Goal: Information Seeking & Learning: Learn about a topic

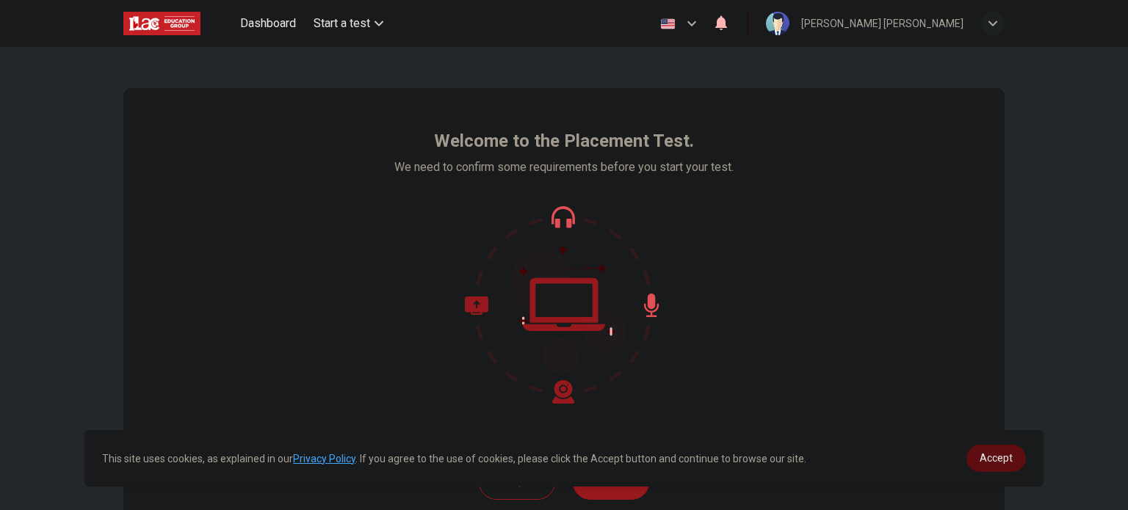
click at [985, 453] on span "Accept" at bounding box center [996, 458] width 33 height 12
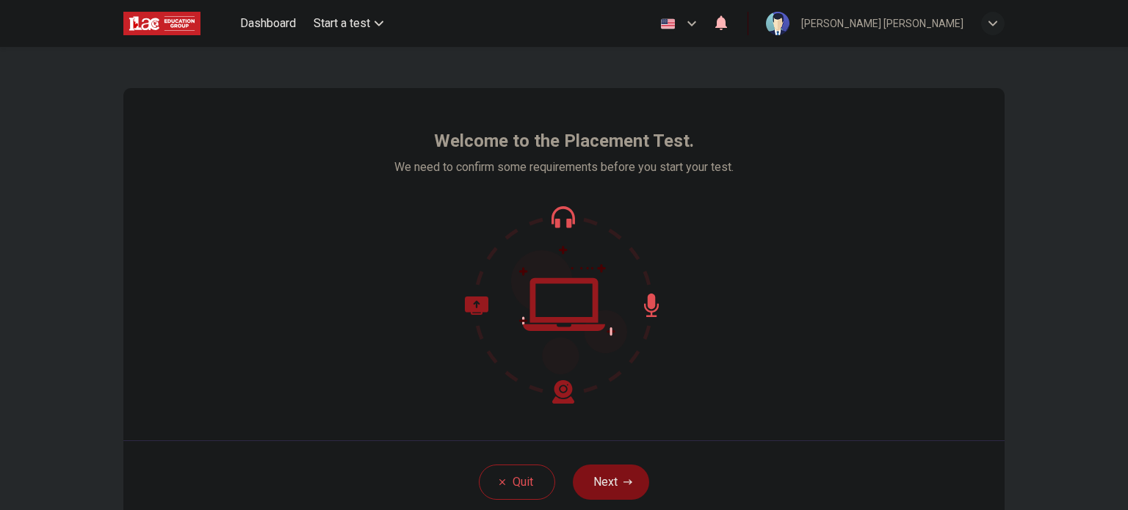
click at [626, 481] on icon "button" at bounding box center [627, 482] width 9 height 9
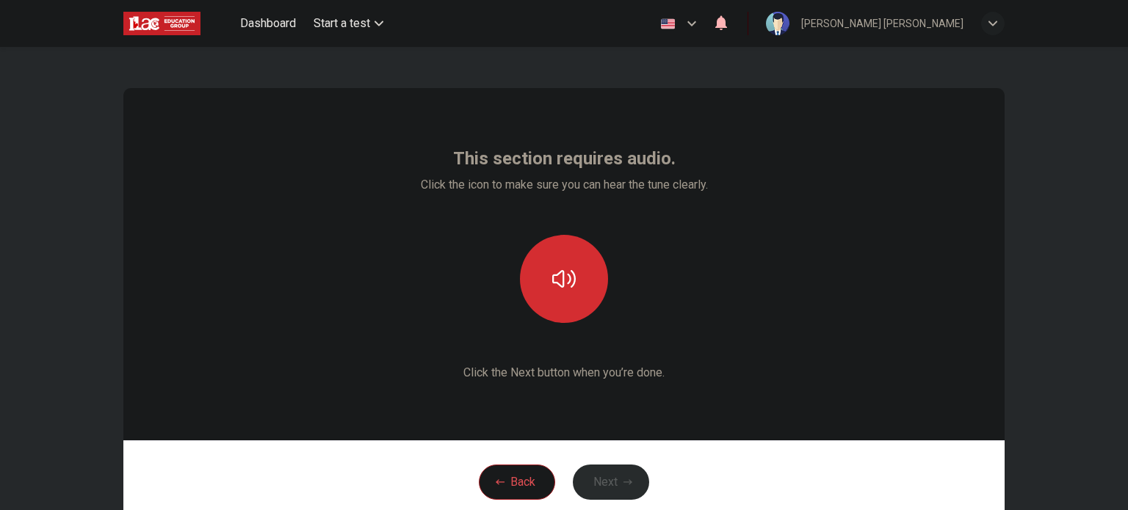
click at [567, 275] on icon "button" at bounding box center [563, 278] width 23 height 23
click at [566, 275] on icon "button" at bounding box center [563, 278] width 23 height 23
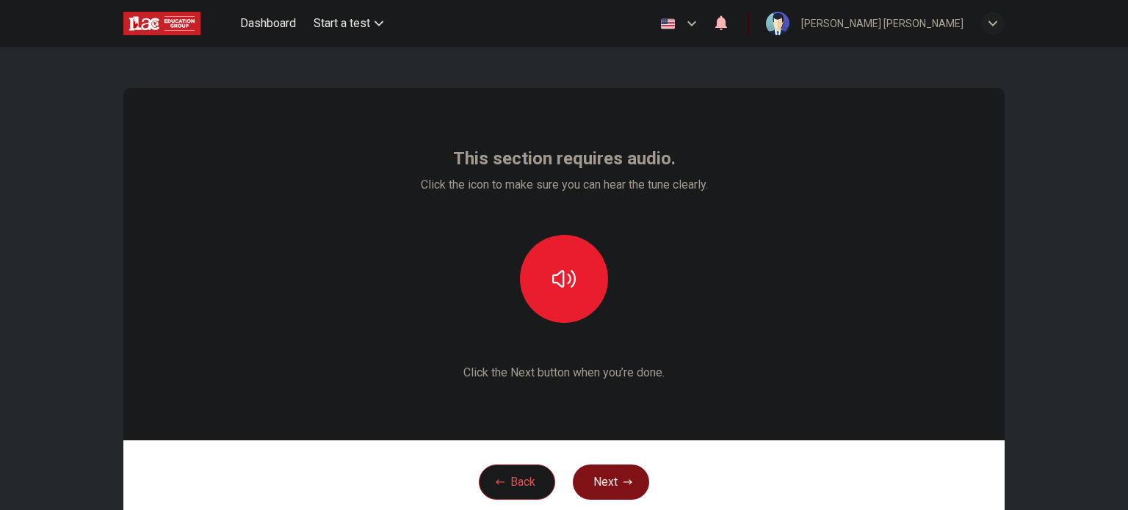
click at [623, 475] on button "Next" at bounding box center [611, 482] width 76 height 35
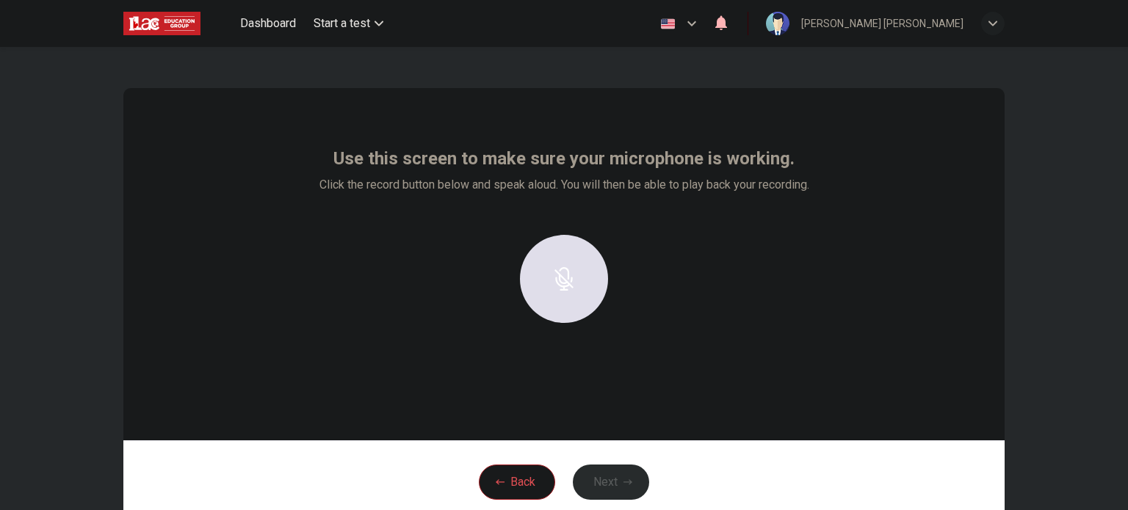
click at [565, 283] on div at bounding box center [564, 279] width 159 height 88
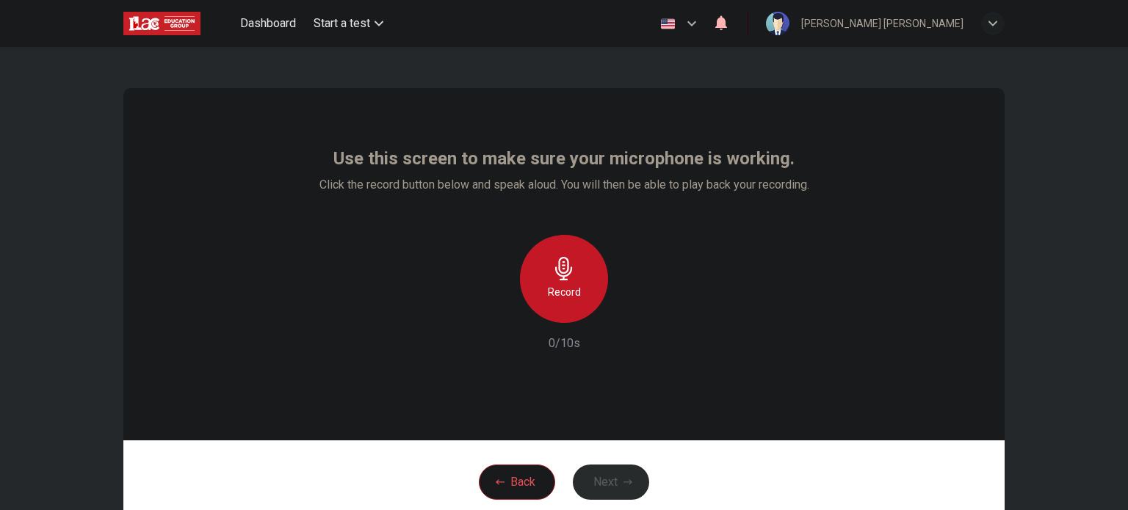
click at [574, 282] on div "Record" at bounding box center [564, 279] width 88 height 88
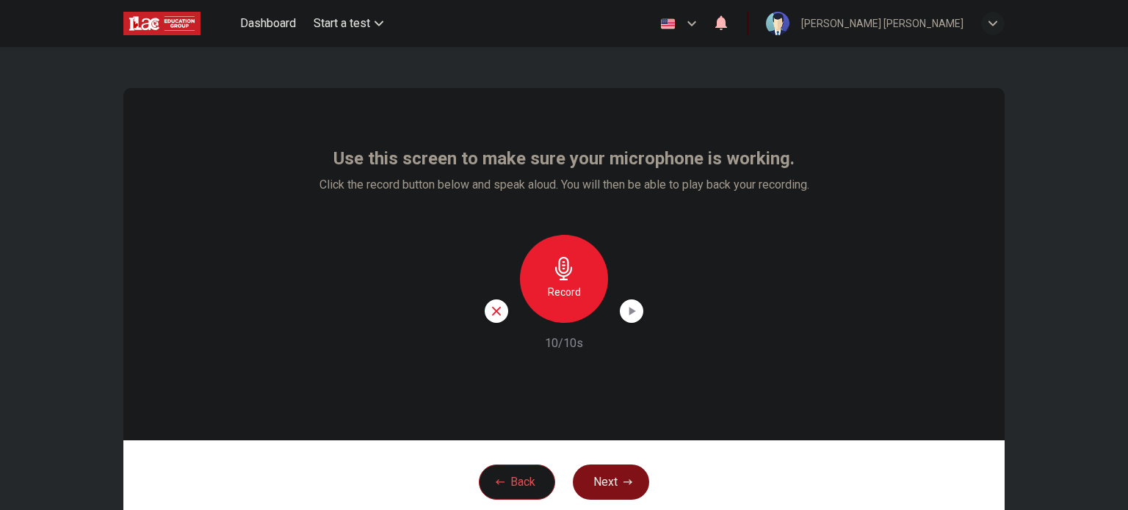
click at [593, 490] on button "Next" at bounding box center [611, 482] width 76 height 35
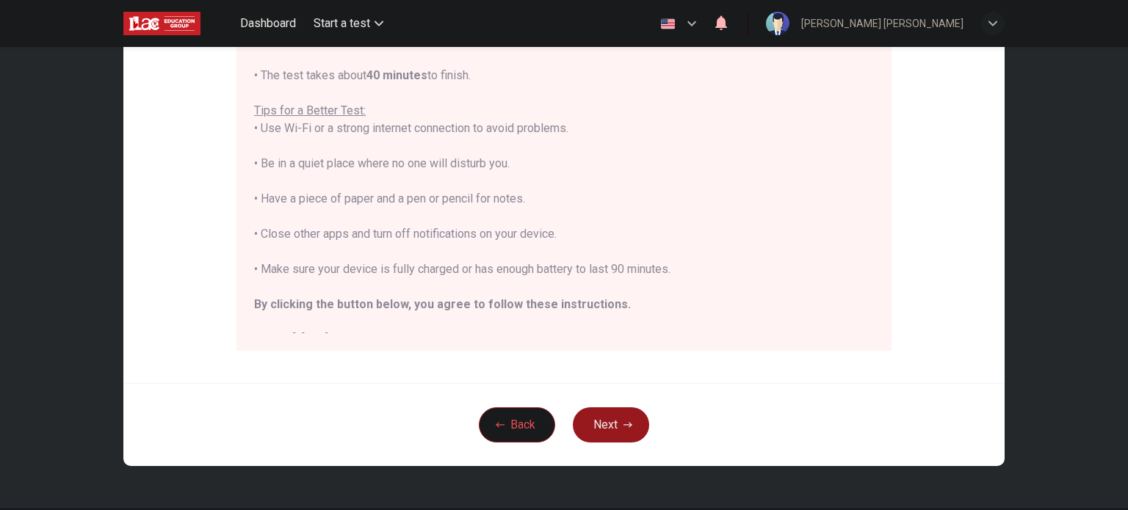
scroll to position [264, 0]
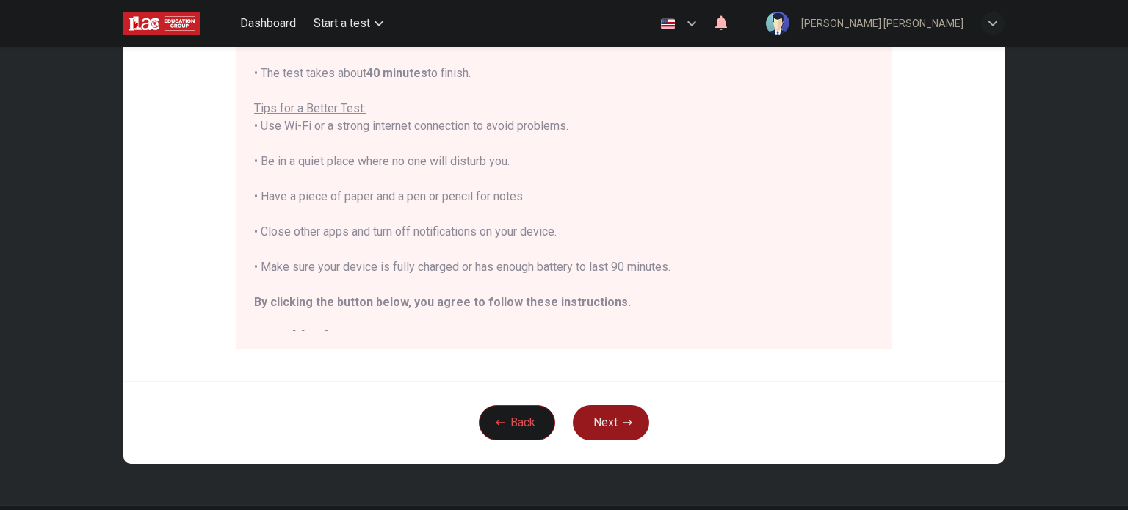
click at [891, 320] on div "You are about to start a Placement Test . Before You Start the Test: • Once you…" at bounding box center [563, 136] width 655 height 425
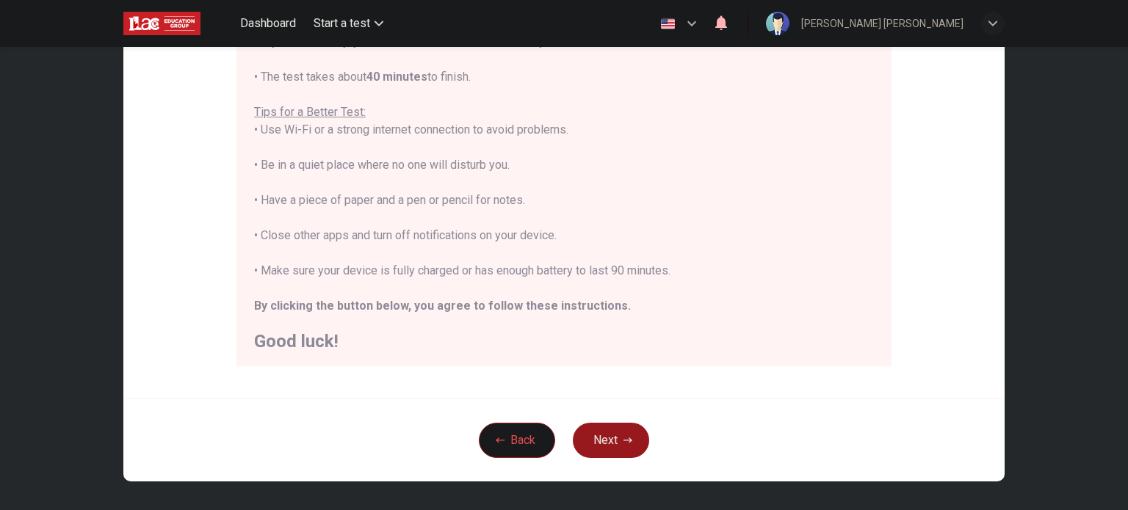
scroll to position [16, 0]
click at [638, 448] on button "Next" at bounding box center [611, 440] width 76 height 35
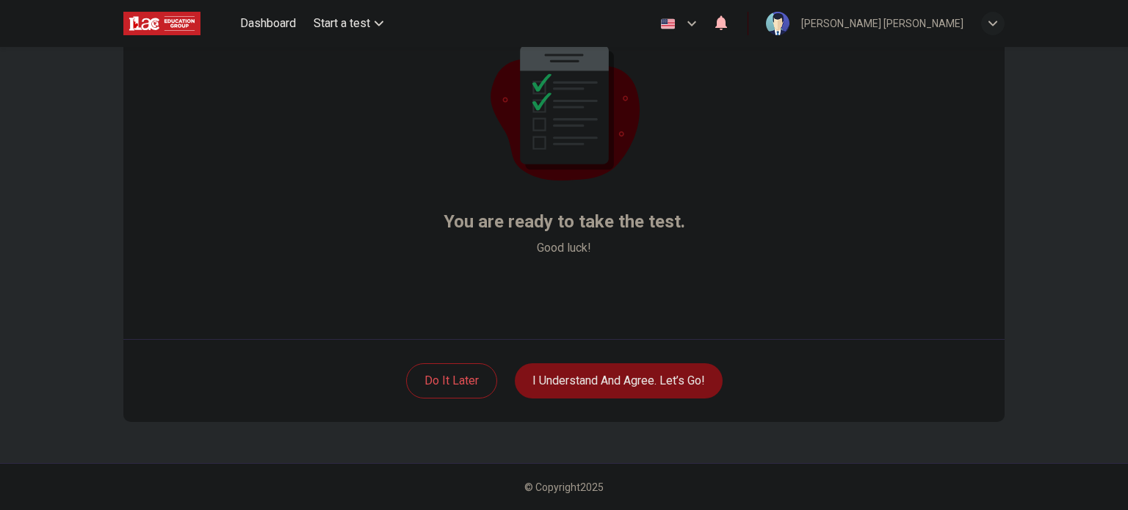
scroll to position [101, 0]
click at [652, 373] on button "I understand and agree. Let’s go!" at bounding box center [619, 381] width 208 height 35
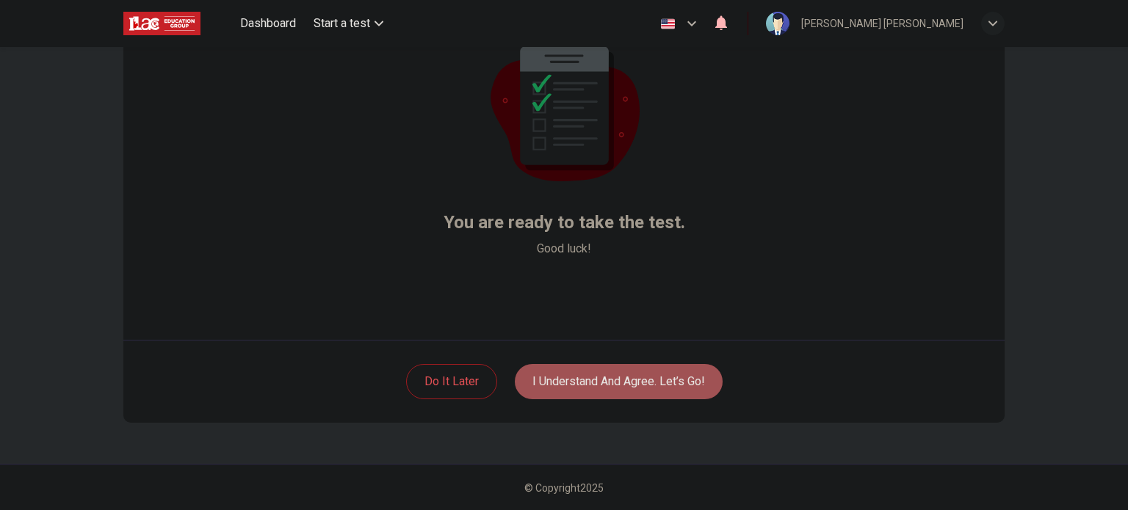
click at [652, 373] on button "I understand and agree. Let’s go!" at bounding box center [619, 381] width 208 height 35
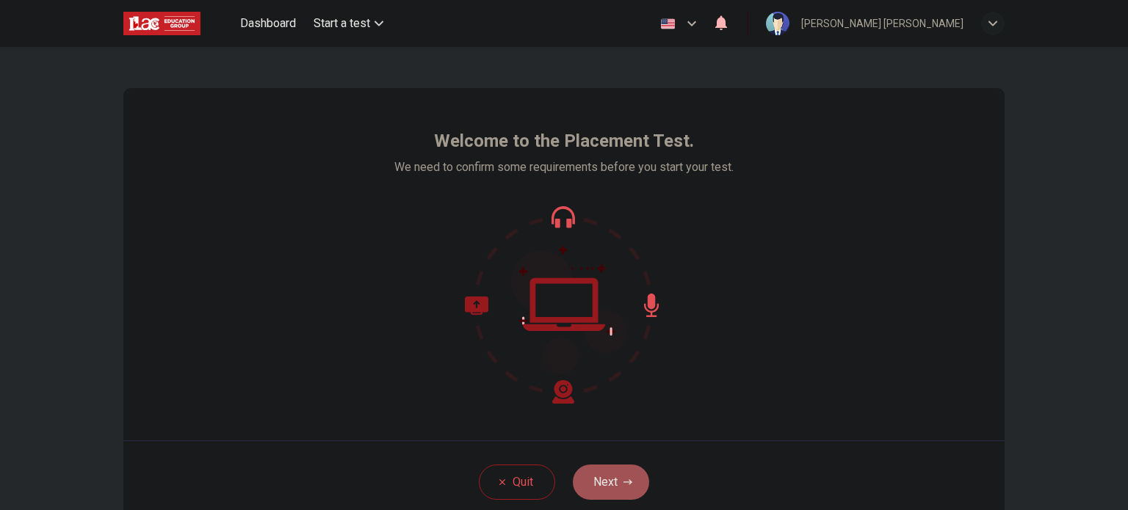
click at [627, 480] on icon "button" at bounding box center [627, 482] width 9 height 9
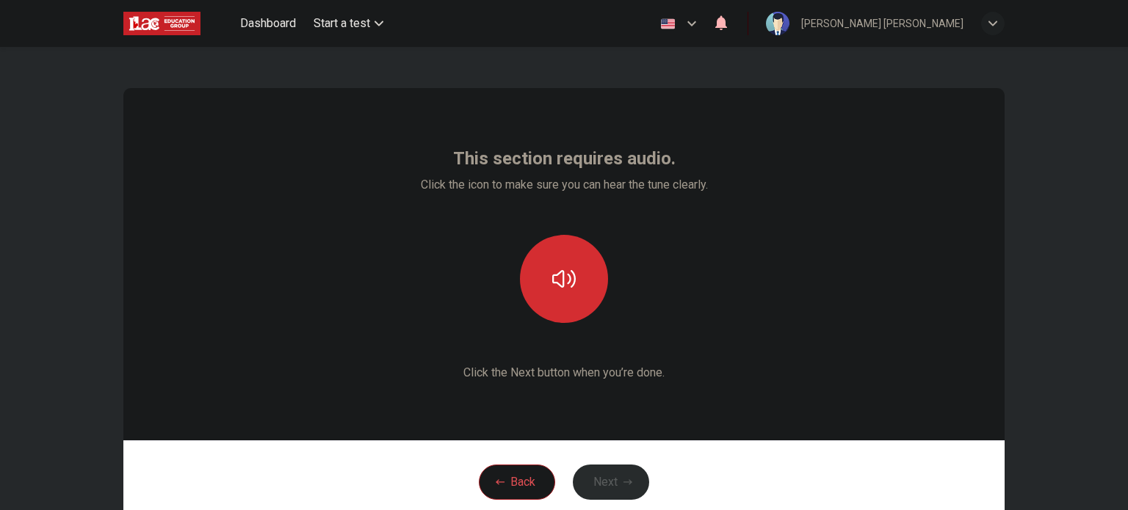
click at [560, 317] on button "button" at bounding box center [564, 279] width 88 height 88
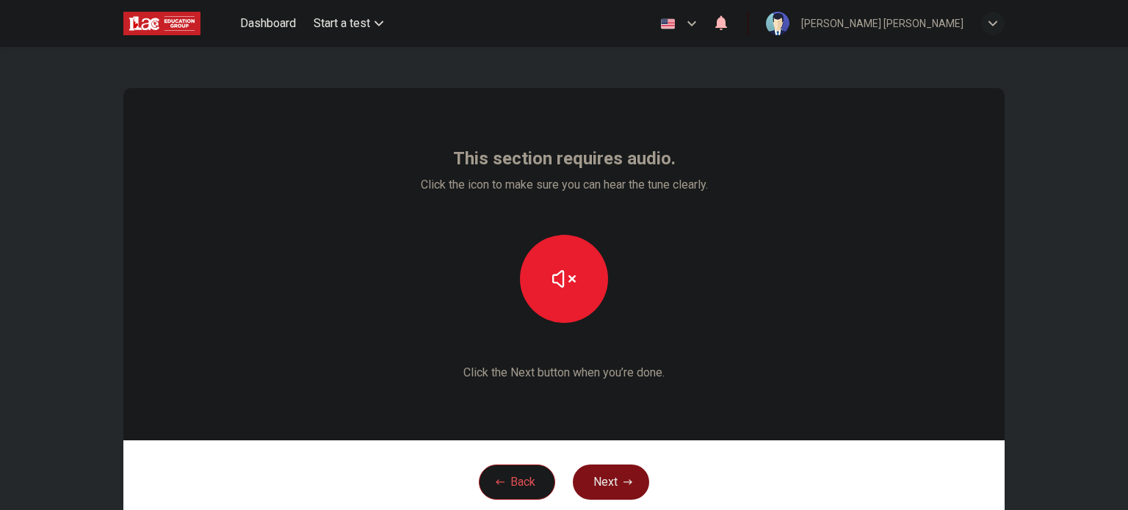
click at [620, 480] on button "Next" at bounding box center [611, 482] width 76 height 35
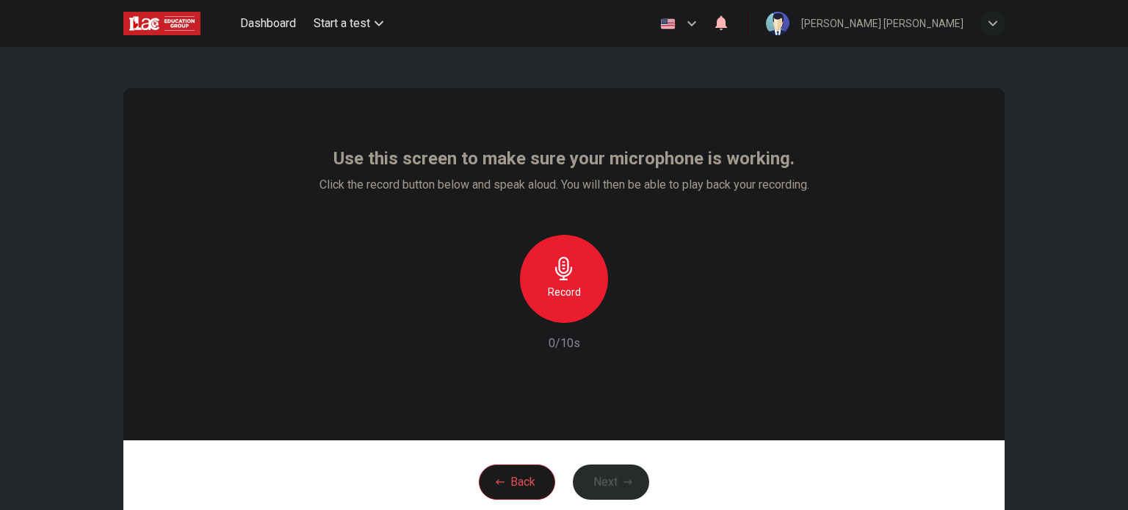
click at [564, 280] on div "Record" at bounding box center [564, 279] width 88 height 88
click at [604, 478] on button "Next" at bounding box center [611, 482] width 76 height 35
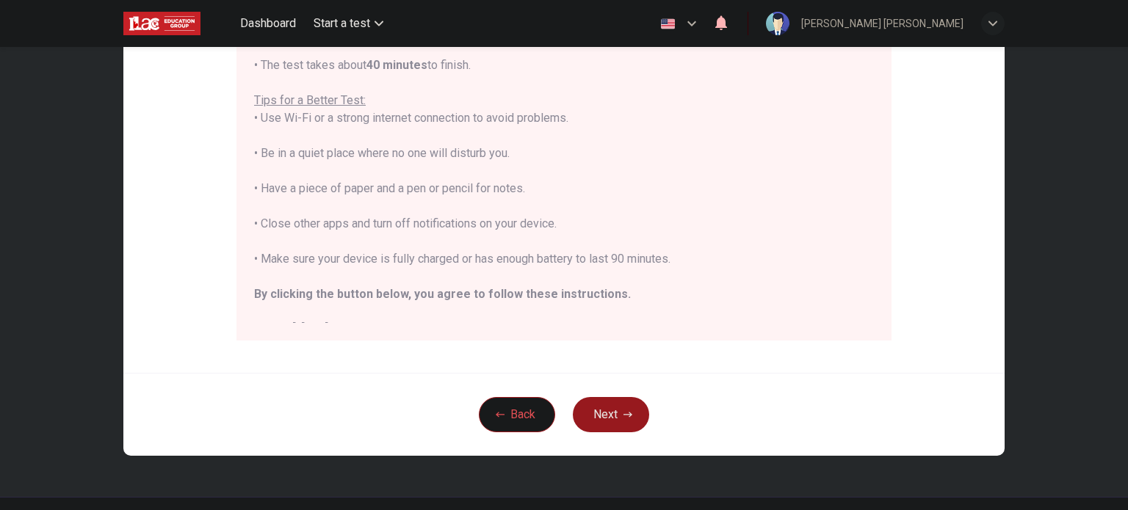
scroll to position [305, 0]
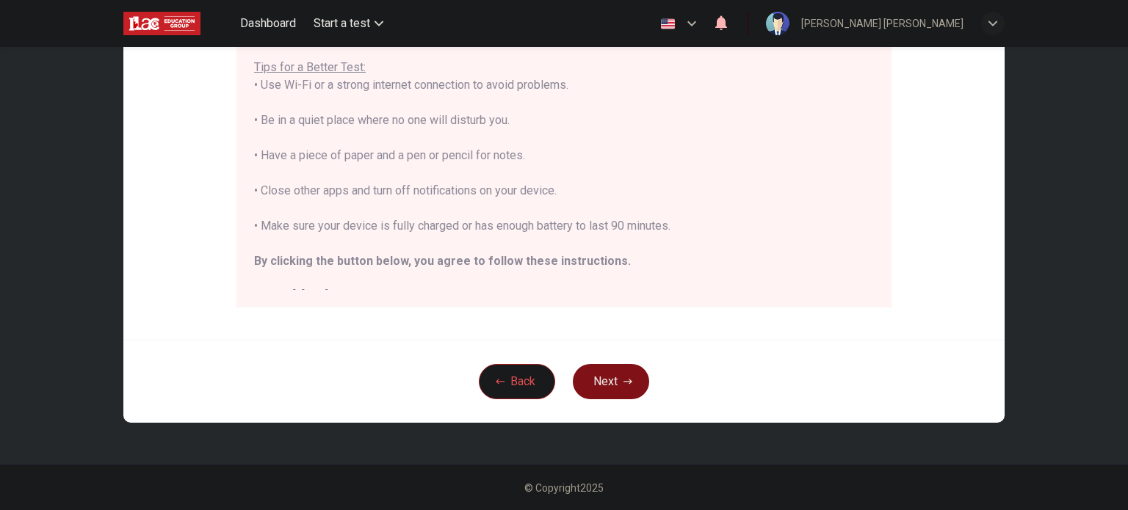
click at [608, 391] on button "Next" at bounding box center [611, 381] width 76 height 35
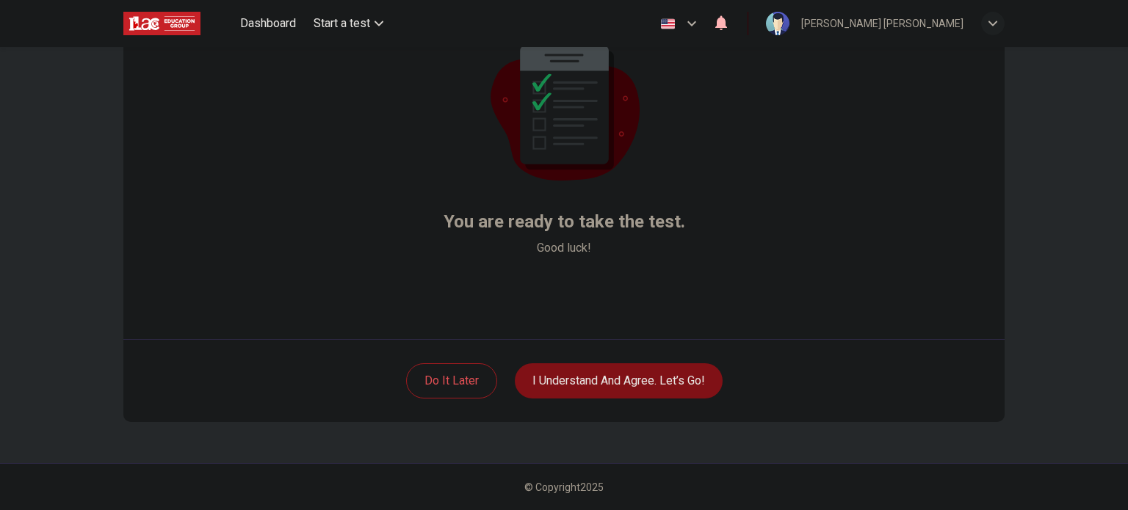
scroll to position [101, 0]
click at [608, 391] on button "I understand and agree. Let’s go!" at bounding box center [619, 381] width 208 height 35
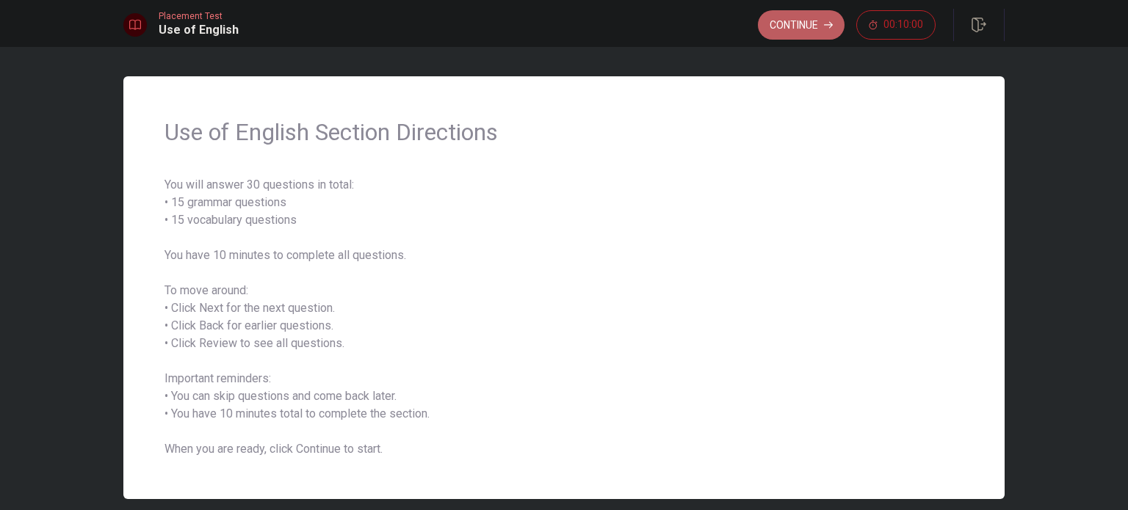
click at [811, 26] on button "Continue" at bounding box center [801, 24] width 87 height 29
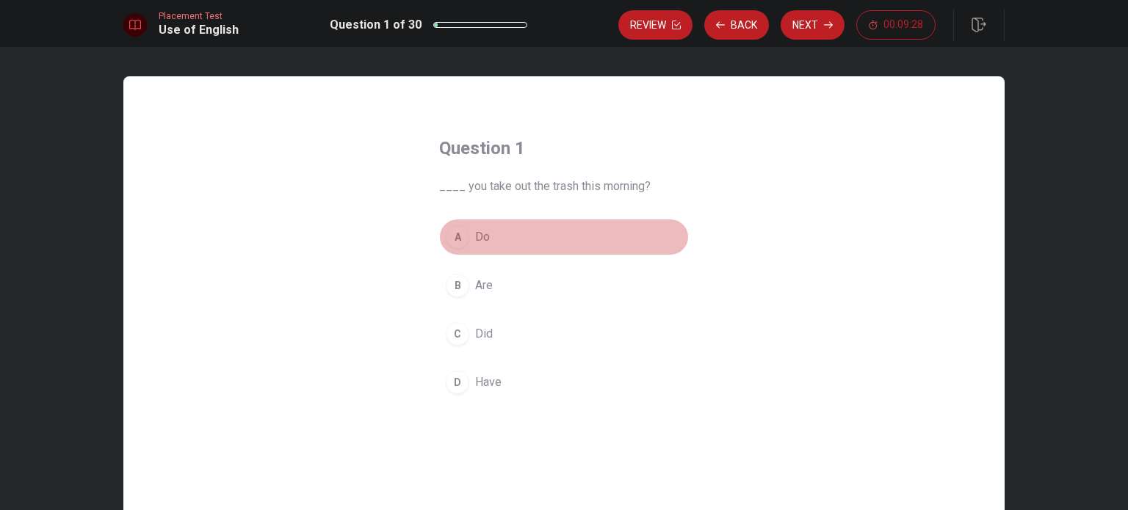
click at [460, 233] on div "A" at bounding box center [457, 236] width 23 height 23
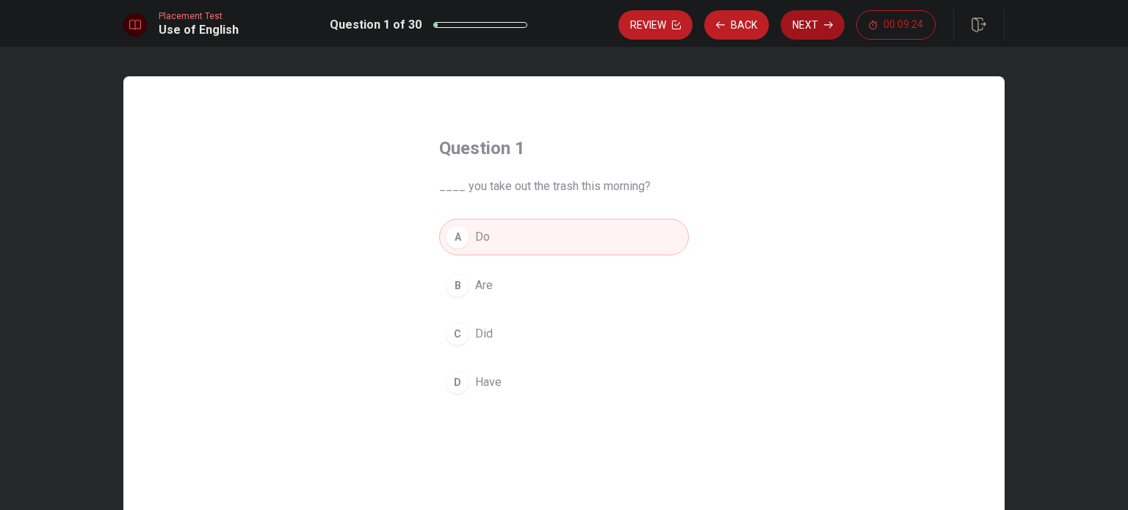
click at [823, 23] on button "Next" at bounding box center [813, 24] width 64 height 29
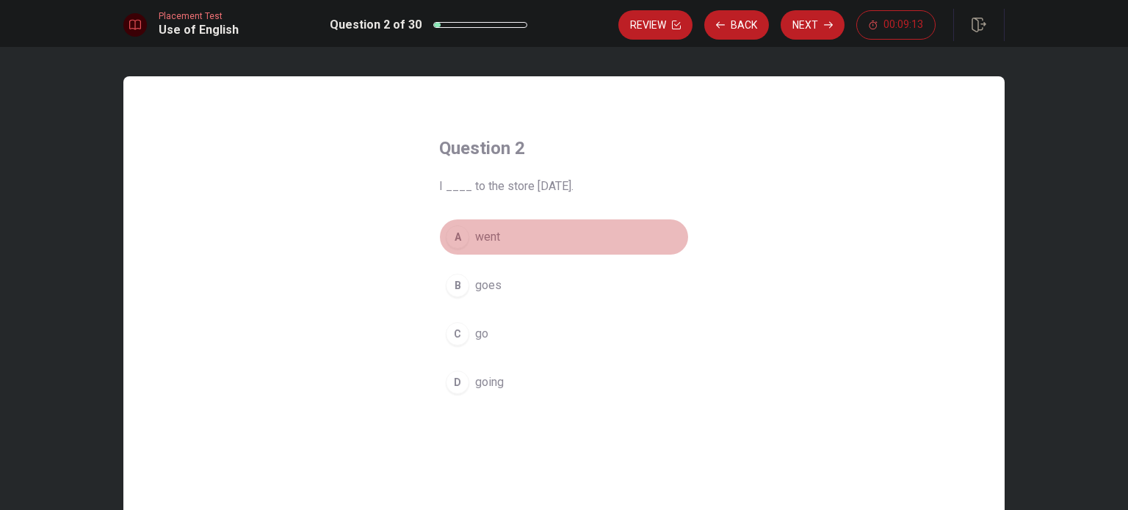
click at [457, 239] on div "A" at bounding box center [457, 236] width 23 height 23
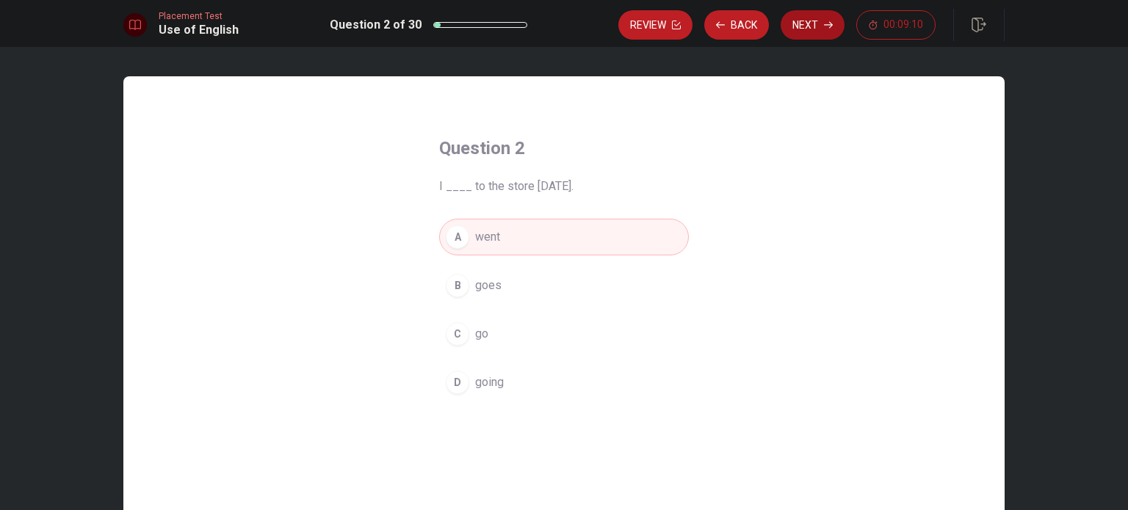
click at [820, 29] on button "Next" at bounding box center [813, 24] width 64 height 29
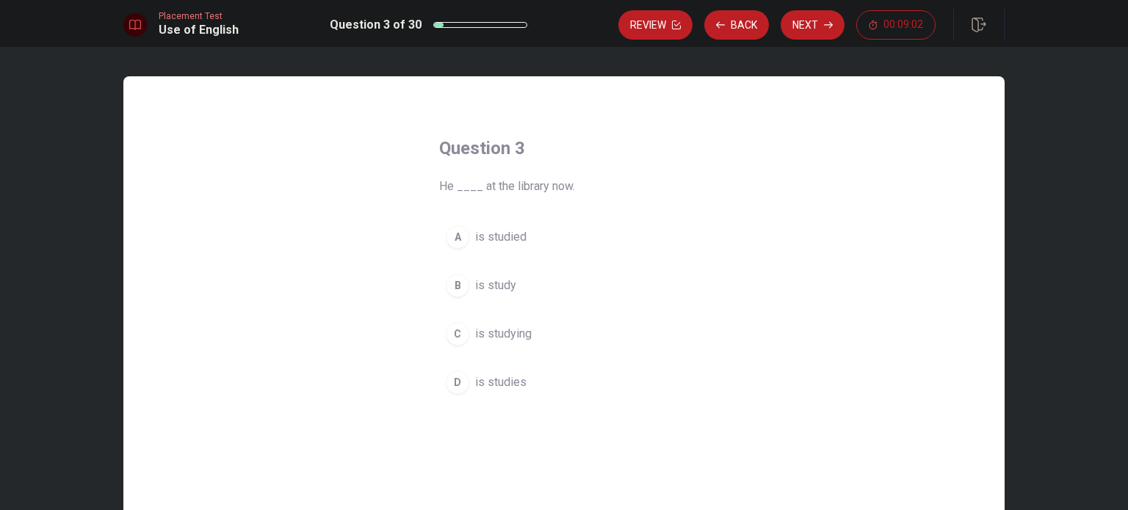
click at [460, 334] on div "C" at bounding box center [457, 333] width 23 height 23
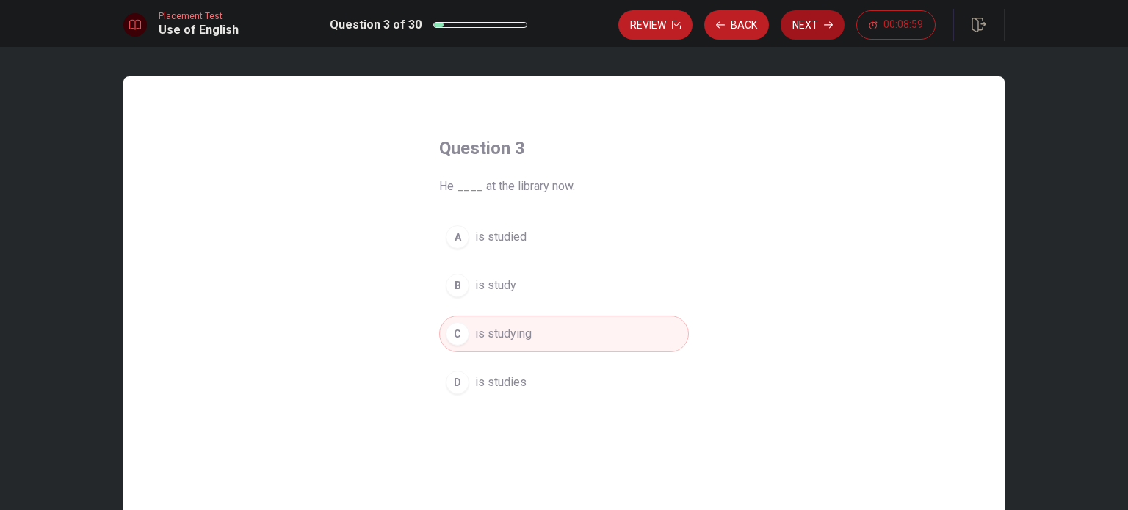
click at [819, 19] on button "Next" at bounding box center [813, 24] width 64 height 29
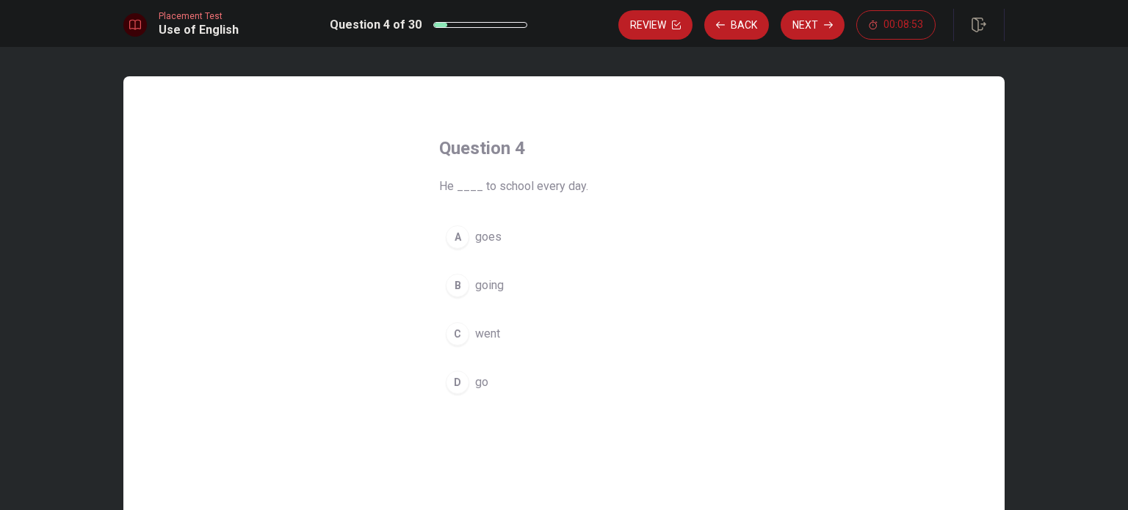
click at [454, 243] on div "A" at bounding box center [457, 236] width 23 height 23
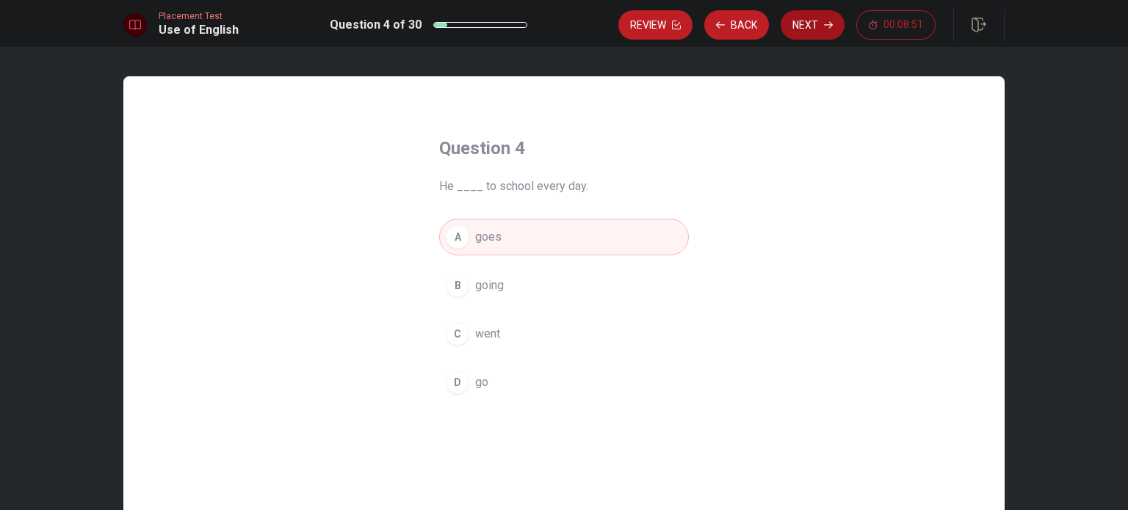
click at [795, 32] on button "Next" at bounding box center [813, 24] width 64 height 29
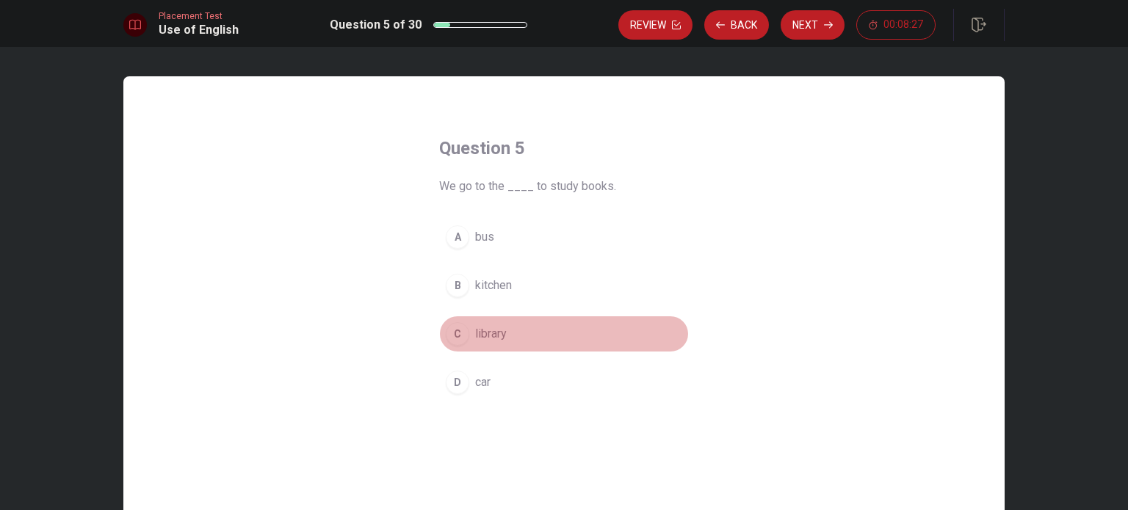
click at [463, 336] on div "C" at bounding box center [457, 333] width 23 height 23
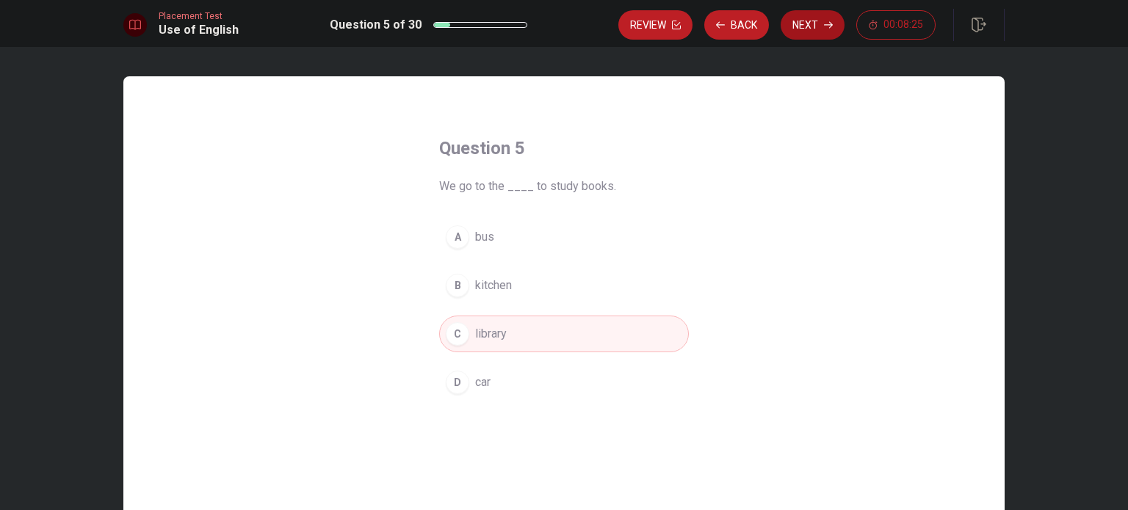
click at [817, 35] on button "Next" at bounding box center [813, 24] width 64 height 29
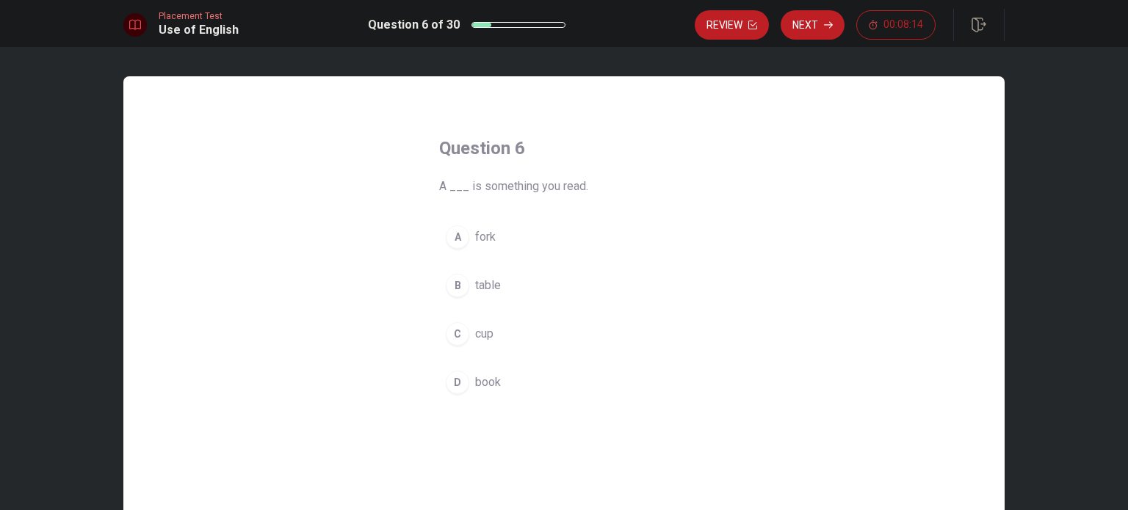
click at [460, 376] on div "D" at bounding box center [457, 382] width 23 height 23
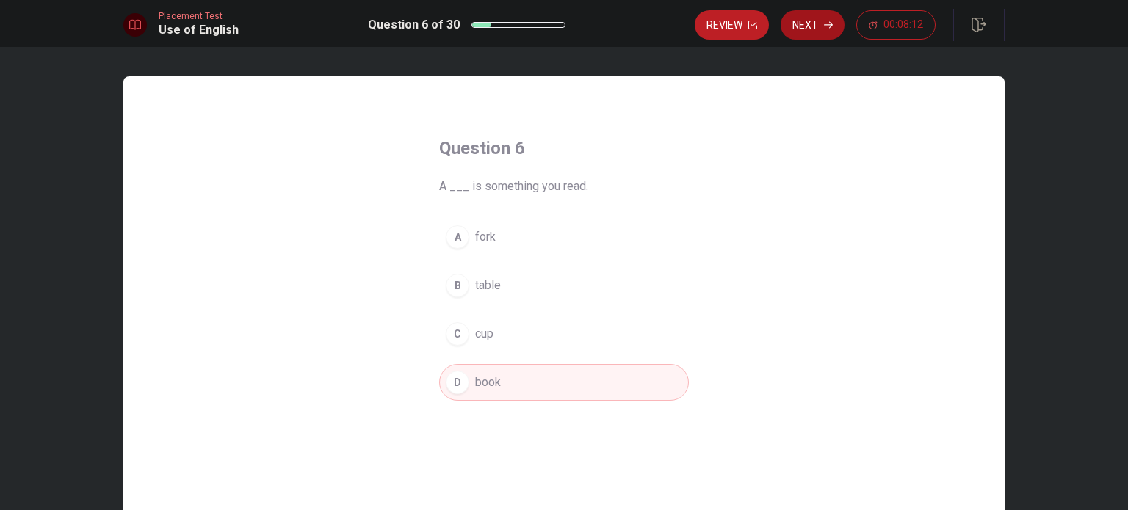
click at [819, 21] on button "Next" at bounding box center [813, 24] width 64 height 29
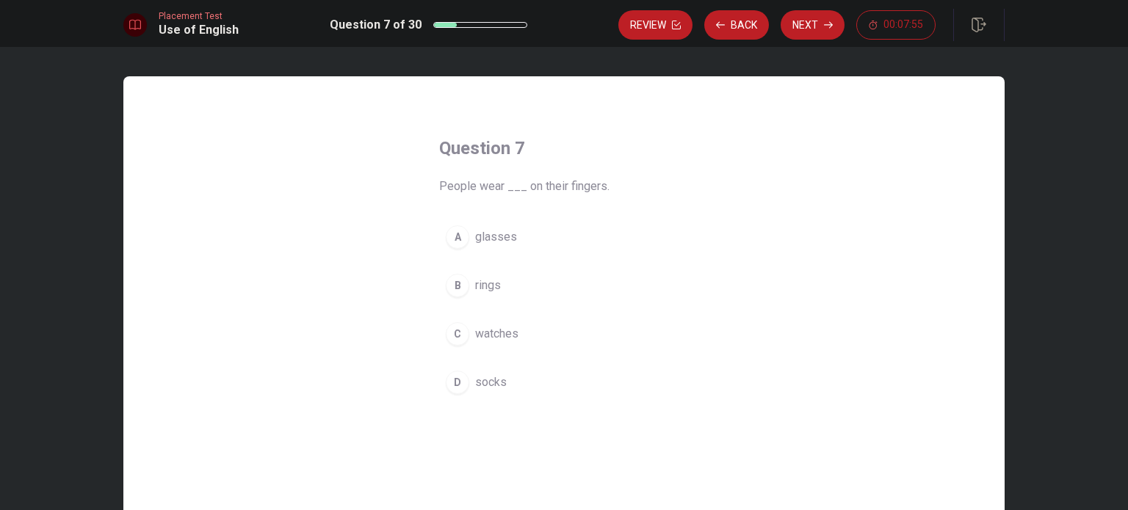
click at [461, 233] on div "A" at bounding box center [457, 236] width 23 height 23
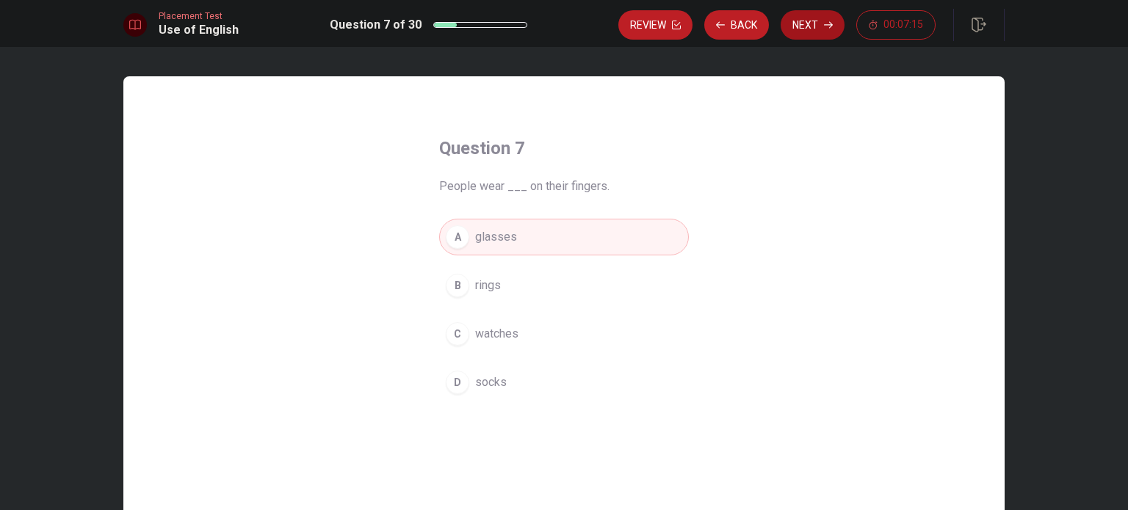
click at [801, 30] on button "Next" at bounding box center [813, 24] width 64 height 29
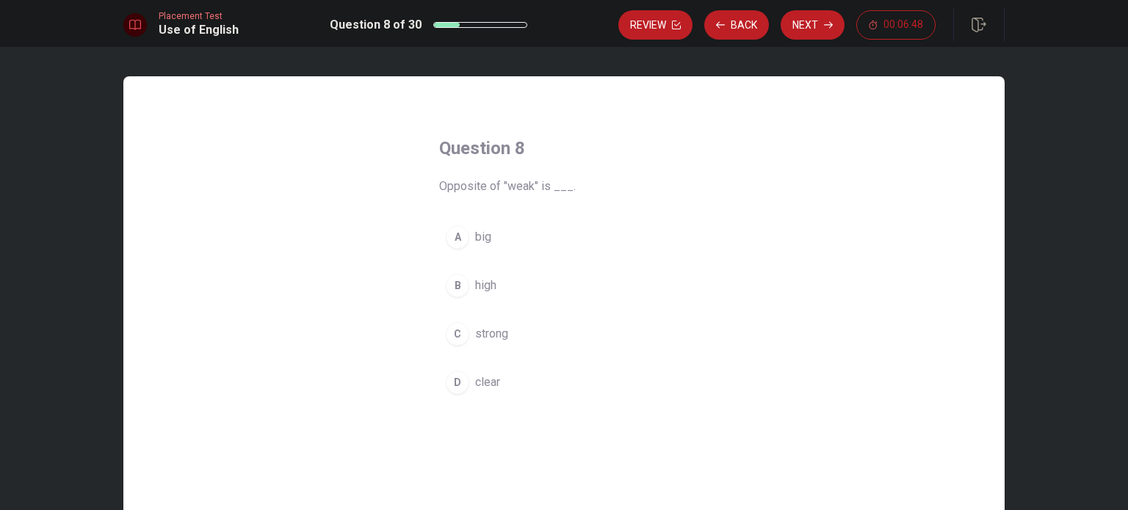
click at [456, 226] on div "A" at bounding box center [457, 236] width 23 height 23
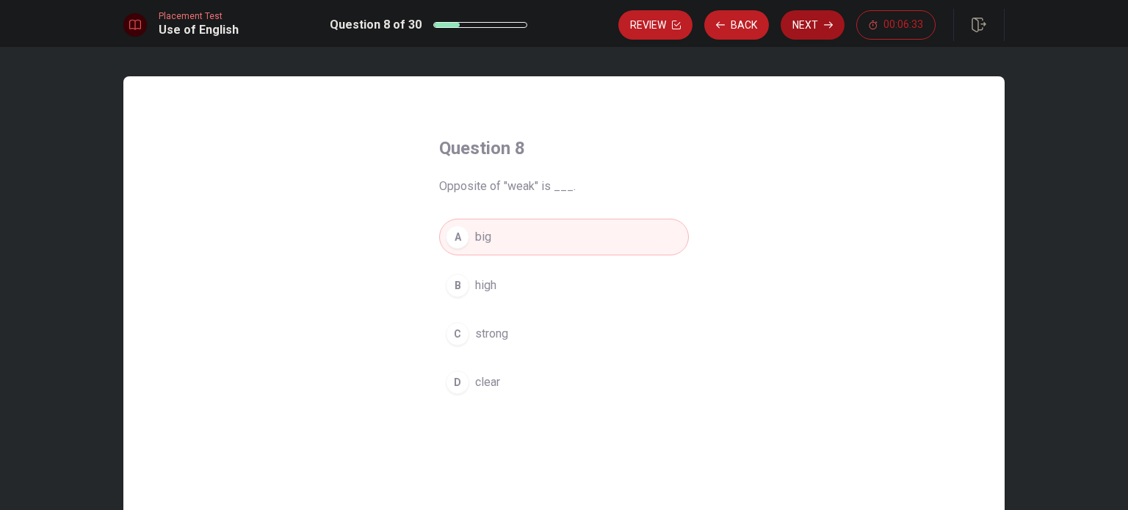
click at [824, 35] on button "Next" at bounding box center [813, 24] width 64 height 29
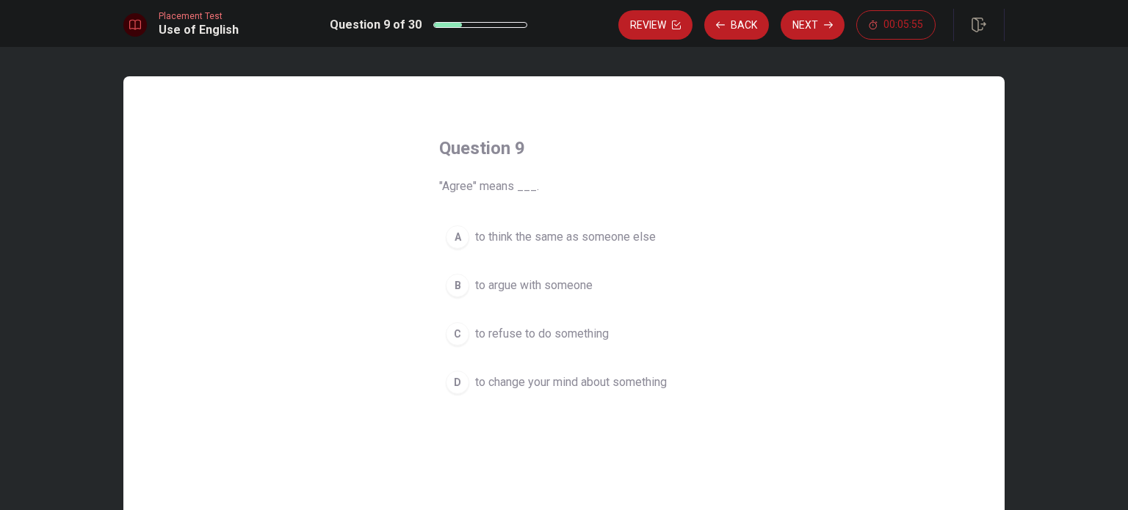
click at [461, 337] on div "C" at bounding box center [457, 333] width 23 height 23
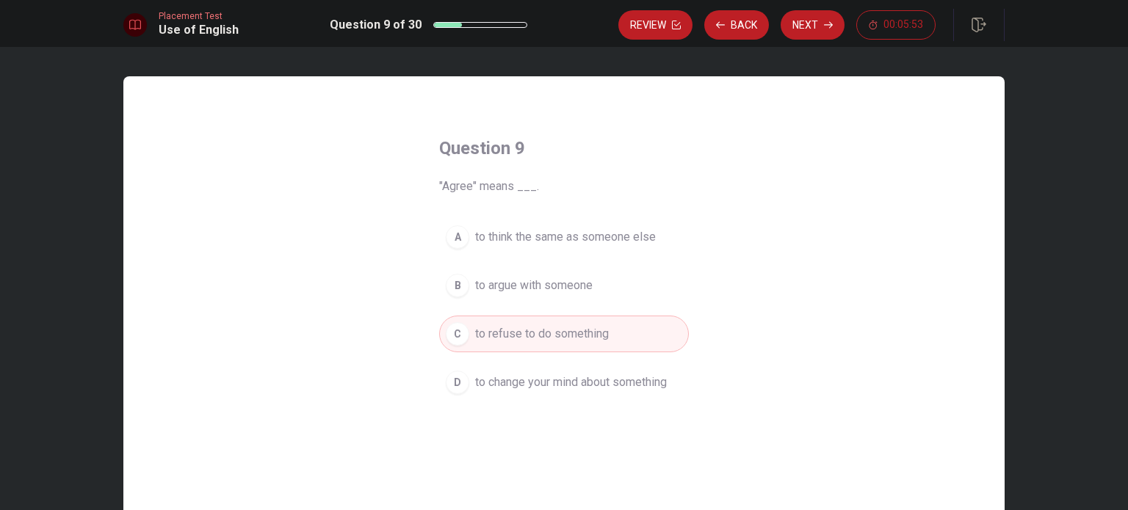
click at [455, 284] on div "B" at bounding box center [457, 285] width 23 height 23
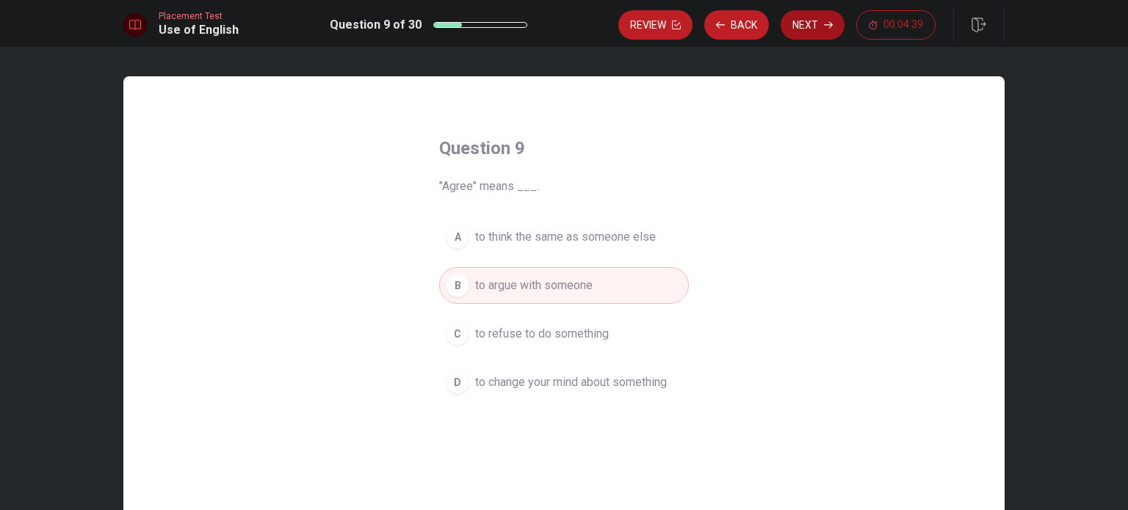
click at [799, 35] on button "Next" at bounding box center [813, 24] width 64 height 29
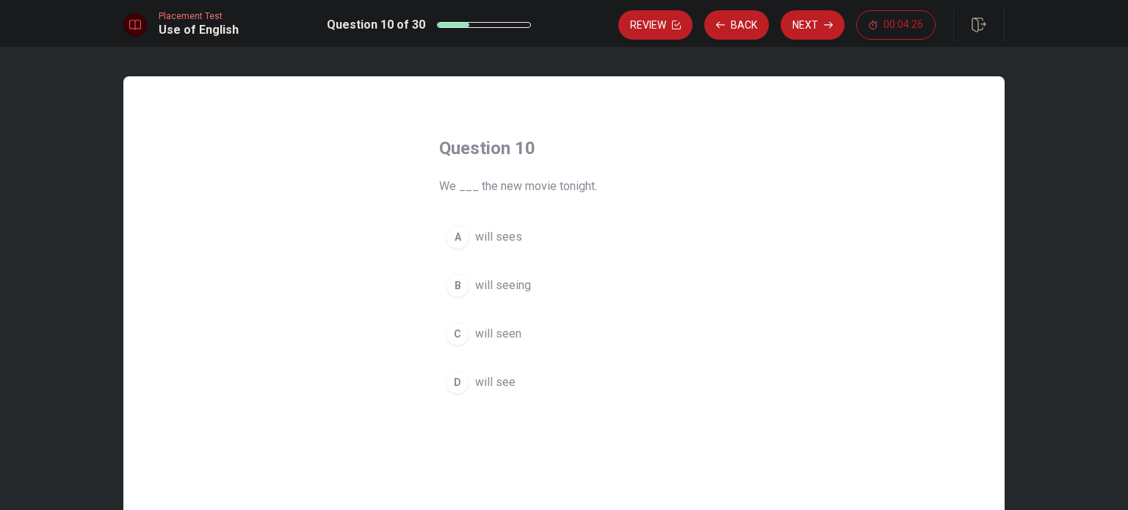
click at [449, 382] on div "D" at bounding box center [457, 382] width 23 height 23
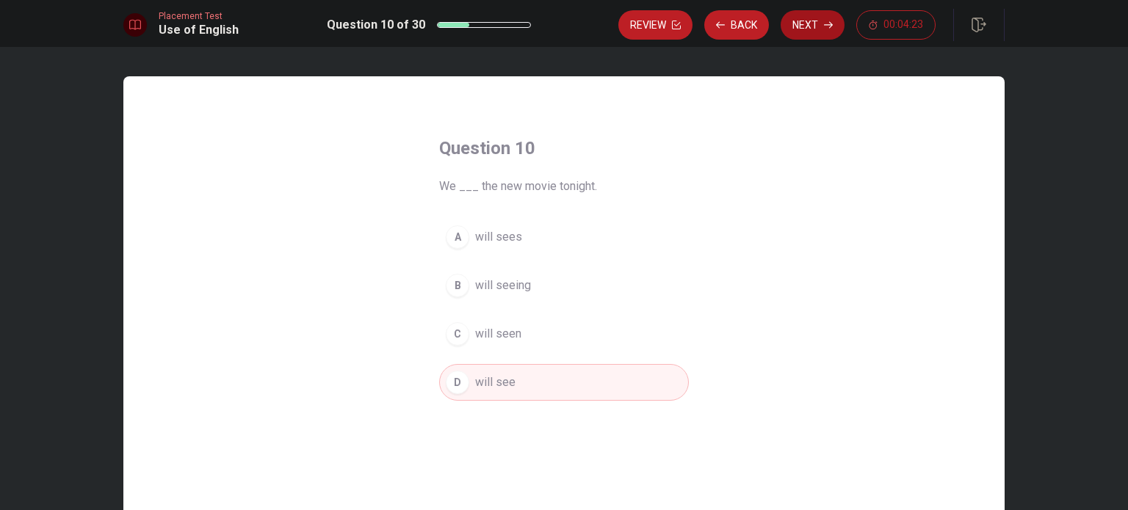
click at [814, 36] on button "Next" at bounding box center [813, 24] width 64 height 29
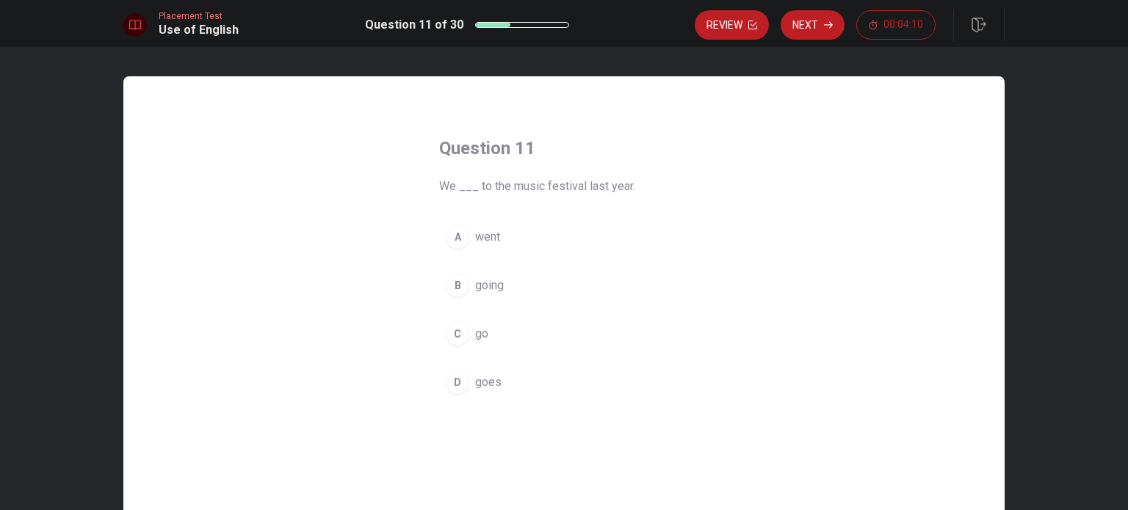
click at [458, 246] on div "A" at bounding box center [457, 236] width 23 height 23
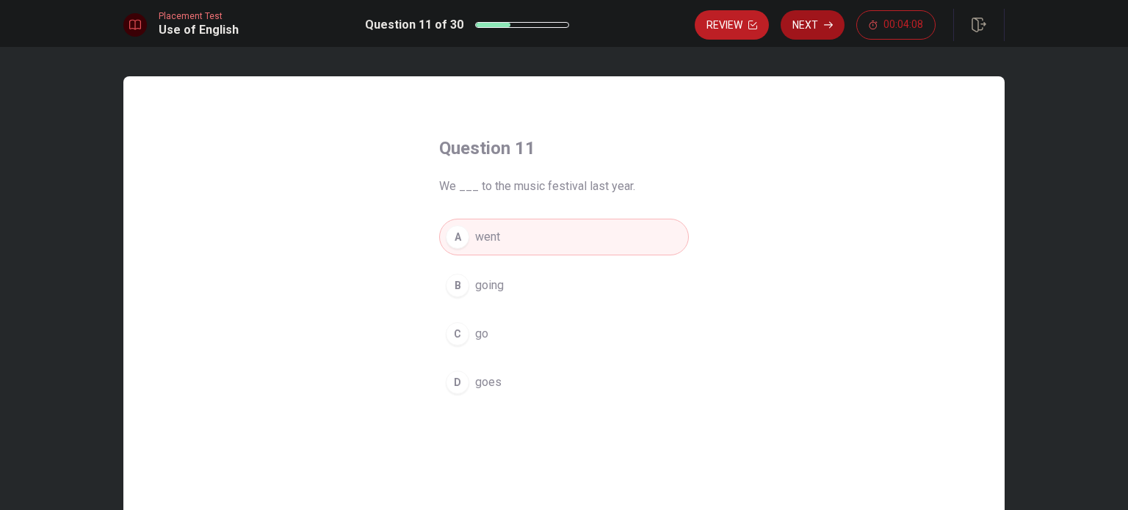
click at [816, 21] on button "Next" at bounding box center [813, 24] width 64 height 29
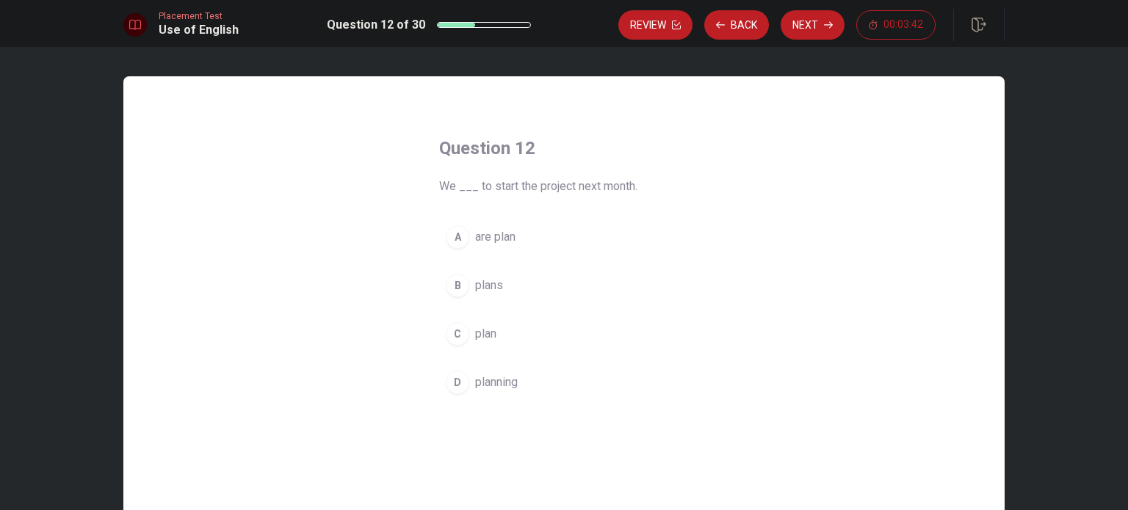
click at [455, 251] on button "A are plan" at bounding box center [564, 237] width 250 height 37
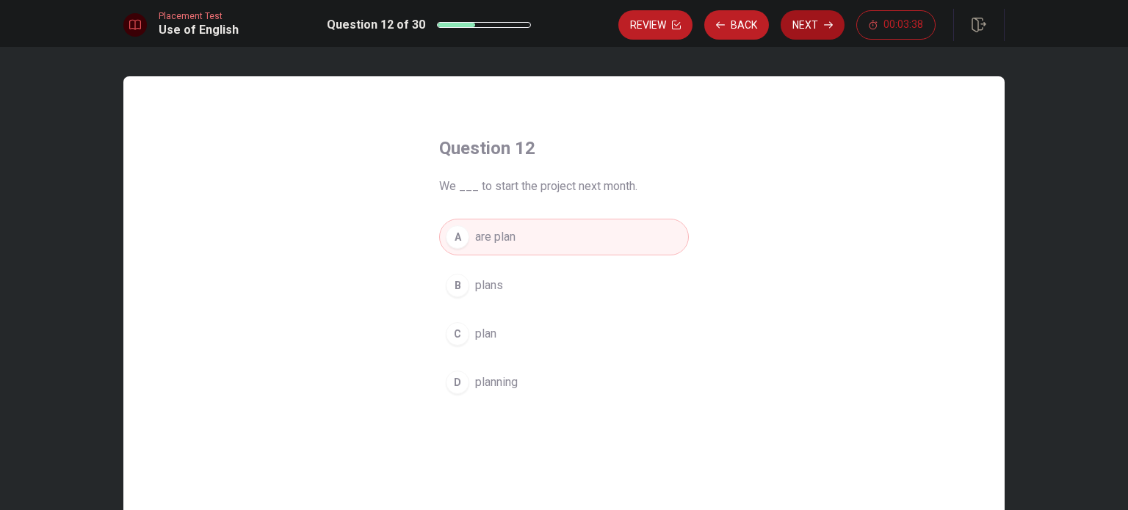
click at [800, 36] on button "Next" at bounding box center [813, 24] width 64 height 29
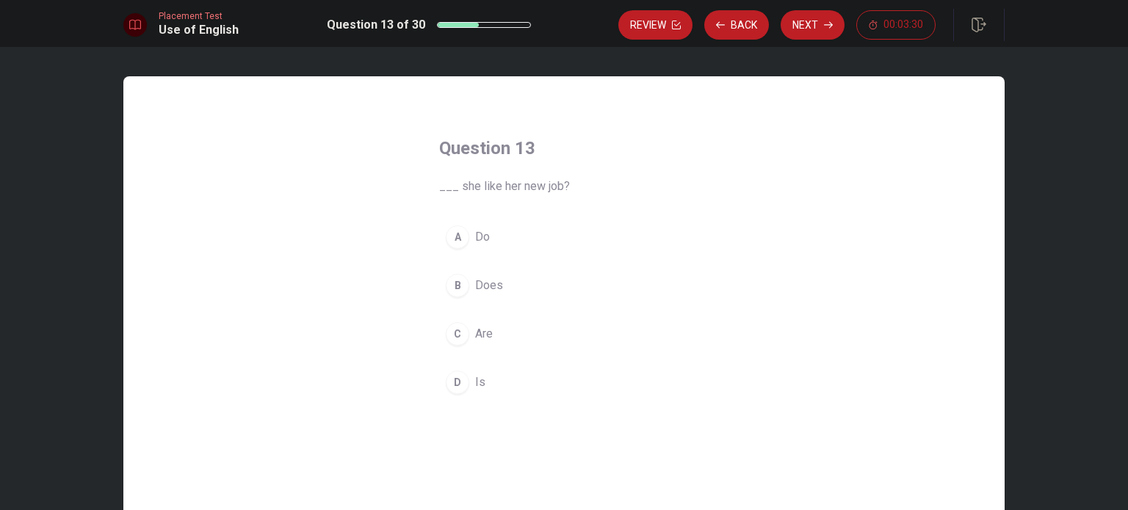
click at [455, 299] on button "B Does" at bounding box center [564, 285] width 250 height 37
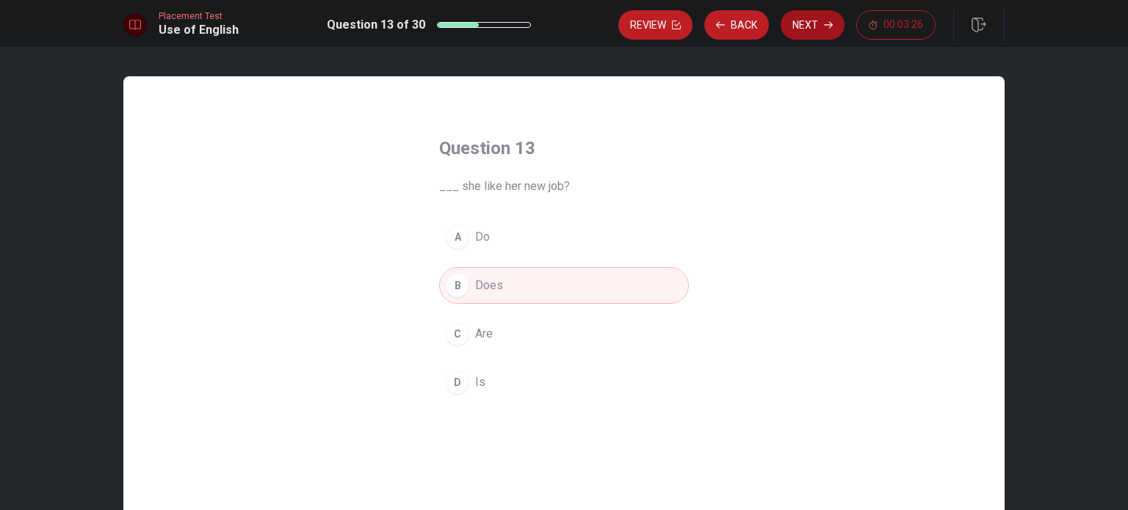
click at [814, 29] on button "Next" at bounding box center [813, 24] width 64 height 29
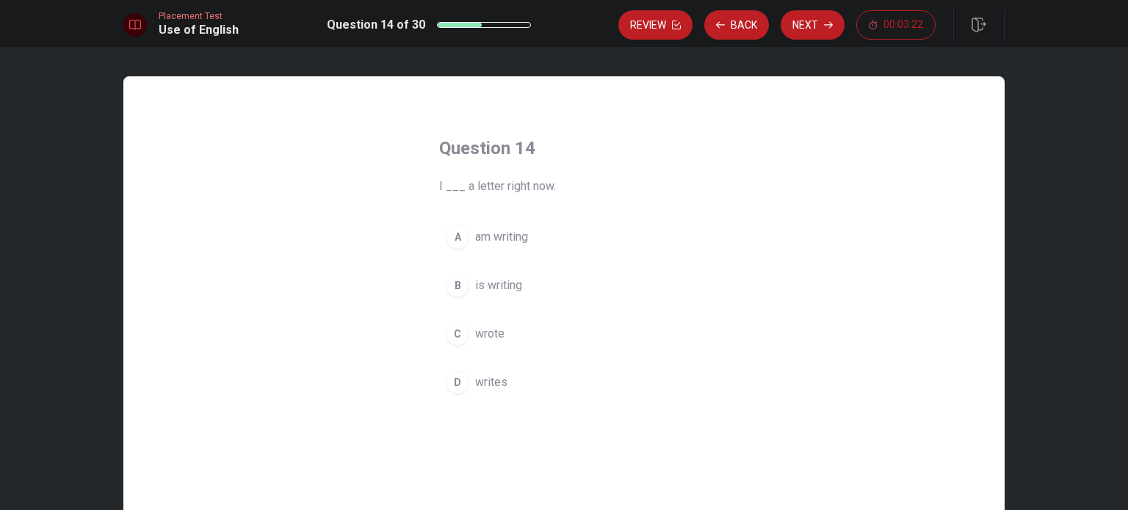
click at [456, 236] on div "A" at bounding box center [457, 236] width 23 height 23
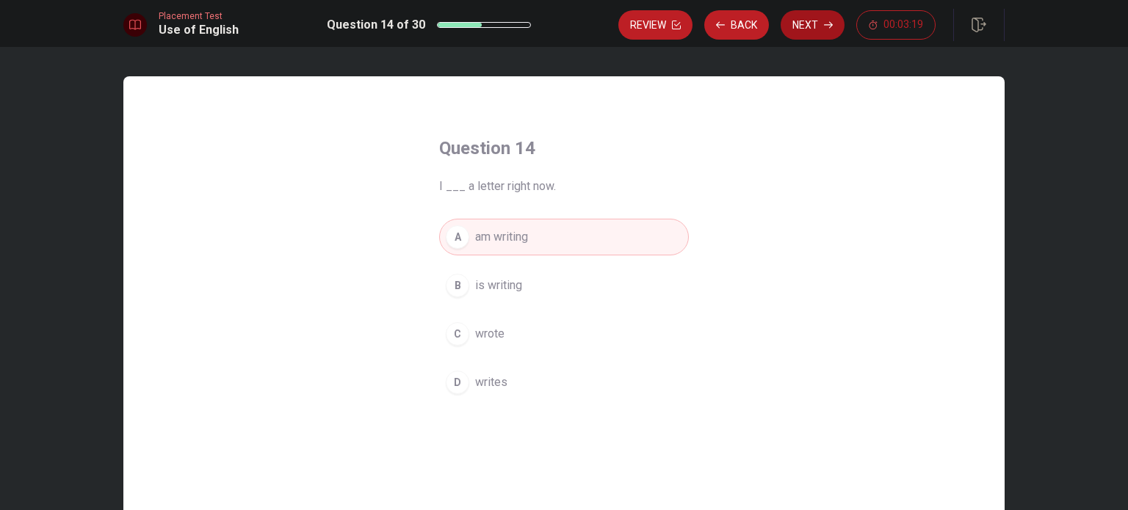
click at [807, 35] on button "Next" at bounding box center [813, 24] width 64 height 29
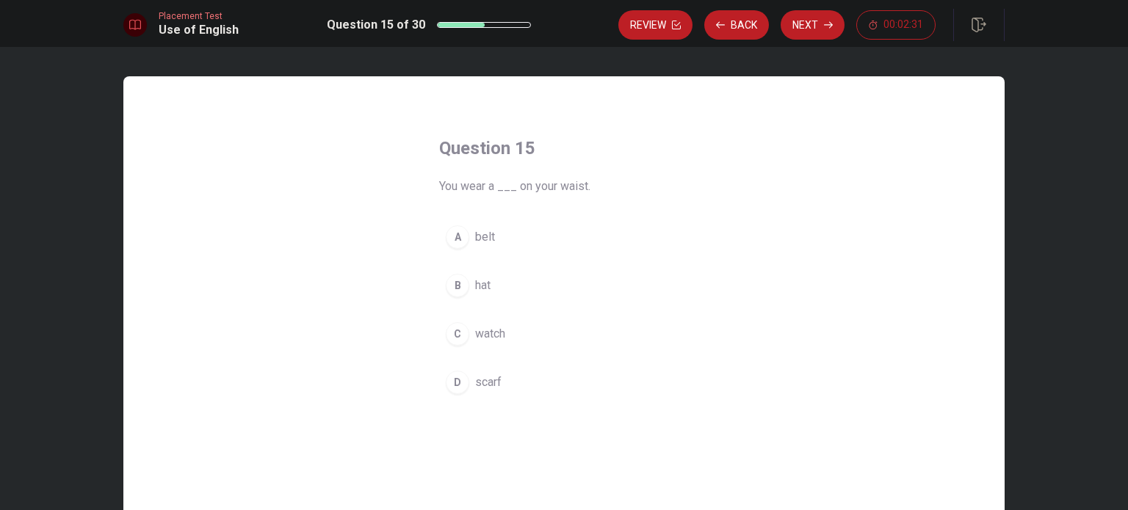
click at [463, 374] on div "D" at bounding box center [457, 382] width 23 height 23
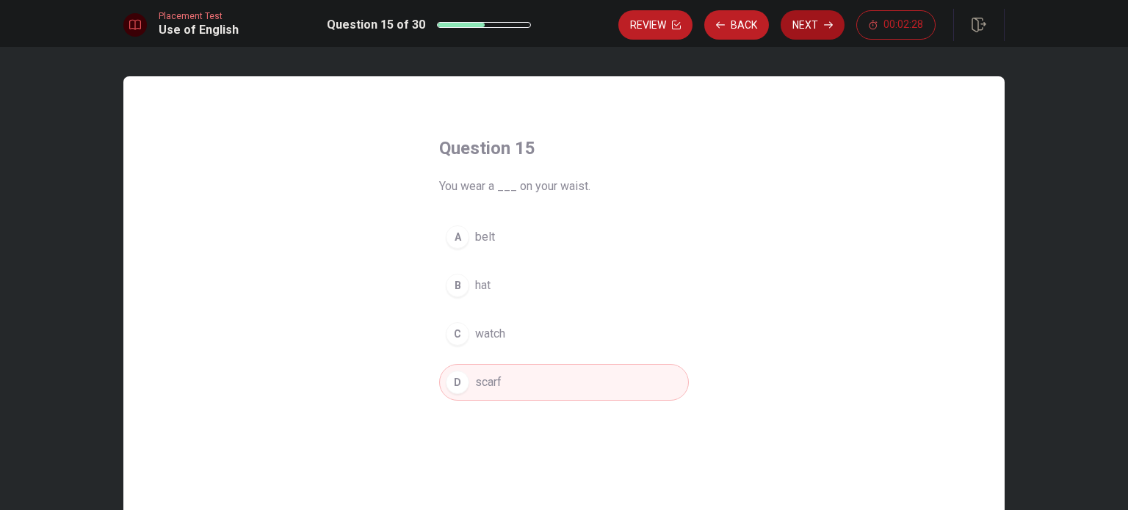
click at [827, 34] on button "Next" at bounding box center [813, 24] width 64 height 29
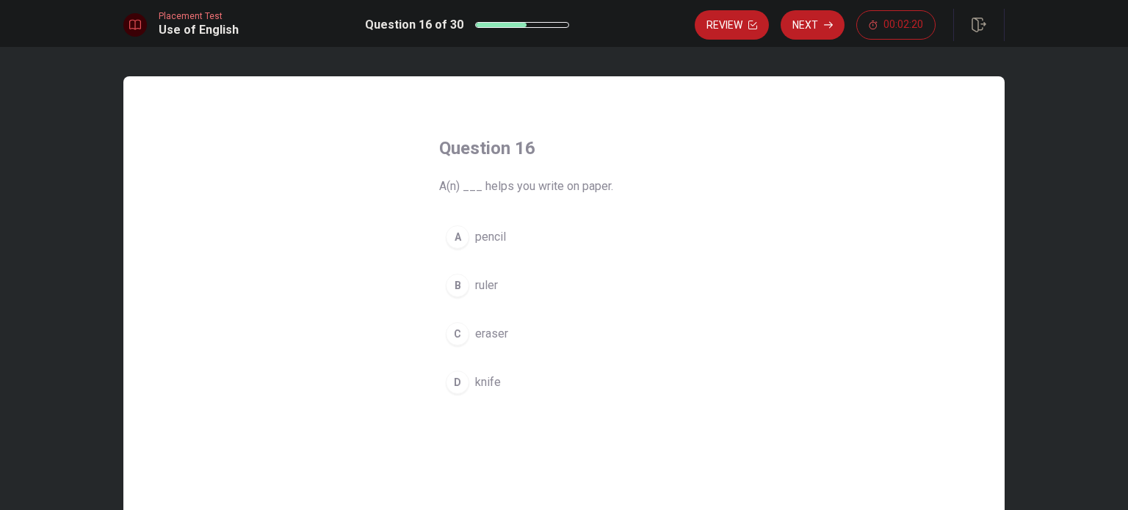
click at [463, 245] on div "A" at bounding box center [457, 236] width 23 height 23
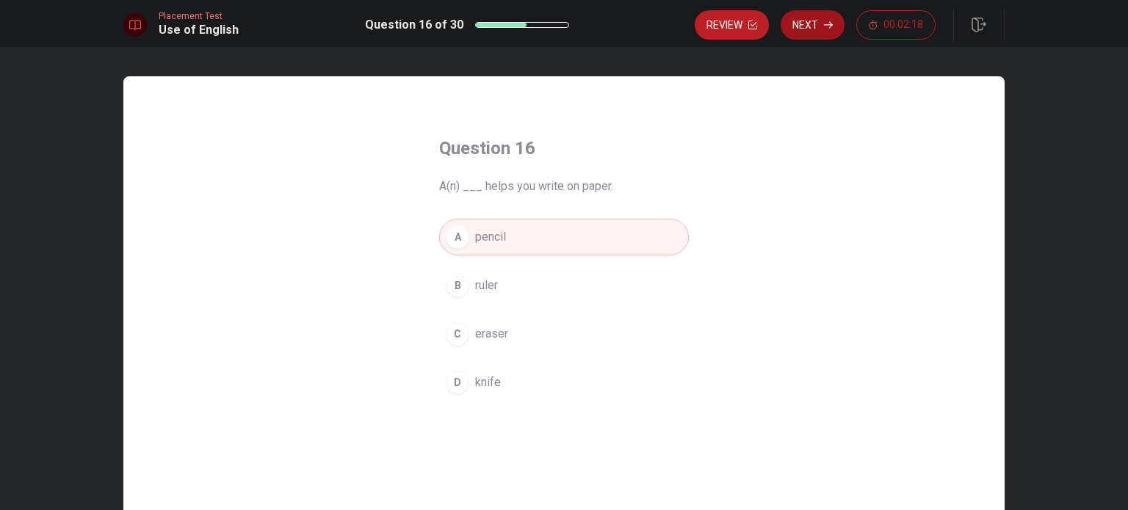
click at [816, 34] on button "Next" at bounding box center [813, 24] width 64 height 29
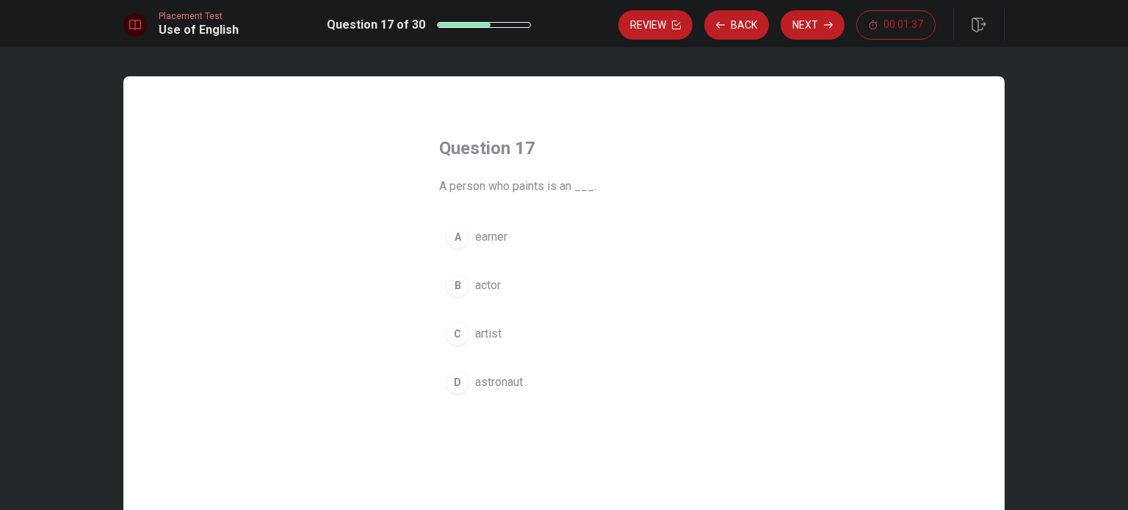
click at [471, 236] on button "A earner" at bounding box center [564, 237] width 250 height 37
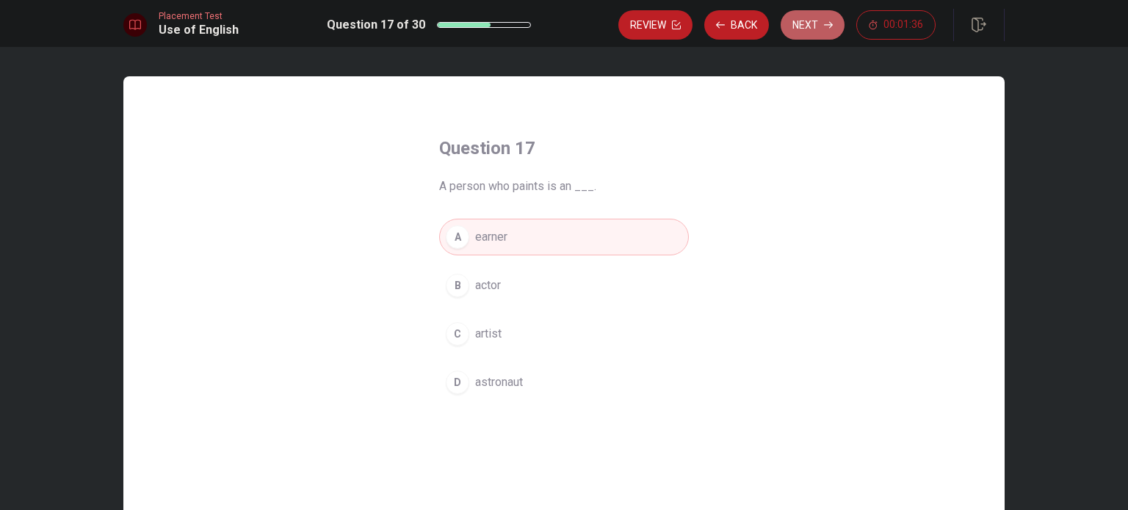
click at [820, 29] on button "Next" at bounding box center [813, 24] width 64 height 29
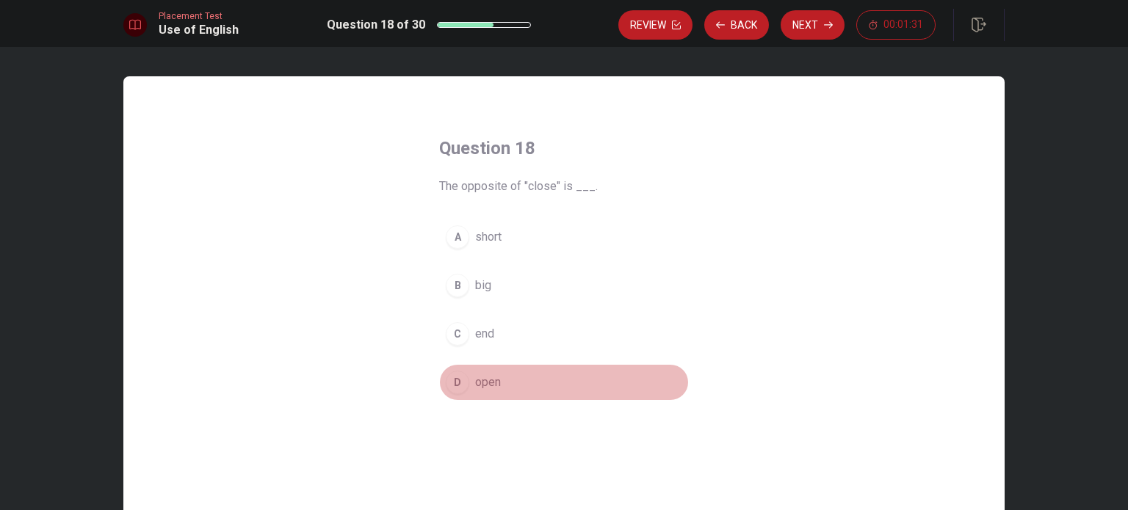
click at [464, 385] on div "D" at bounding box center [457, 382] width 23 height 23
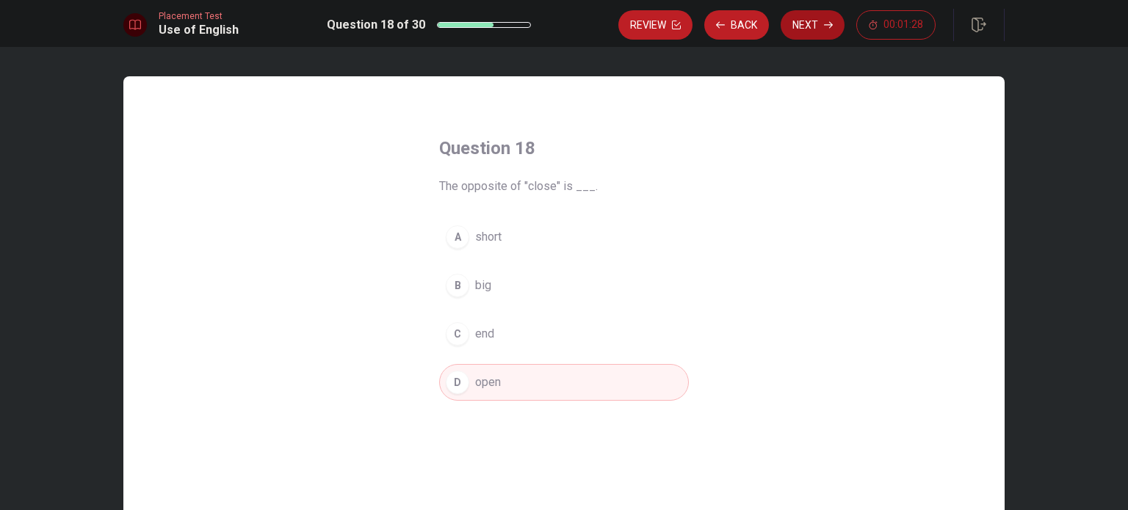
click at [809, 21] on button "Next" at bounding box center [813, 24] width 64 height 29
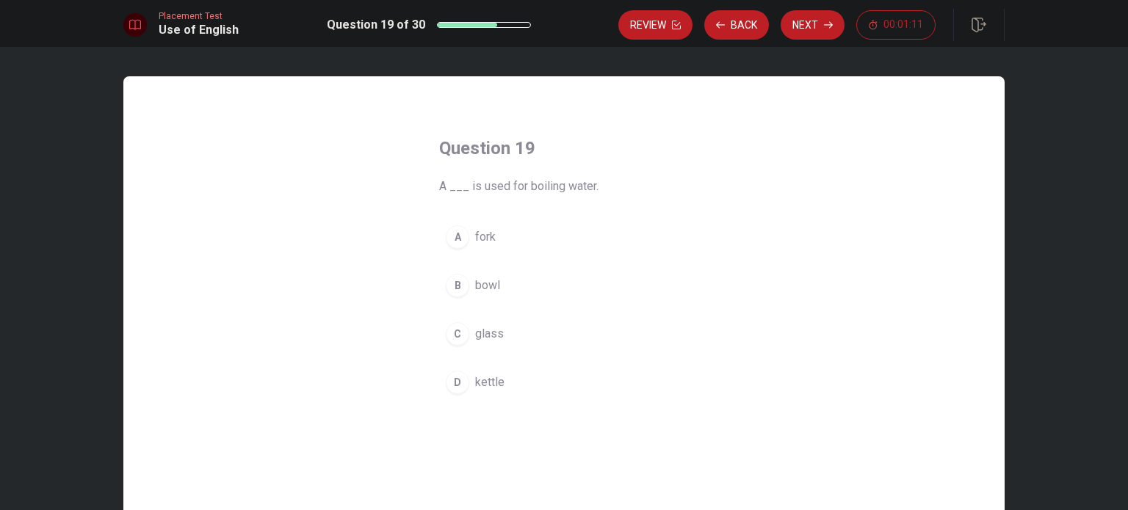
click at [452, 286] on div "B" at bounding box center [457, 285] width 23 height 23
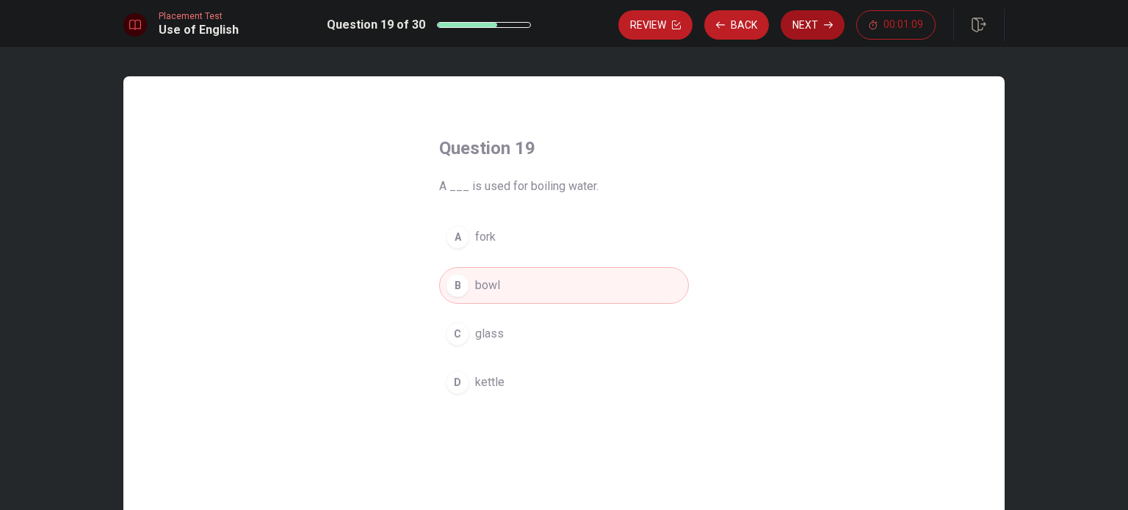
click at [811, 37] on button "Next" at bounding box center [813, 24] width 64 height 29
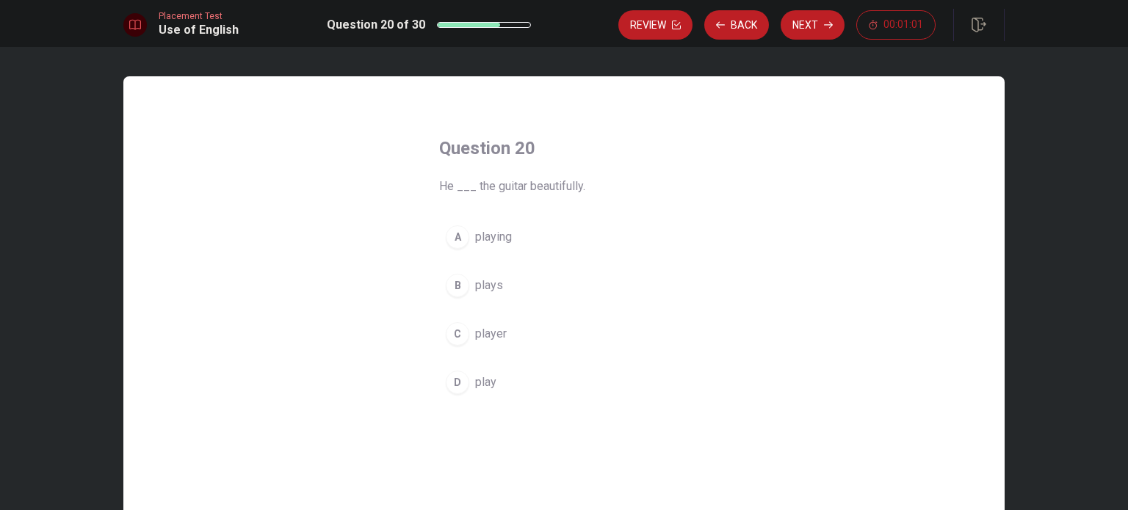
click at [455, 296] on div "B" at bounding box center [457, 285] width 23 height 23
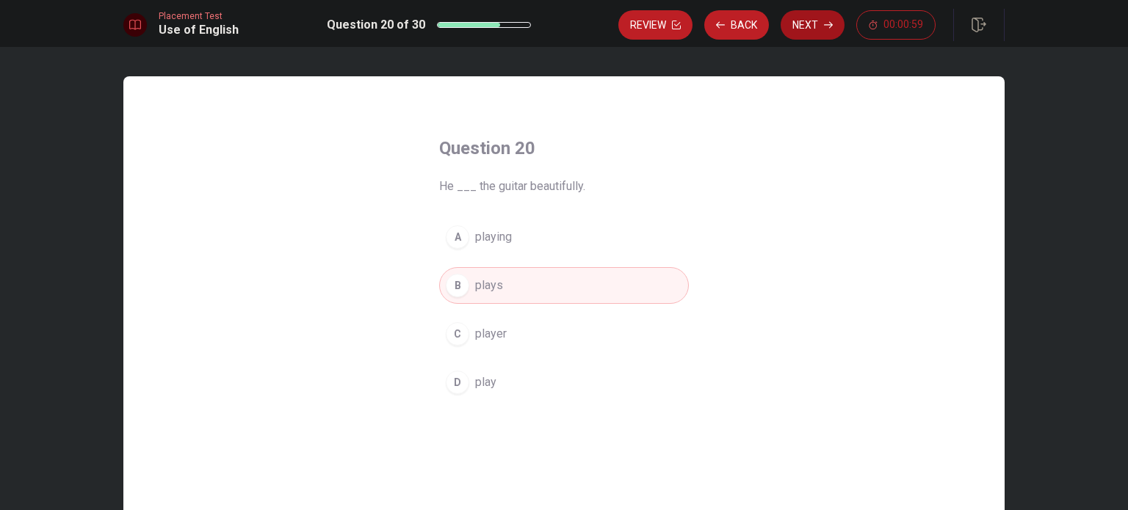
click at [791, 28] on button "Next" at bounding box center [813, 24] width 64 height 29
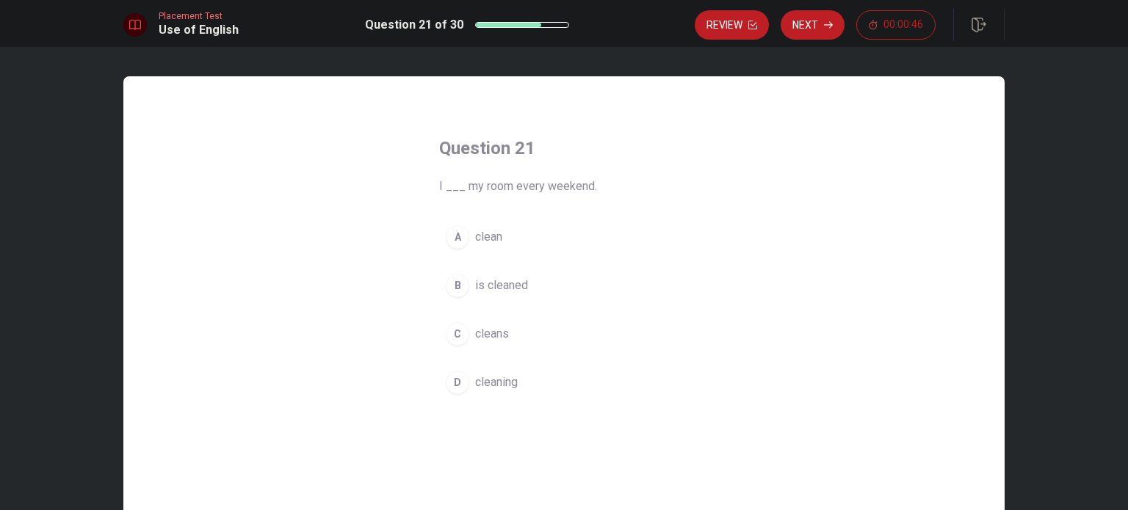
click at [461, 242] on div "A" at bounding box center [457, 236] width 23 height 23
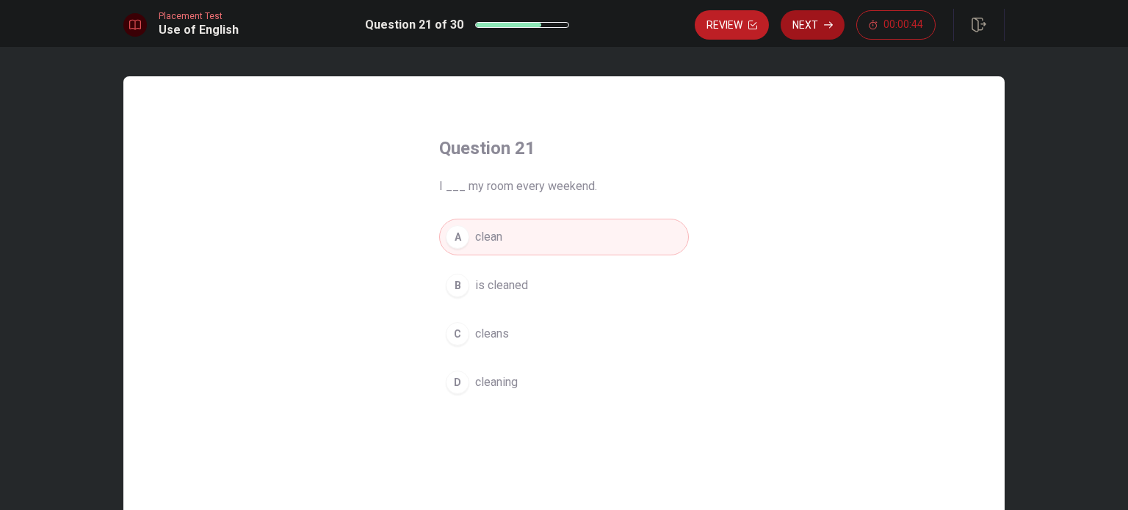
click at [809, 32] on button "Next" at bounding box center [813, 24] width 64 height 29
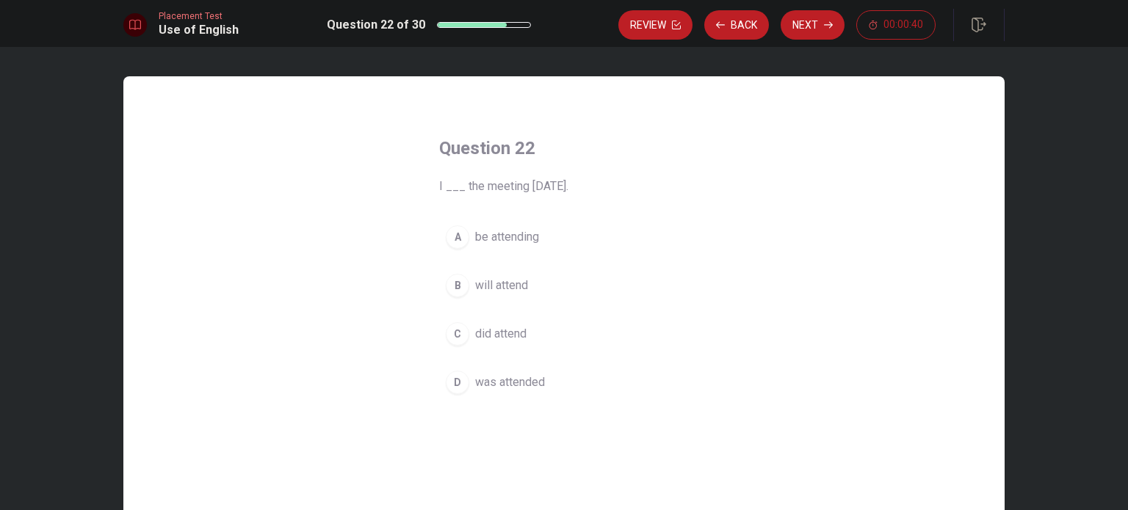
click at [466, 282] on div "B" at bounding box center [457, 285] width 23 height 23
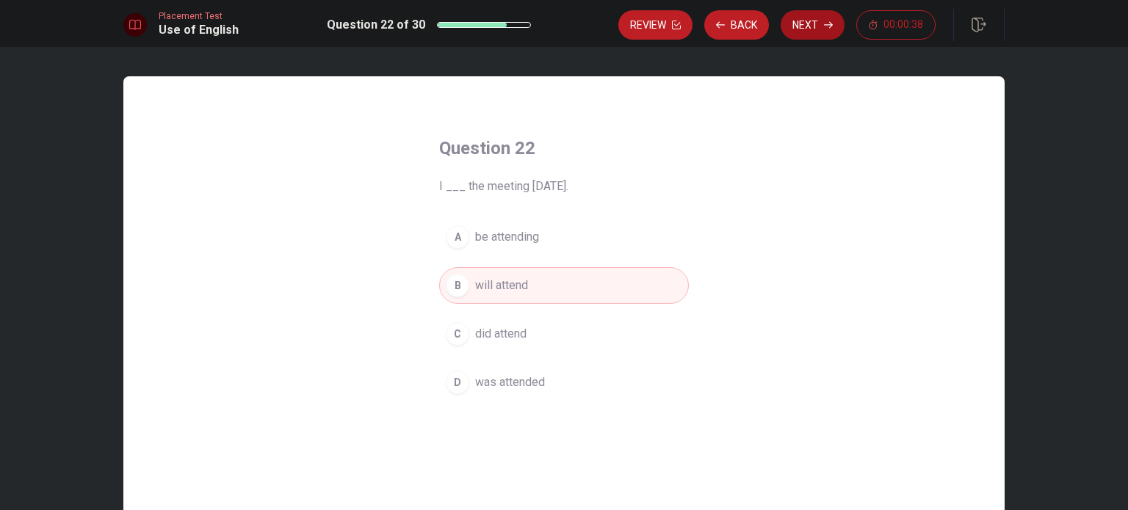
click at [802, 32] on button "Next" at bounding box center [813, 24] width 64 height 29
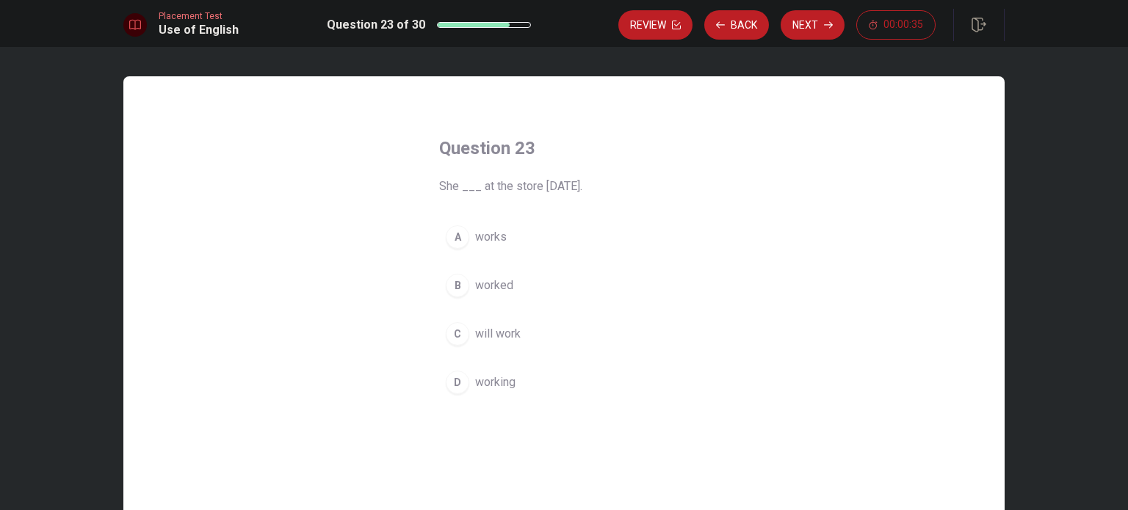
click at [461, 289] on div "B" at bounding box center [457, 285] width 23 height 23
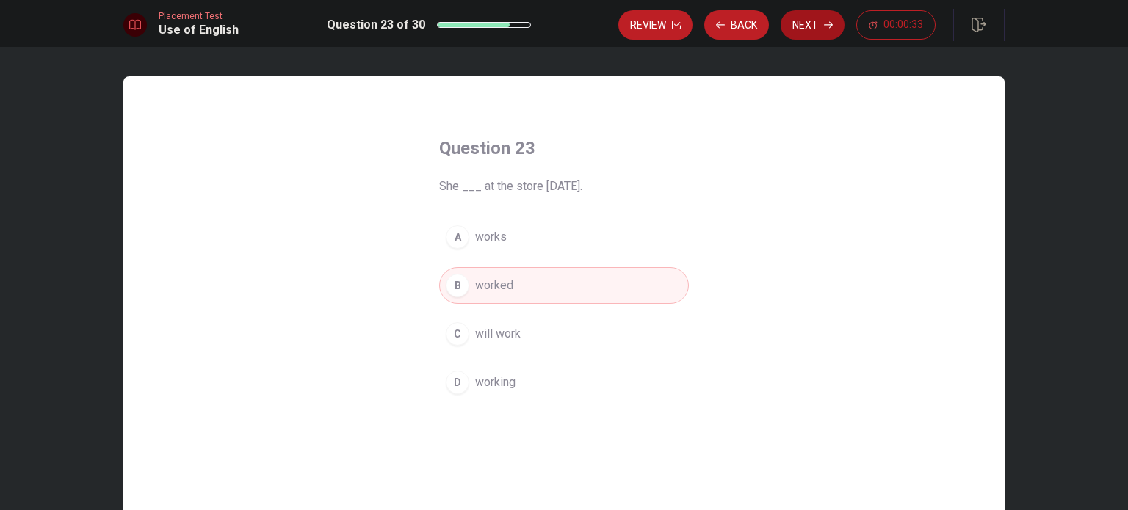
click at [792, 30] on button "Next" at bounding box center [813, 24] width 64 height 29
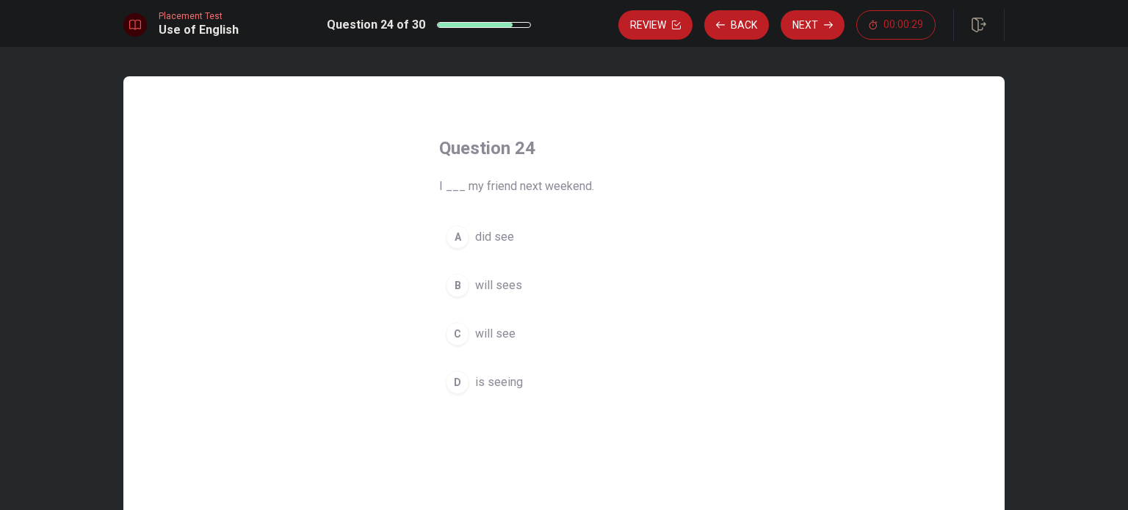
click at [456, 330] on div "C" at bounding box center [457, 333] width 23 height 23
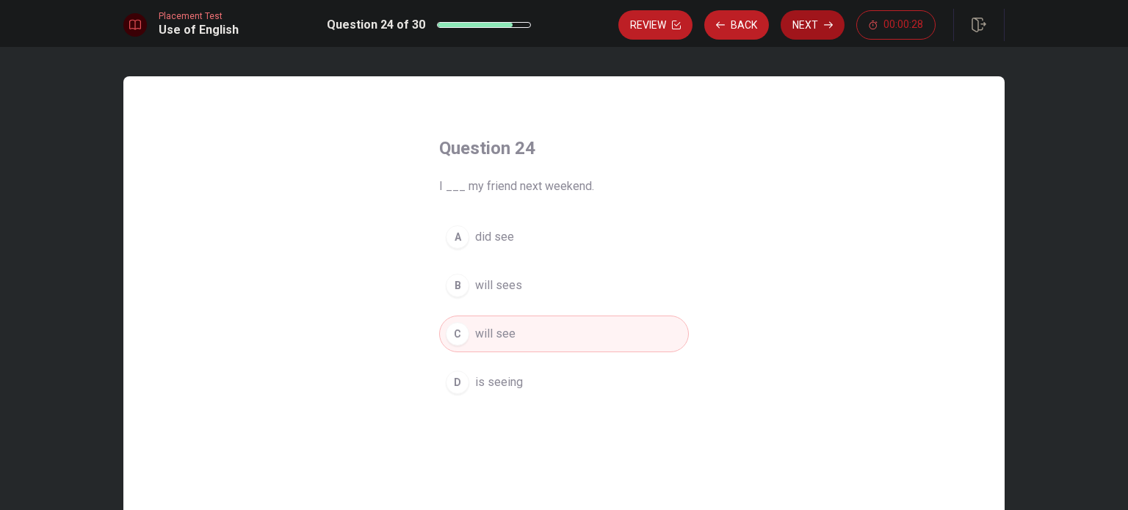
click at [802, 26] on button "Next" at bounding box center [813, 24] width 64 height 29
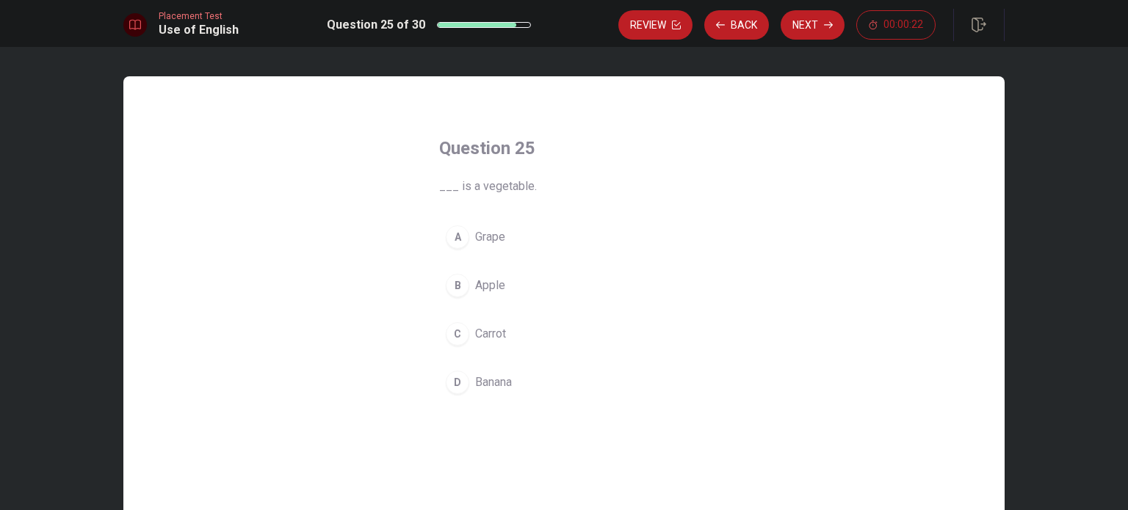
click at [459, 326] on div "C" at bounding box center [457, 333] width 23 height 23
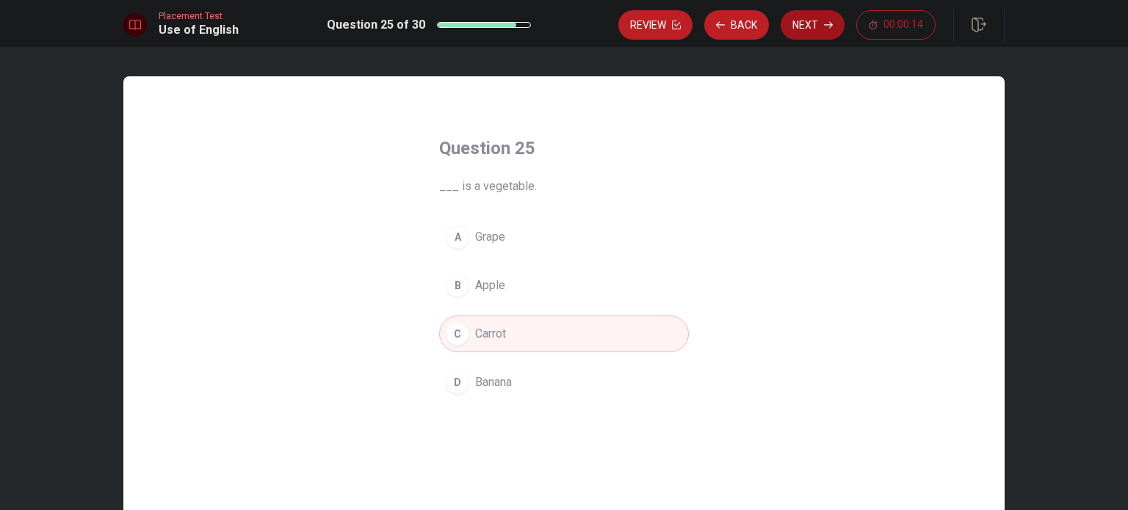
click at [814, 32] on button "Next" at bounding box center [813, 24] width 64 height 29
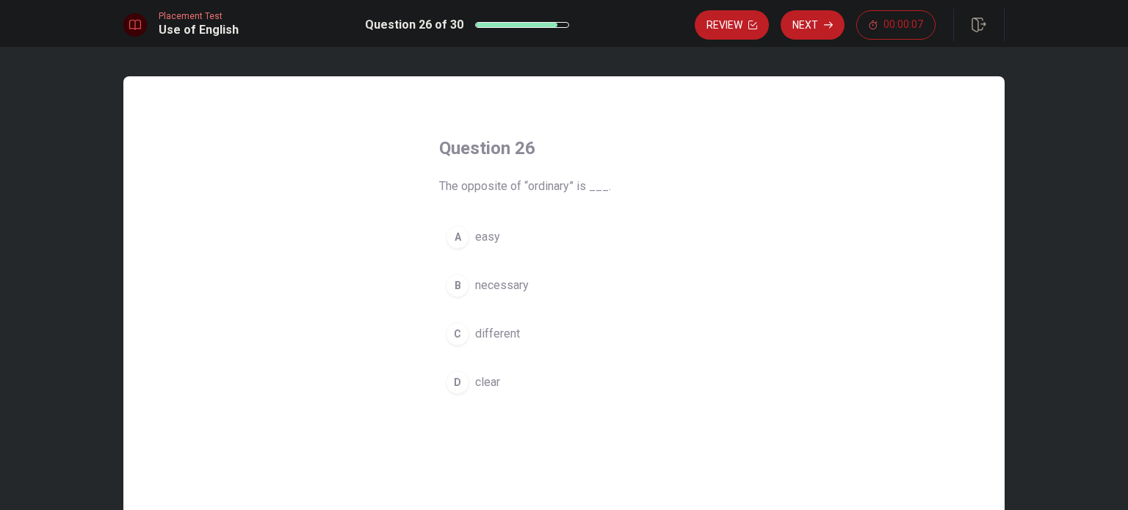
click at [455, 278] on div "B" at bounding box center [457, 285] width 23 height 23
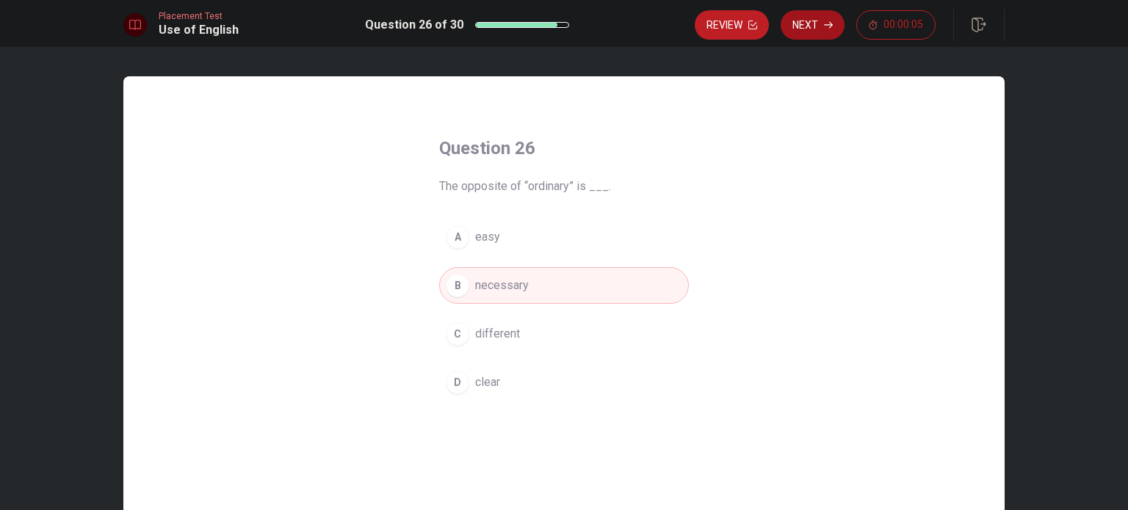
click at [810, 32] on button "Next" at bounding box center [813, 24] width 64 height 29
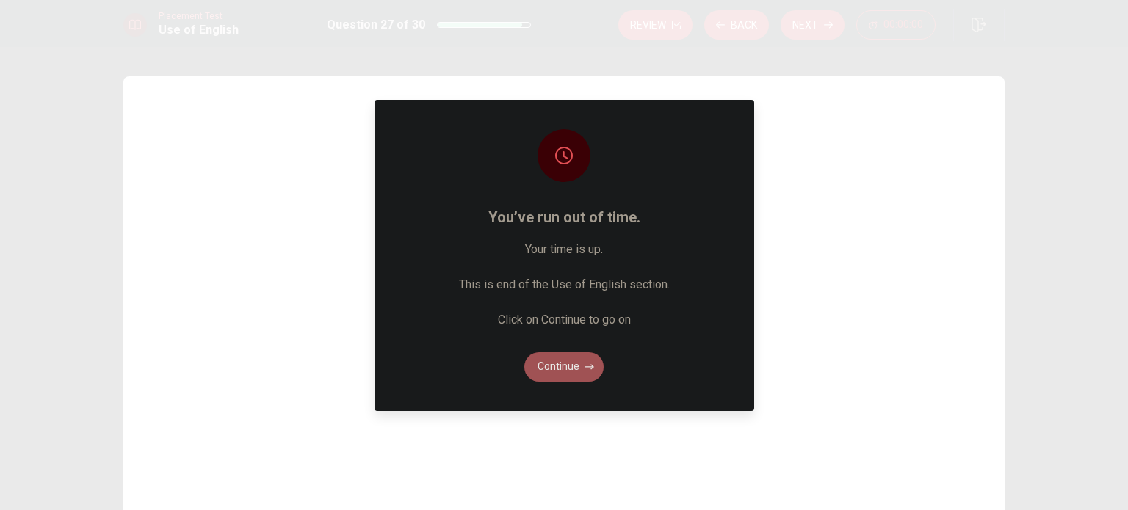
click at [555, 363] on button "Continue" at bounding box center [563, 366] width 79 height 29
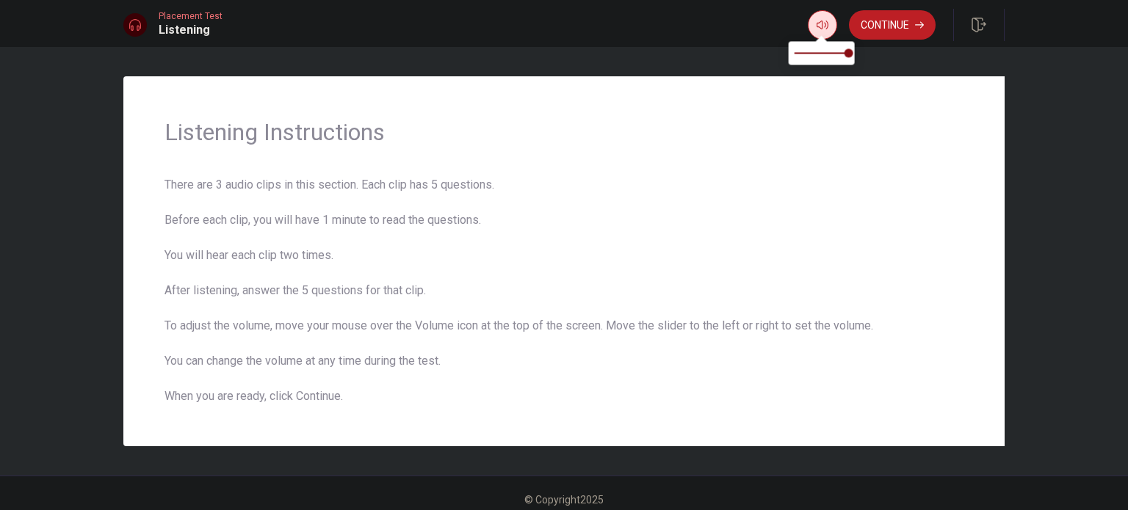
click at [821, 25] on icon "button" at bounding box center [822, 25] width 12 height 9
click at [881, 37] on button "Continue" at bounding box center [892, 24] width 87 height 29
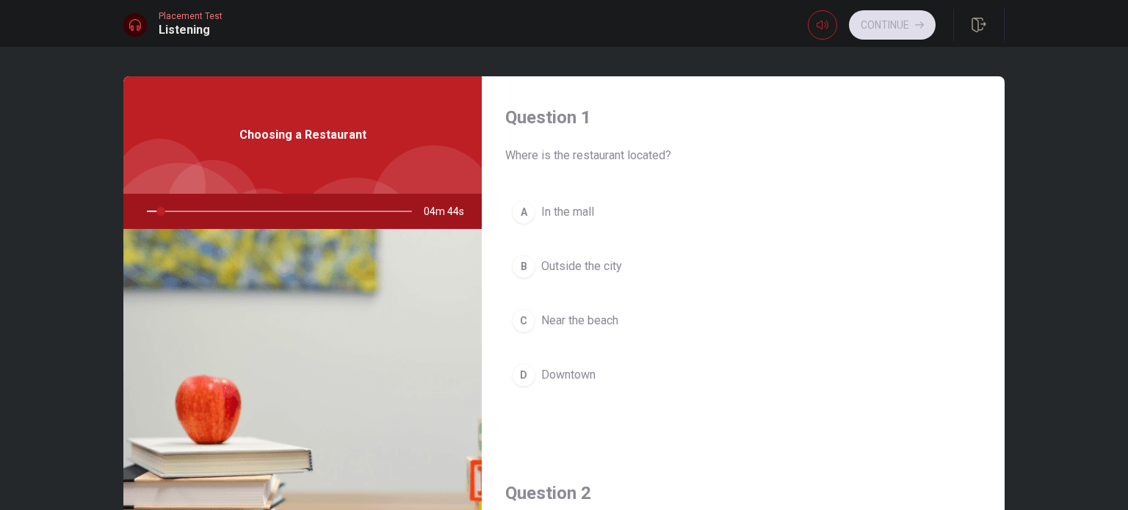
click at [516, 210] on div "A" at bounding box center [523, 211] width 23 height 23
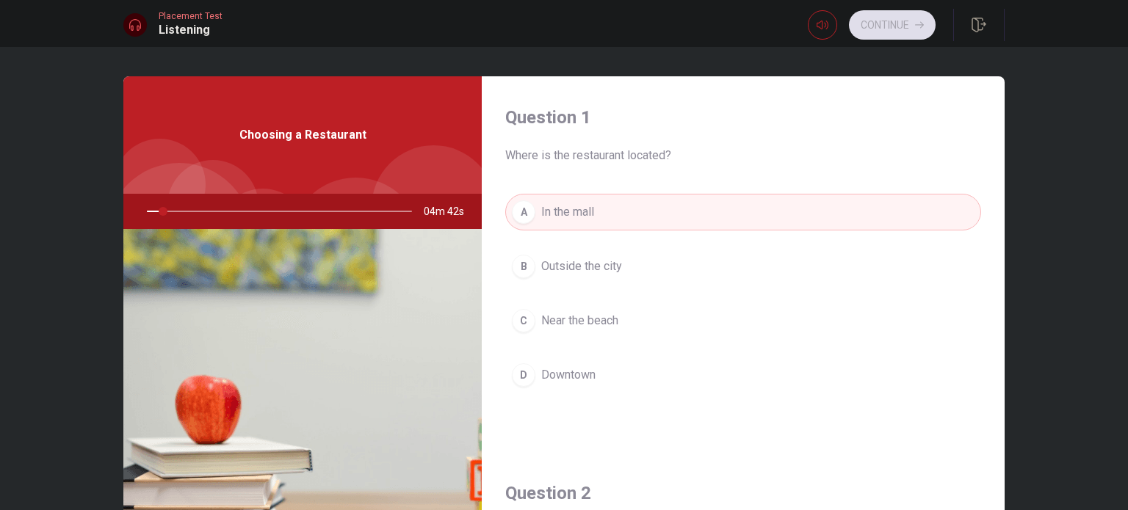
click at [525, 261] on div "B" at bounding box center [523, 266] width 23 height 23
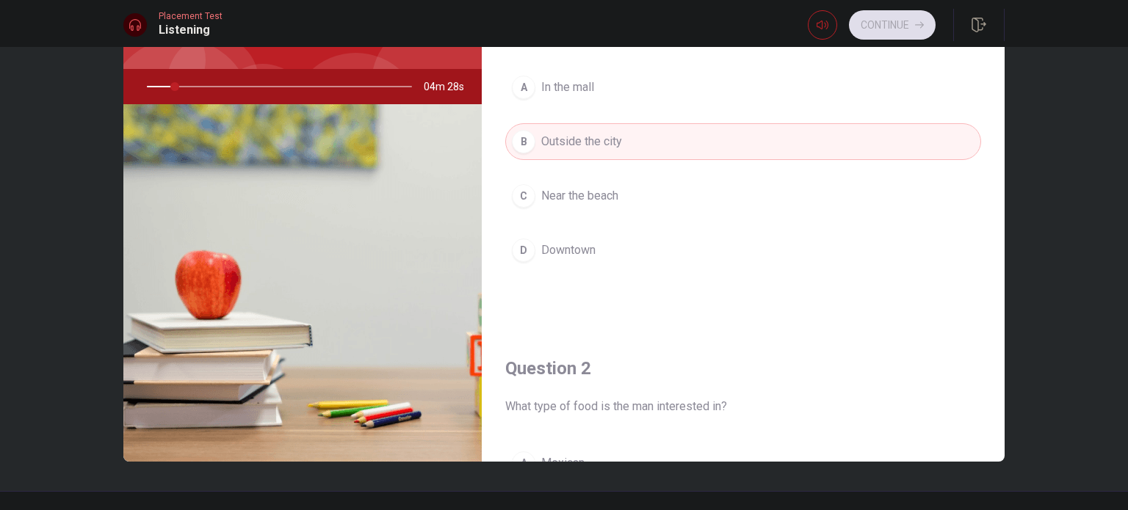
scroll to position [153, 0]
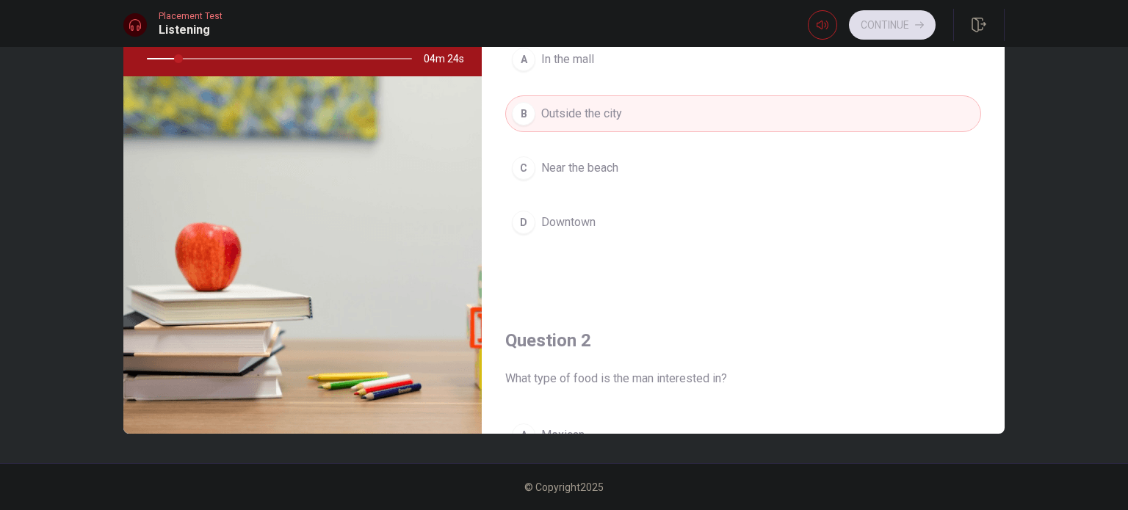
click at [987, 201] on div "Question 1 Where is the restaurant located? A In the mall B Outside the city C …" at bounding box center [743, 112] width 523 height 376
drag, startPoint x: 1000, startPoint y: 198, endPoint x: 996, endPoint y: 258, distance: 59.6
click at [996, 258] on div "Question 1 Where is the restaurant located? A In the mall B Outside the city C …" at bounding box center [743, 112] width 523 height 376
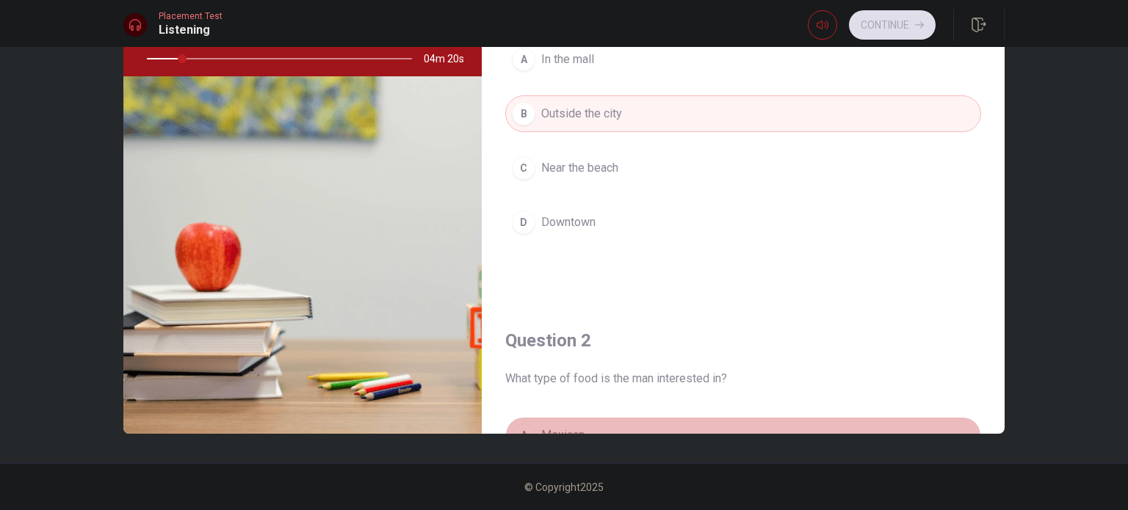
click at [523, 430] on div "A" at bounding box center [523, 435] width 23 height 23
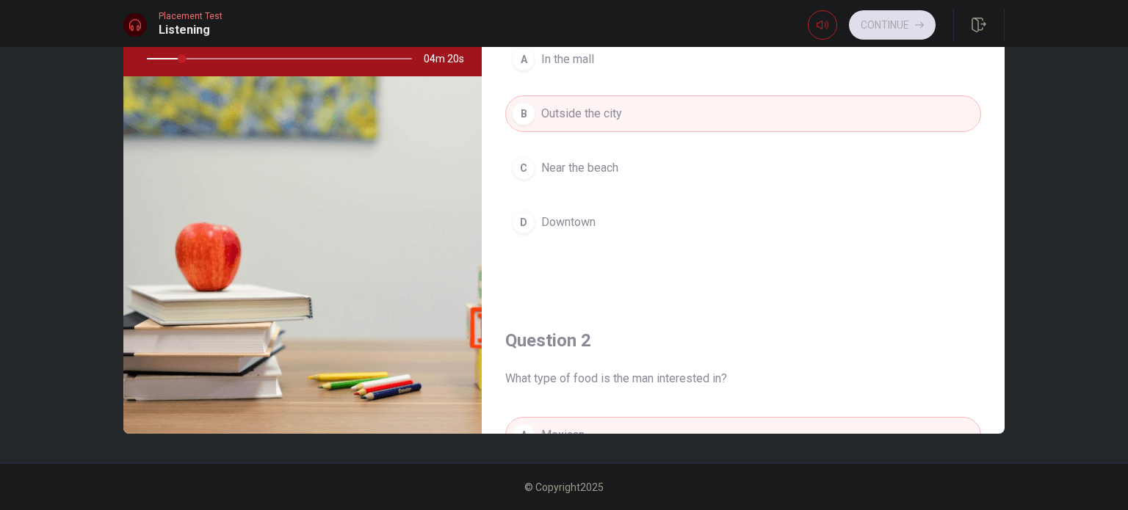
type input "14"
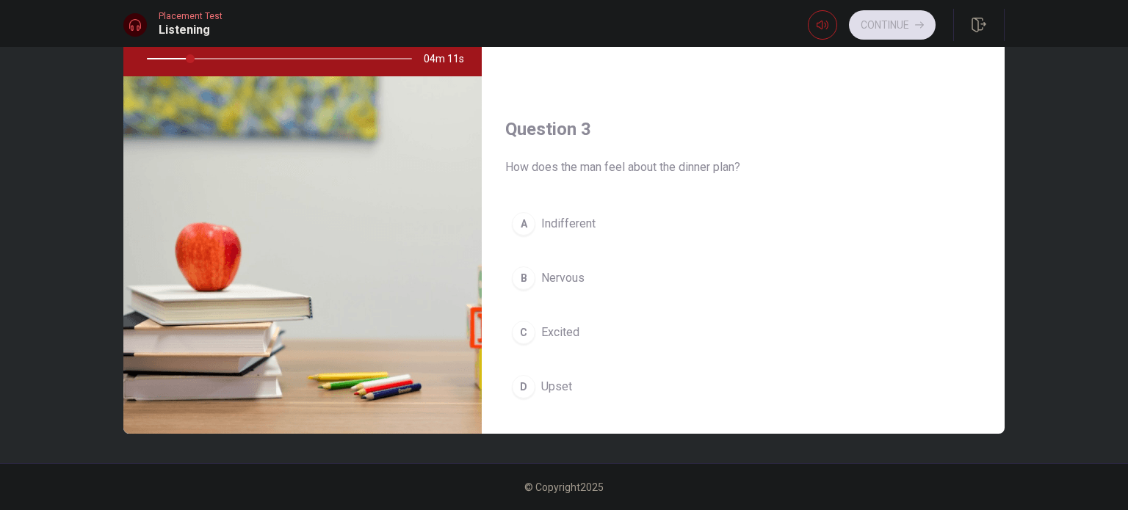
scroll to position [617, 0]
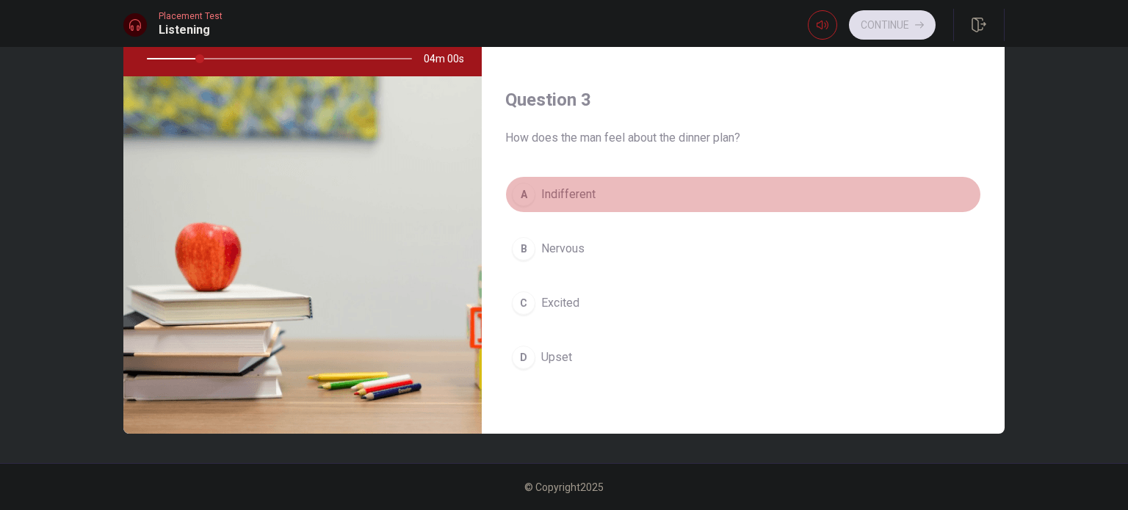
click at [524, 198] on div "A" at bounding box center [523, 194] width 23 height 23
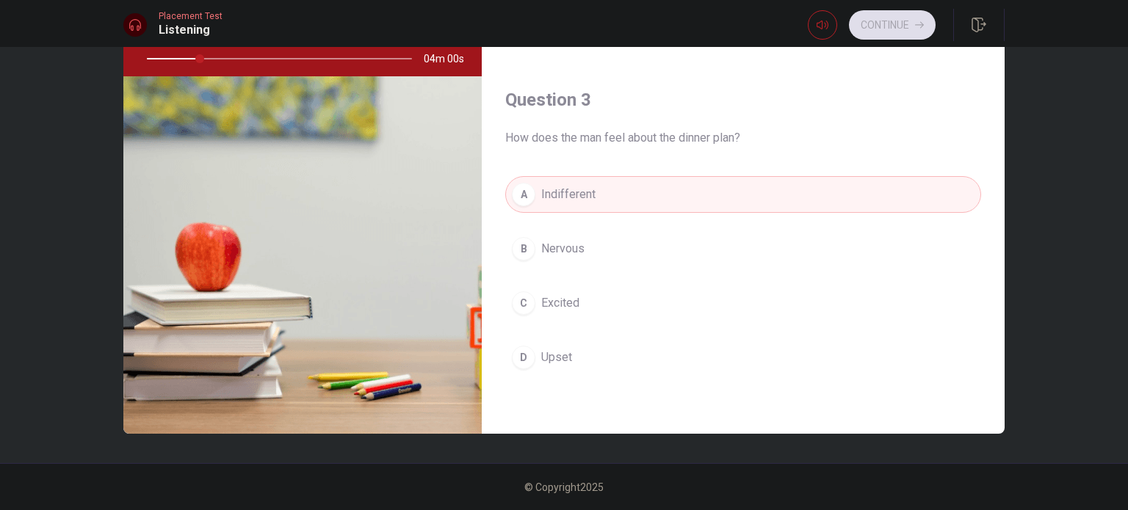
type input "20"
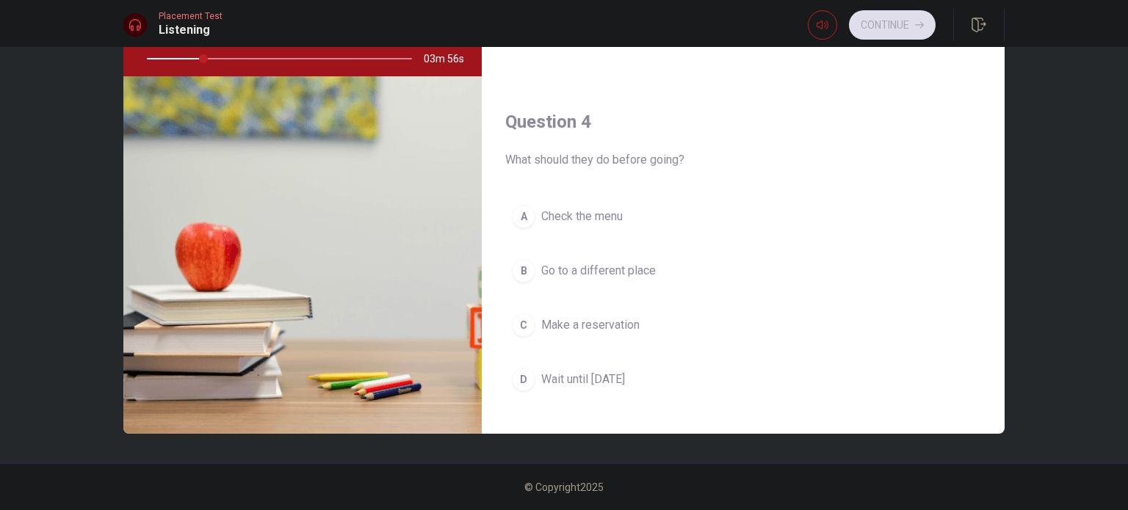
scroll to position [999, 0]
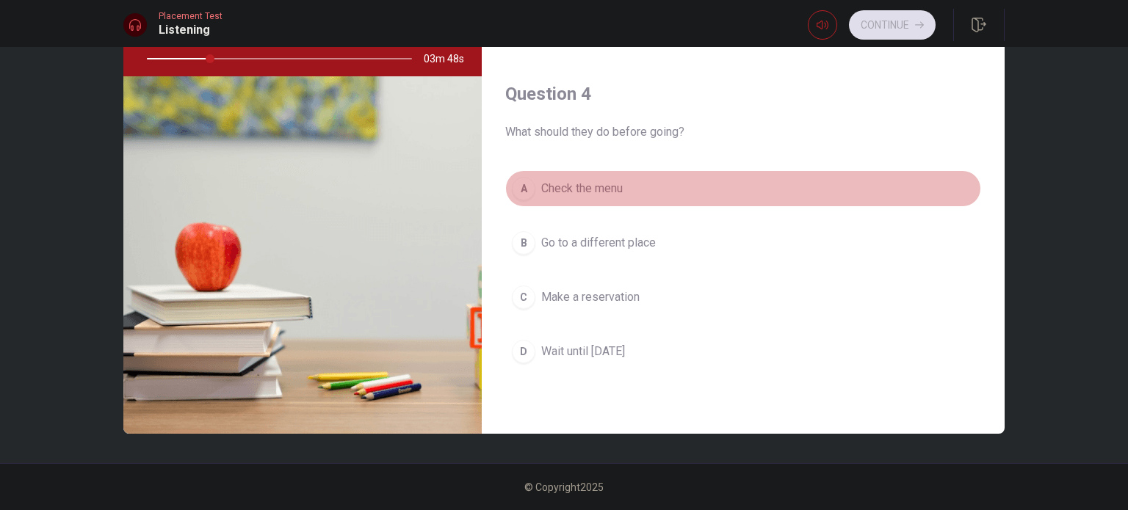
click at [526, 183] on div "A" at bounding box center [523, 188] width 23 height 23
type input "24"
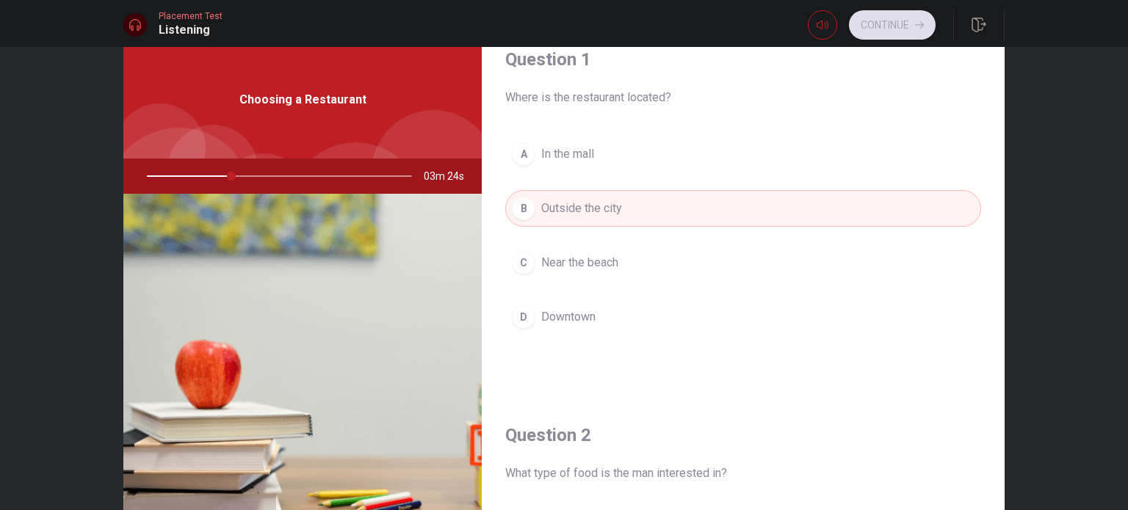
scroll to position [0, 0]
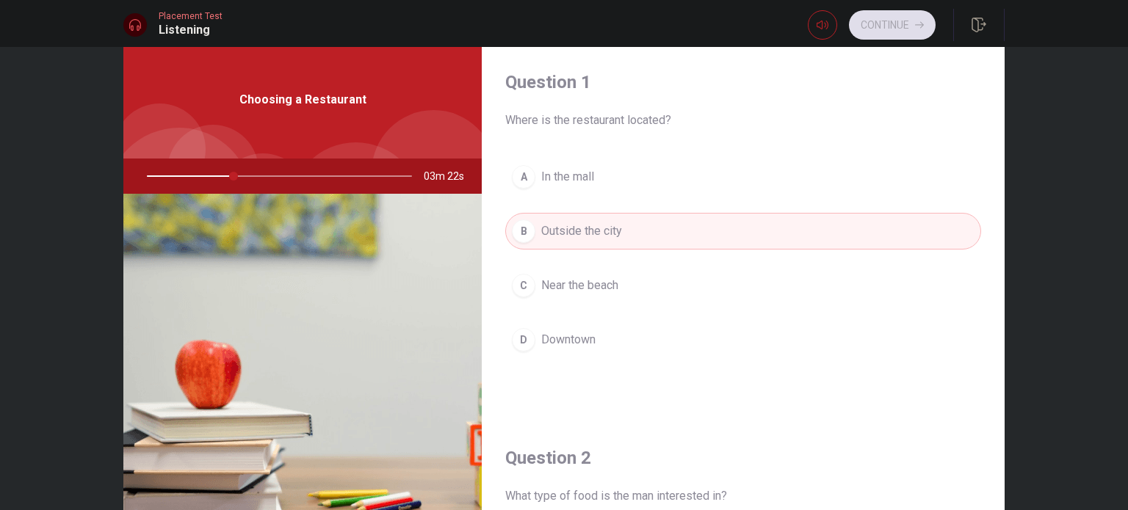
click at [516, 336] on div "D" at bounding box center [523, 339] width 23 height 23
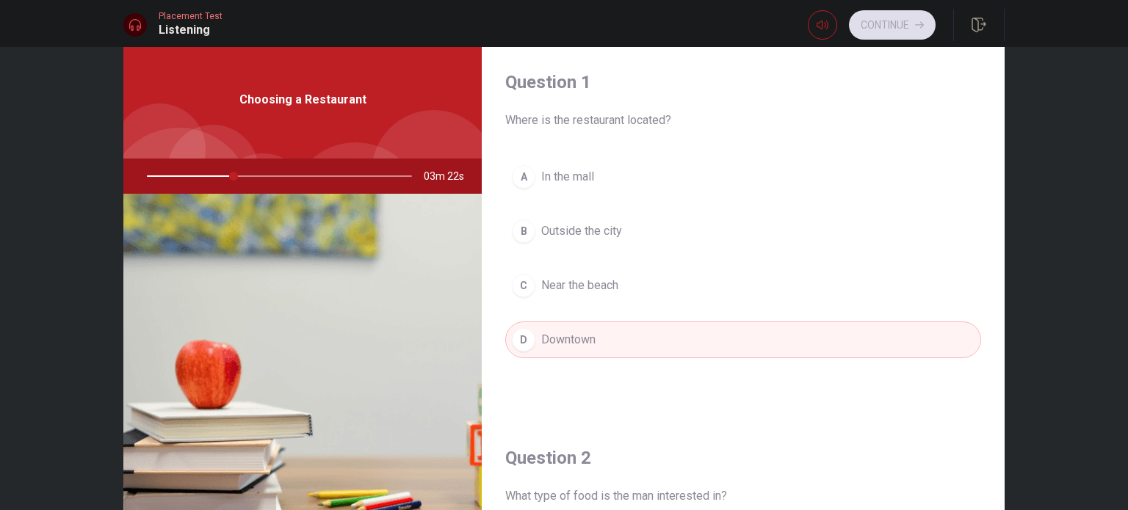
type input "33"
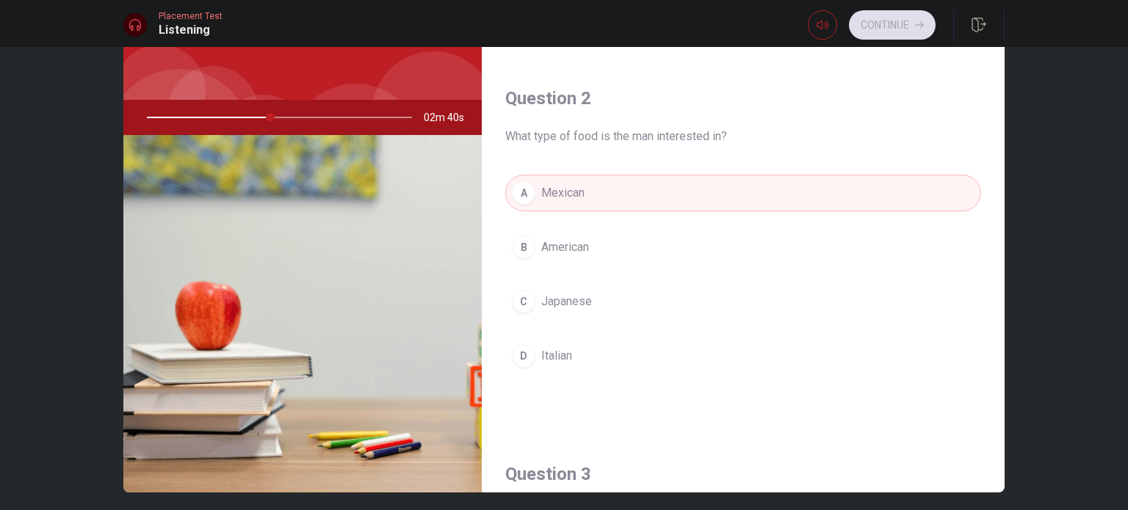
scroll to position [276, 0]
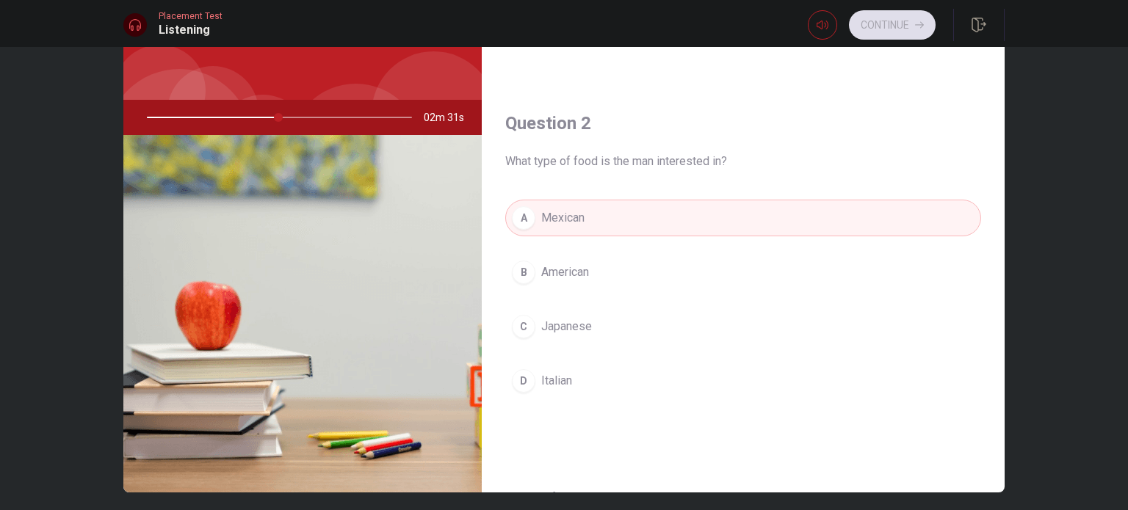
click at [521, 270] on div "B" at bounding box center [523, 272] width 23 height 23
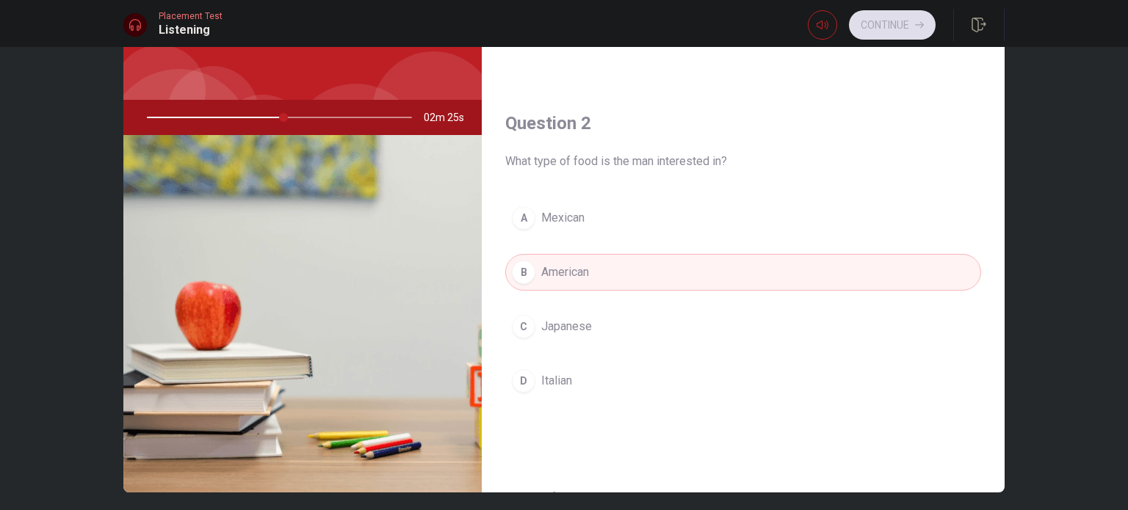
type input "52"
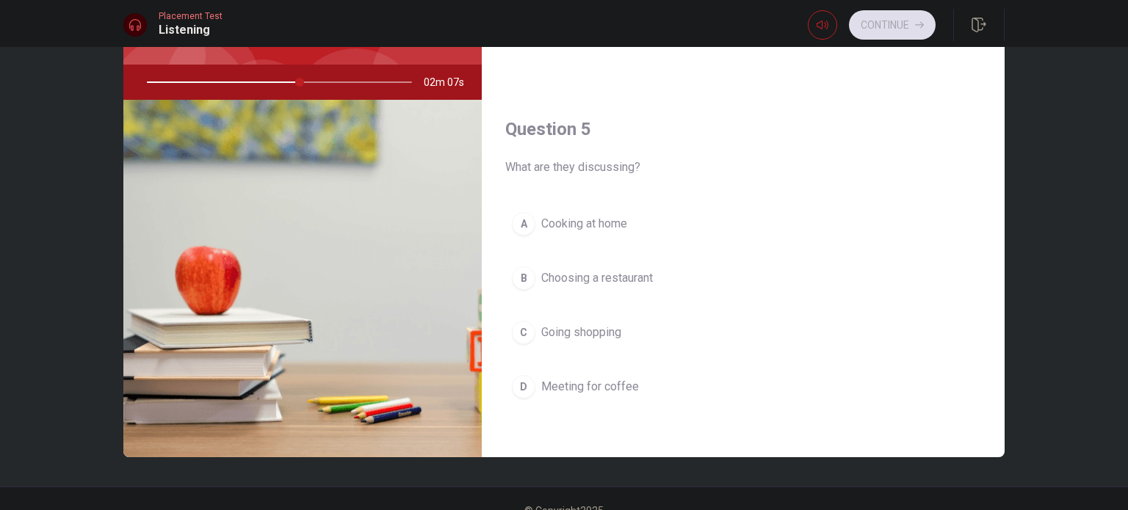
scroll to position [153, 0]
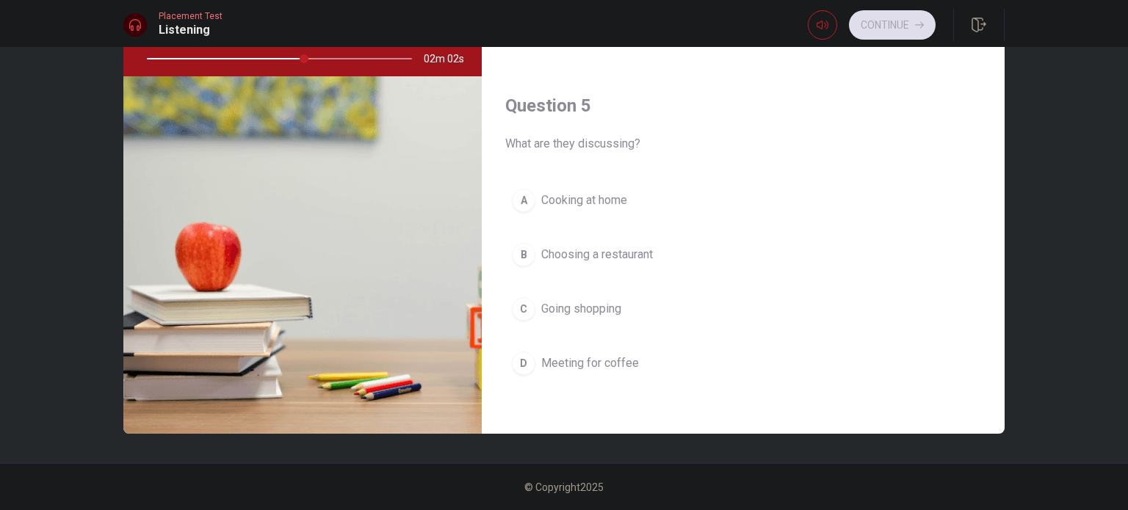
click at [518, 361] on div "D" at bounding box center [523, 363] width 23 height 23
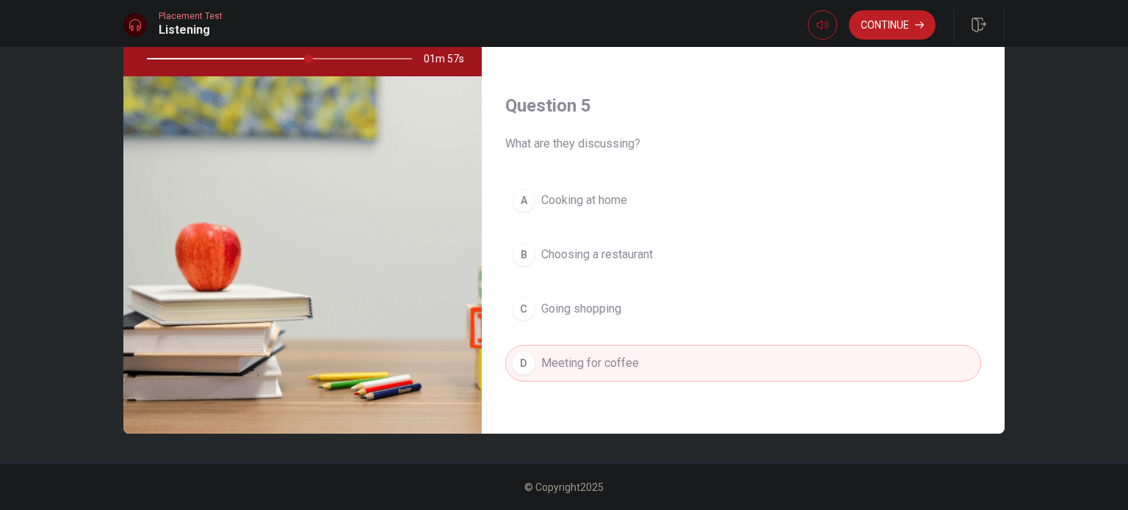
click at [316, 60] on div at bounding box center [276, 58] width 294 height 35
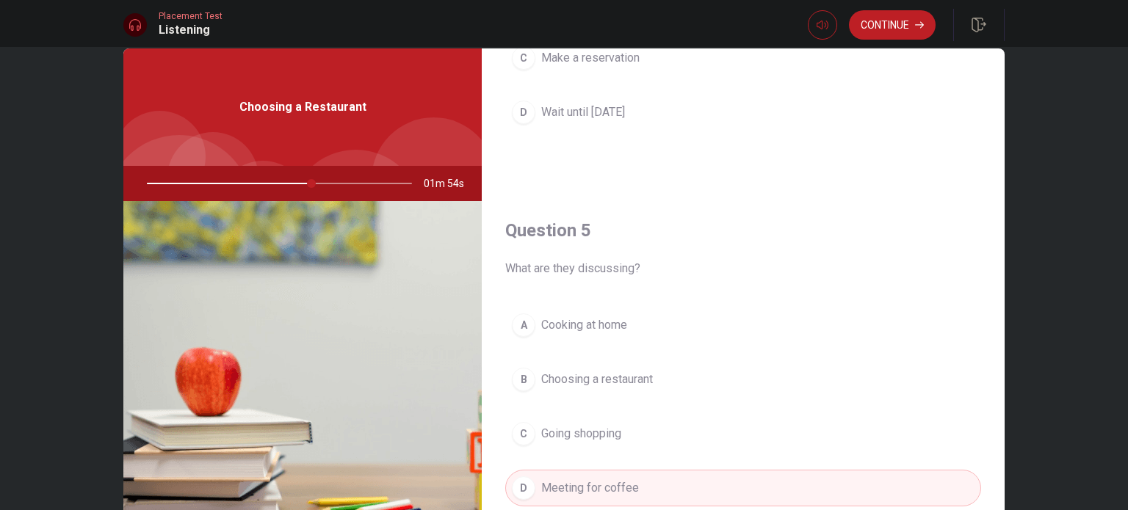
scroll to position [0, 0]
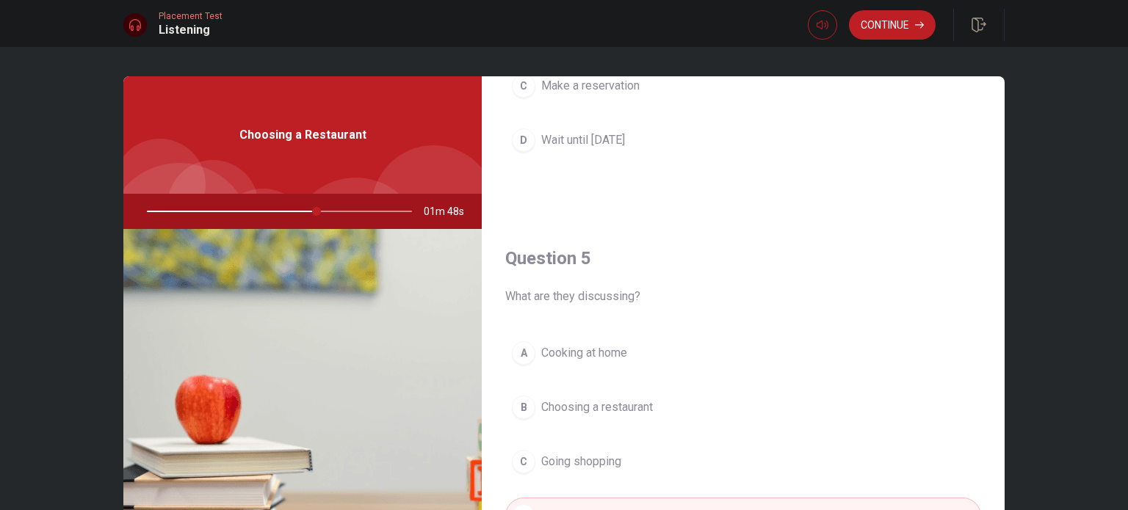
click at [836, 373] on div "A Cooking at home B Choosing a restaurant C Going shopping D Meeting for coffee" at bounding box center [743, 449] width 476 height 229
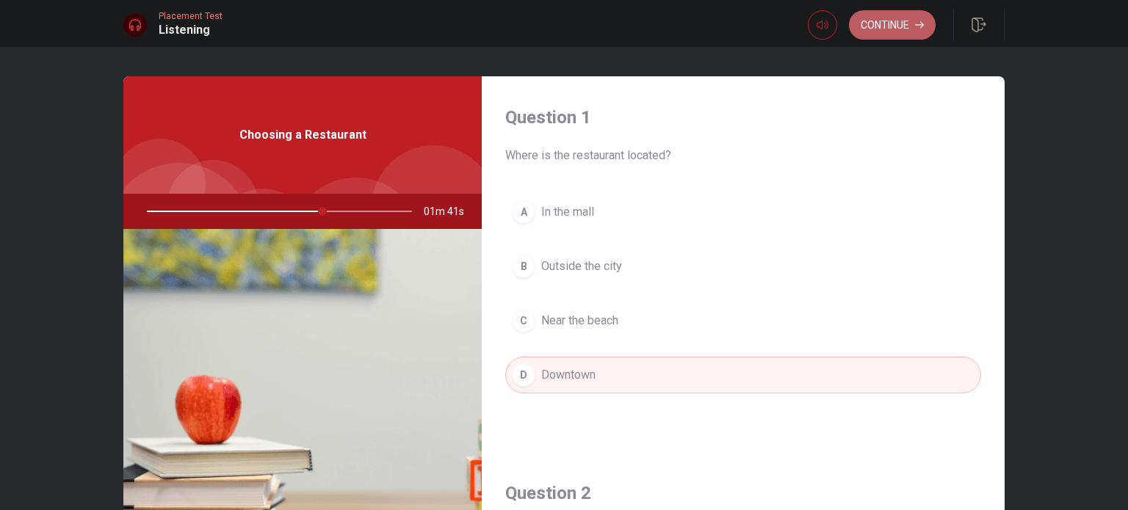
click at [914, 31] on button "Continue" at bounding box center [892, 24] width 87 height 29
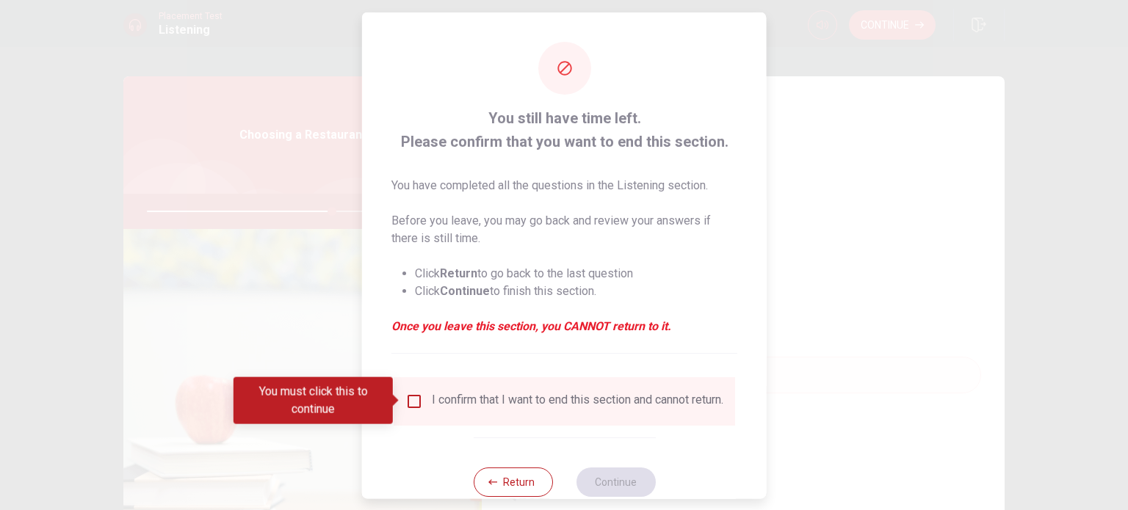
click at [405, 397] on input "You must click this to continue" at bounding box center [414, 401] width 18 height 18
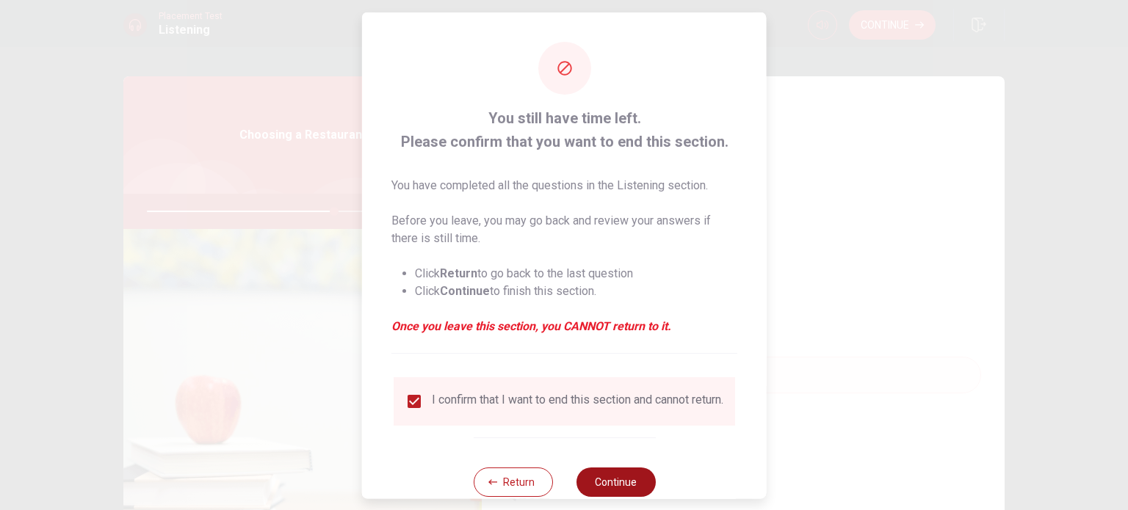
click at [623, 484] on button "Continue" at bounding box center [615, 481] width 79 height 29
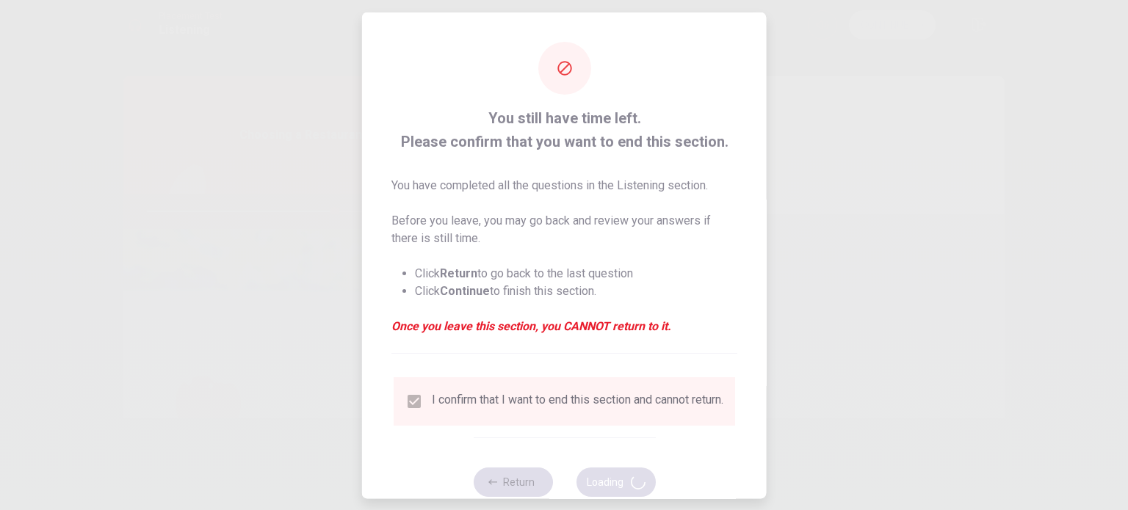
type input "71"
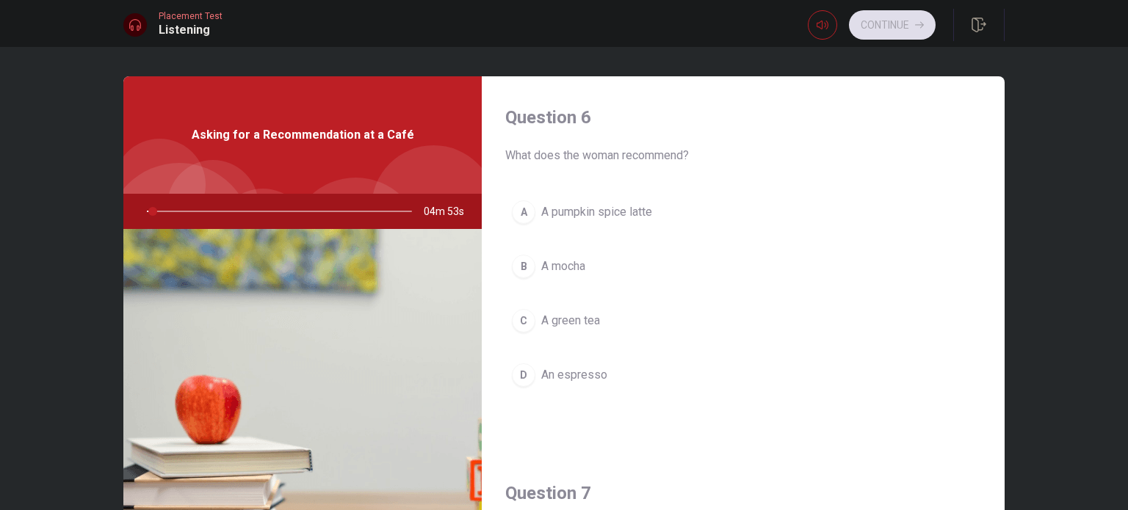
click at [902, 311] on button "C A green tea" at bounding box center [743, 321] width 476 height 37
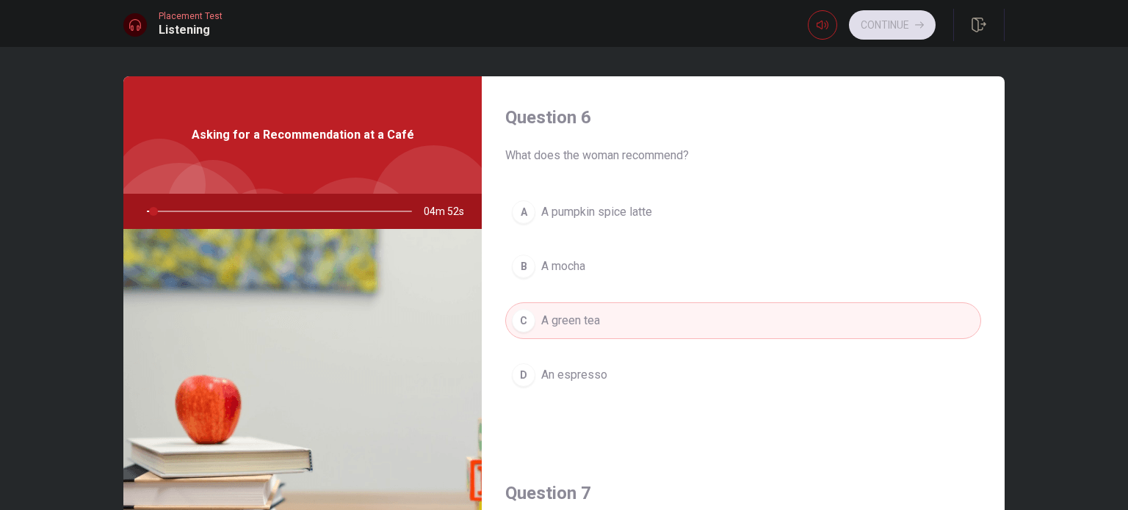
type input "3"
click at [554, 210] on span "A pumpkin spice latte" at bounding box center [596, 212] width 111 height 18
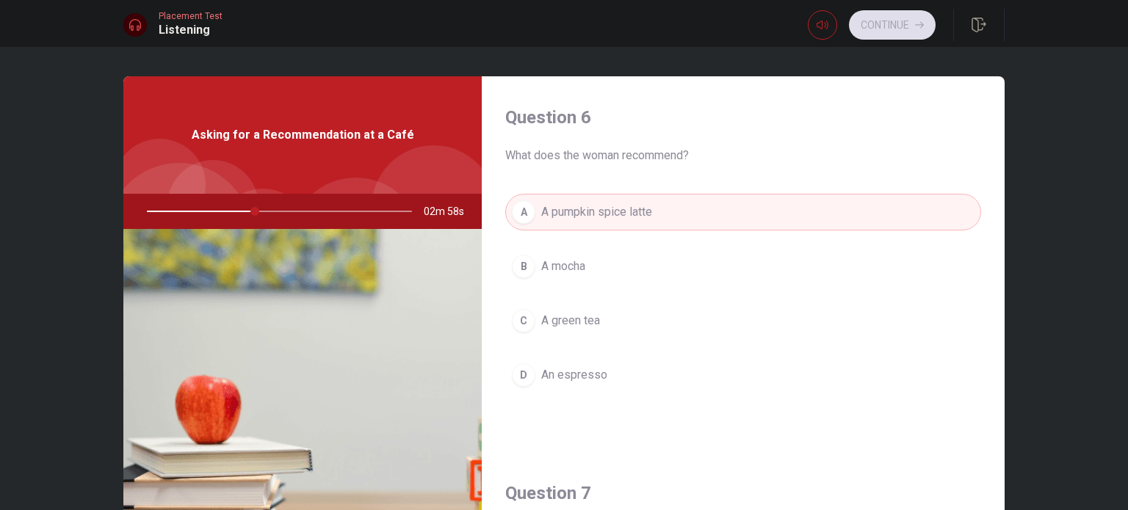
type input "41"
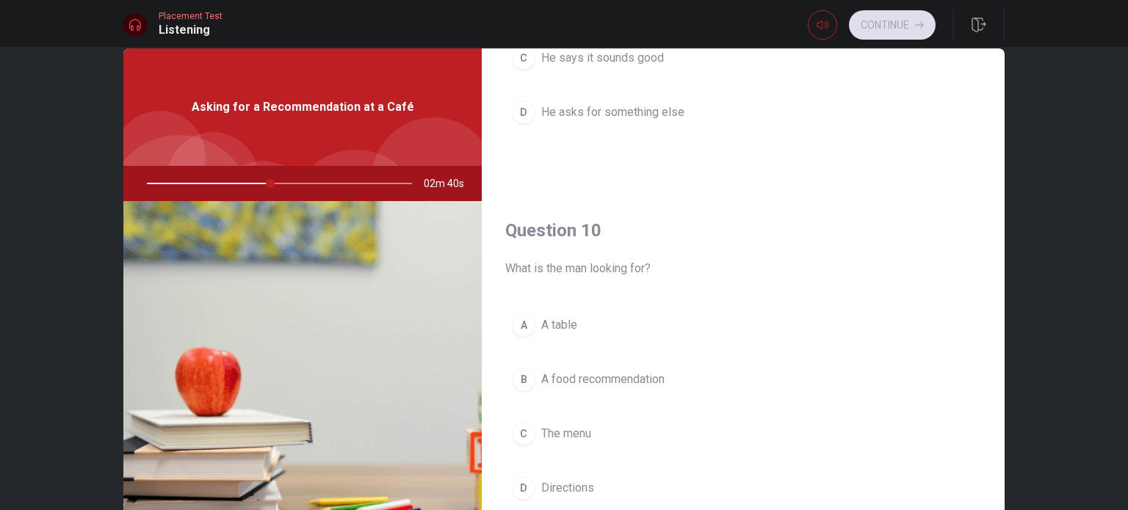
scroll to position [29, 0]
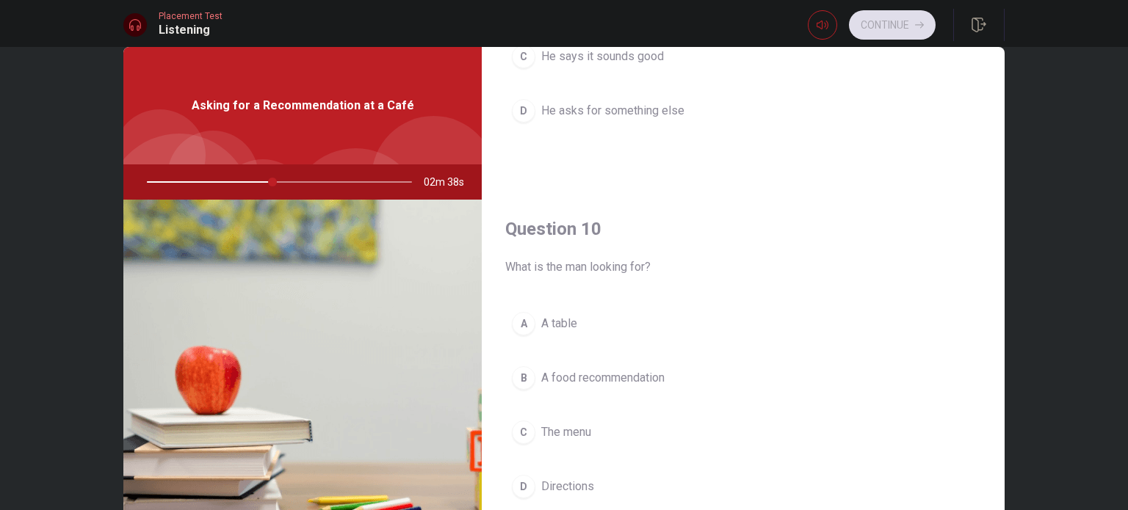
click at [524, 366] on div "B" at bounding box center [523, 377] width 23 height 23
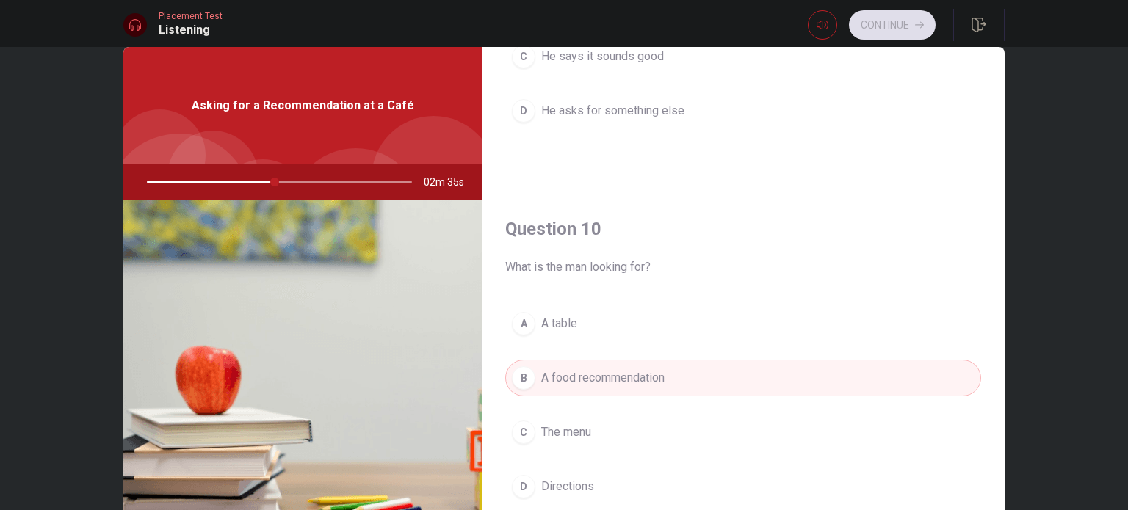
type input "48"
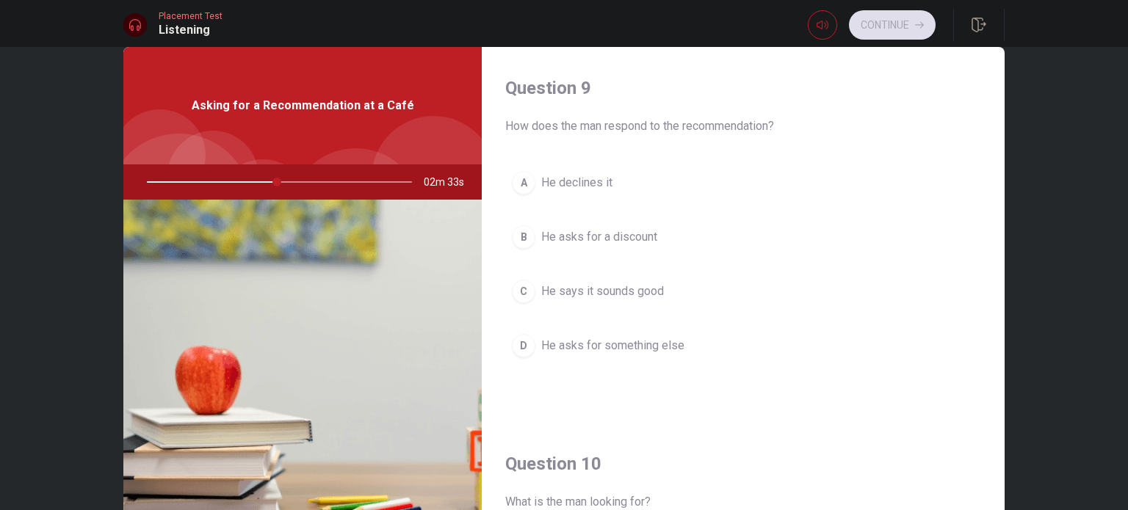
scroll to position [1098, 0]
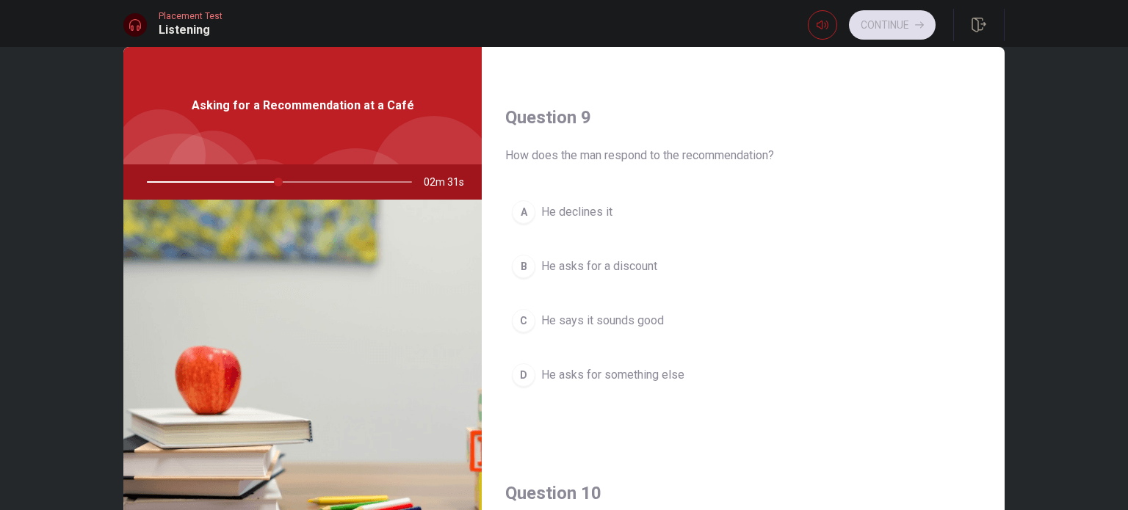
click at [517, 313] on div "C" at bounding box center [523, 320] width 23 height 23
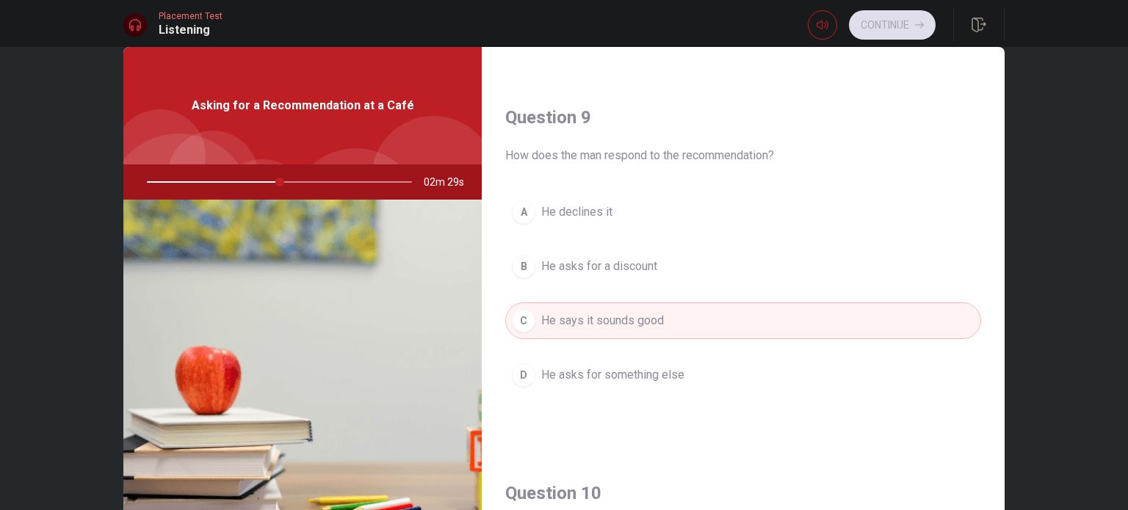
type input "50"
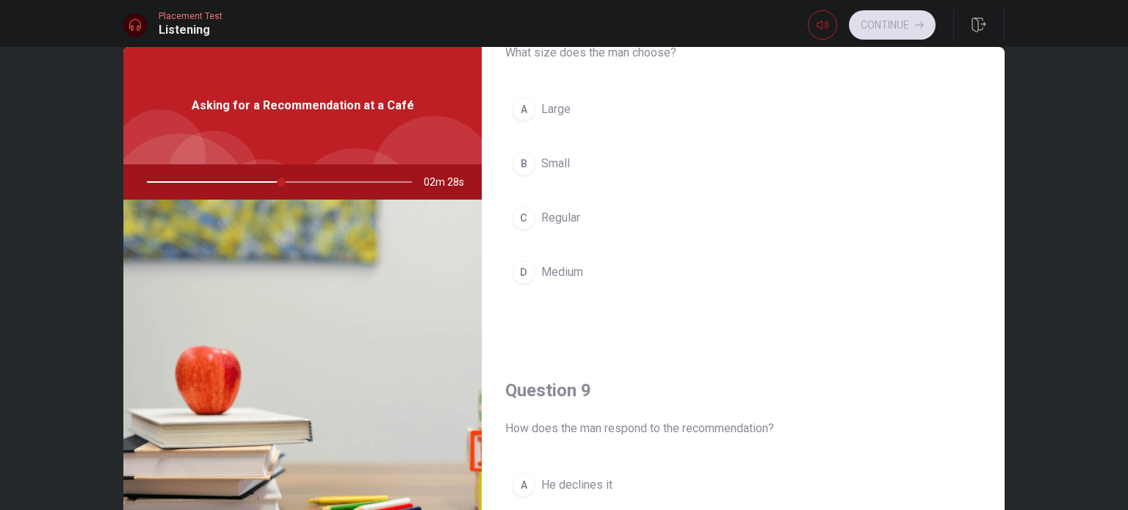
scroll to position [717, 0]
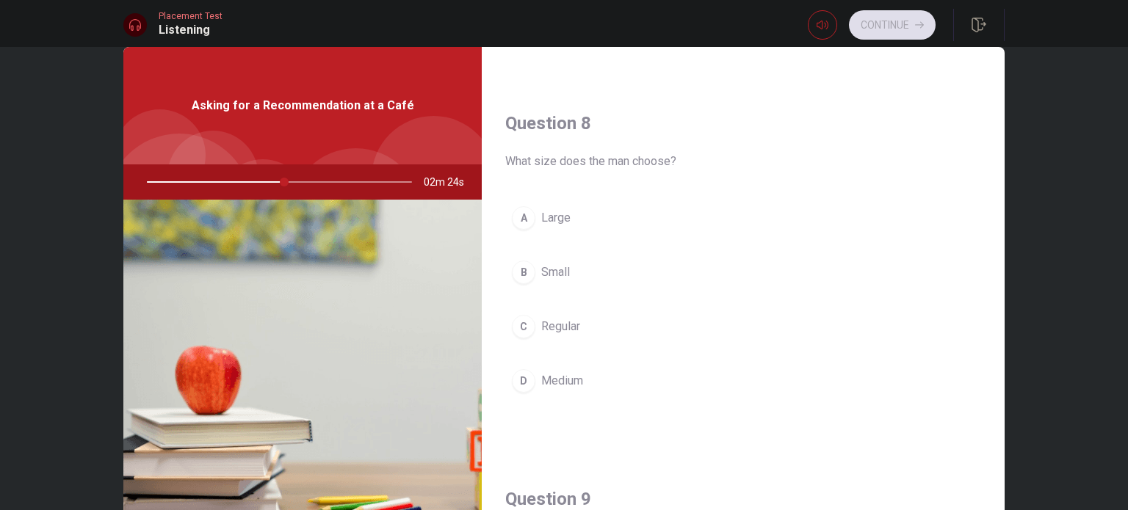
click at [524, 334] on div "C" at bounding box center [523, 326] width 23 height 23
type input "52"
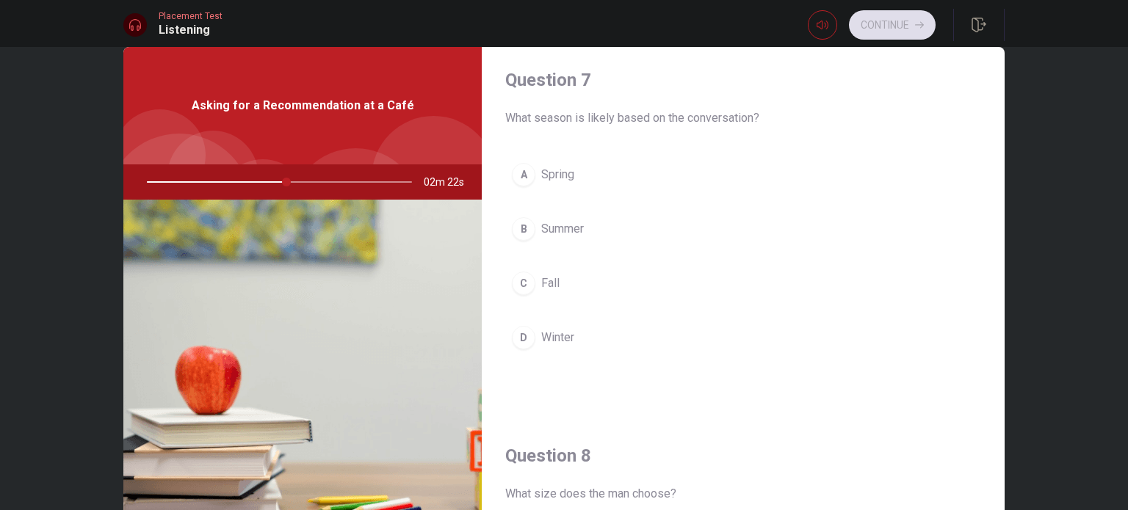
scroll to position [335, 0]
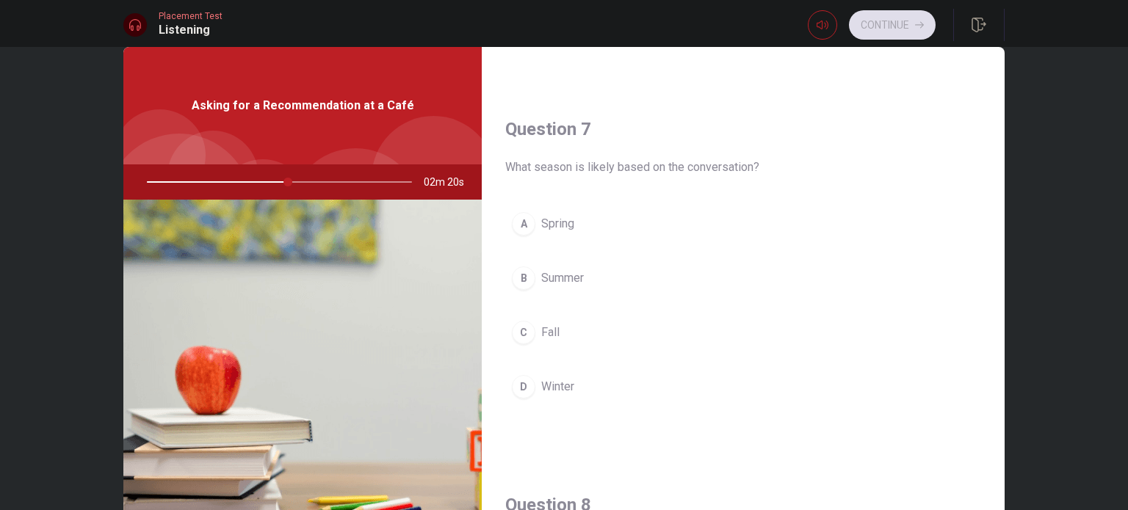
click at [524, 272] on div "B" at bounding box center [523, 278] width 23 height 23
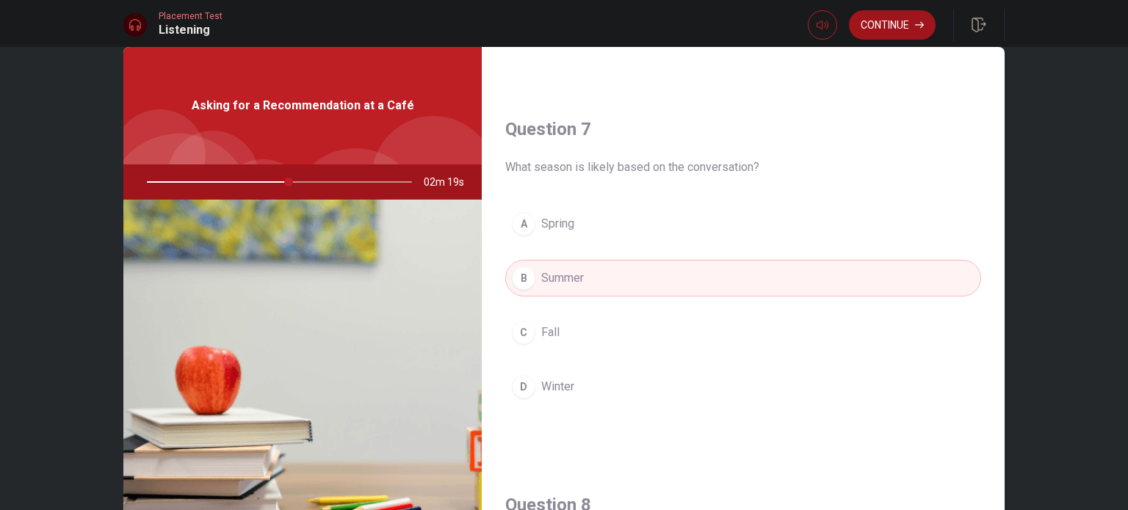
click at [906, 27] on button "Continue" at bounding box center [892, 24] width 87 height 29
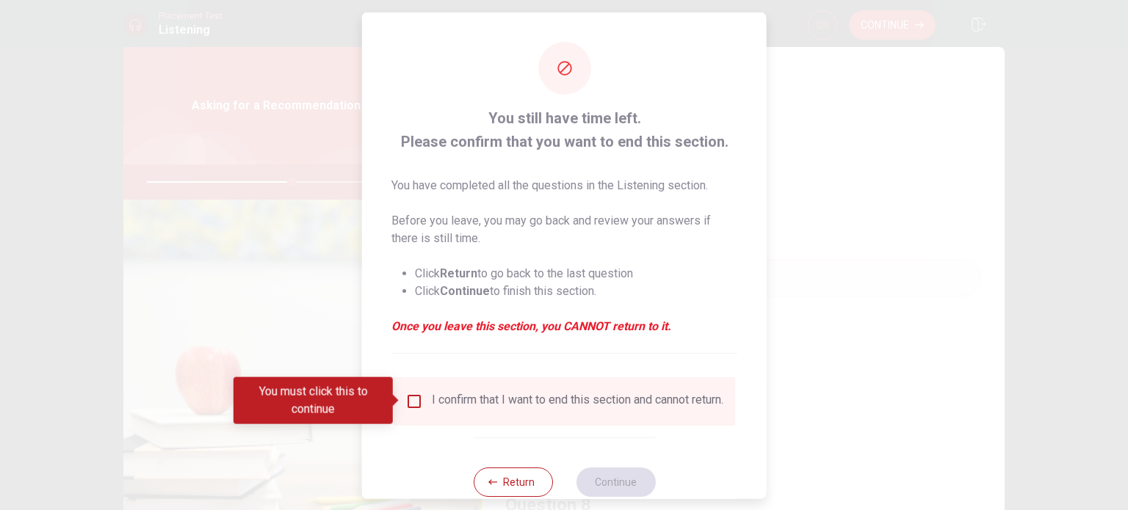
click at [413, 404] on input "You must click this to continue" at bounding box center [414, 401] width 18 height 18
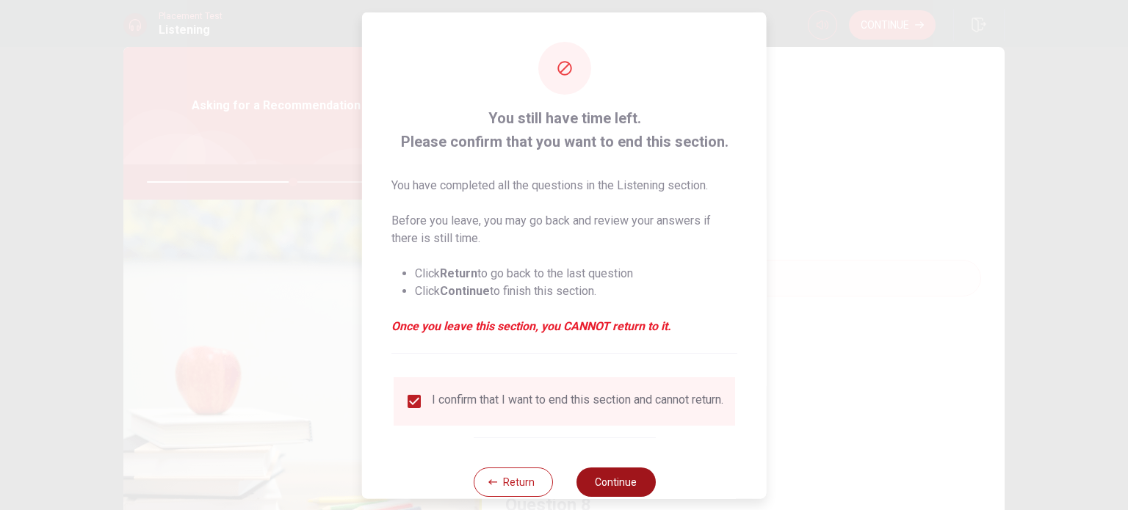
click at [619, 482] on button "Continue" at bounding box center [615, 481] width 79 height 29
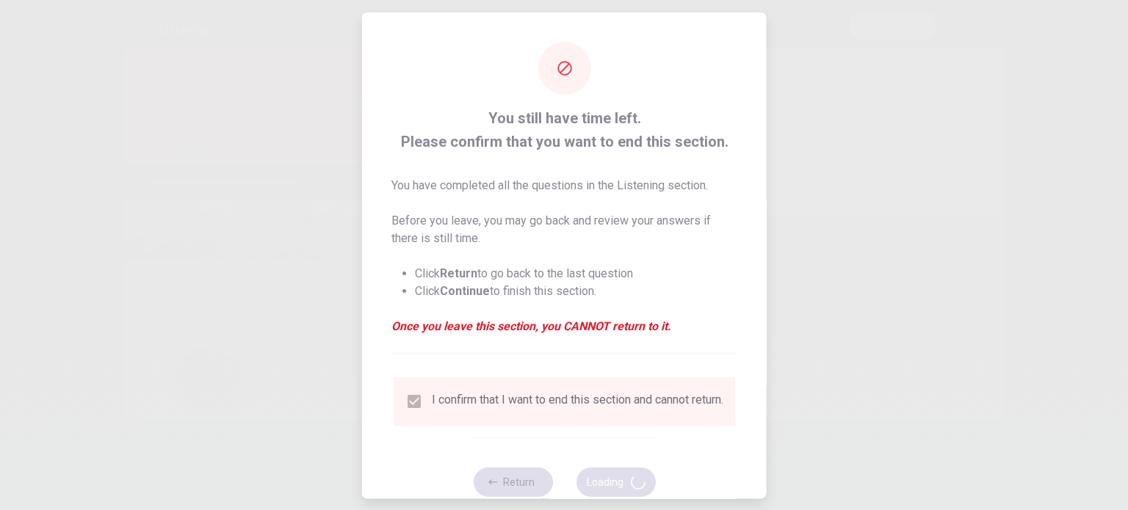
type input "56"
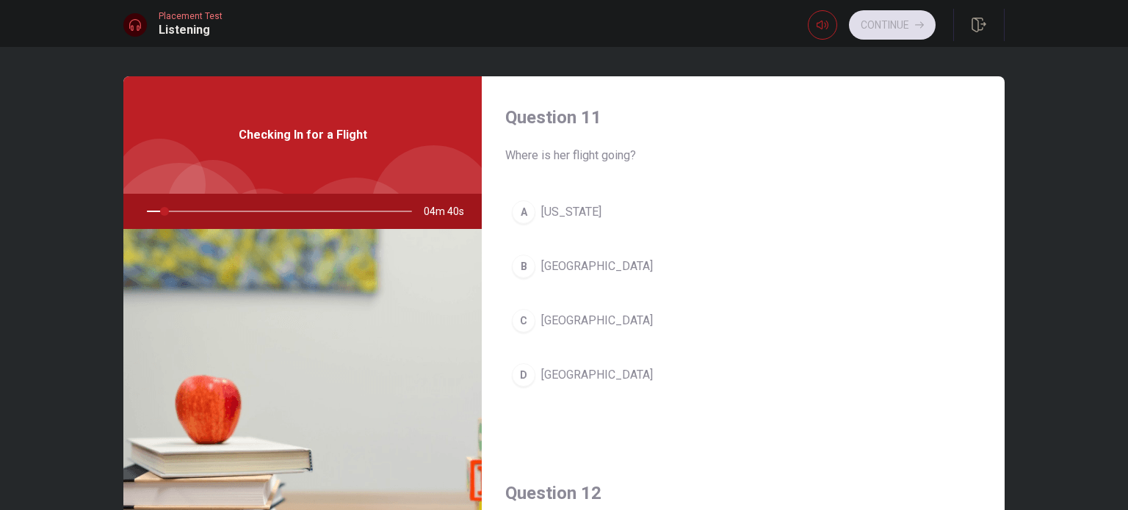
click at [869, 365] on button "D Los Angeles" at bounding box center [743, 375] width 476 height 37
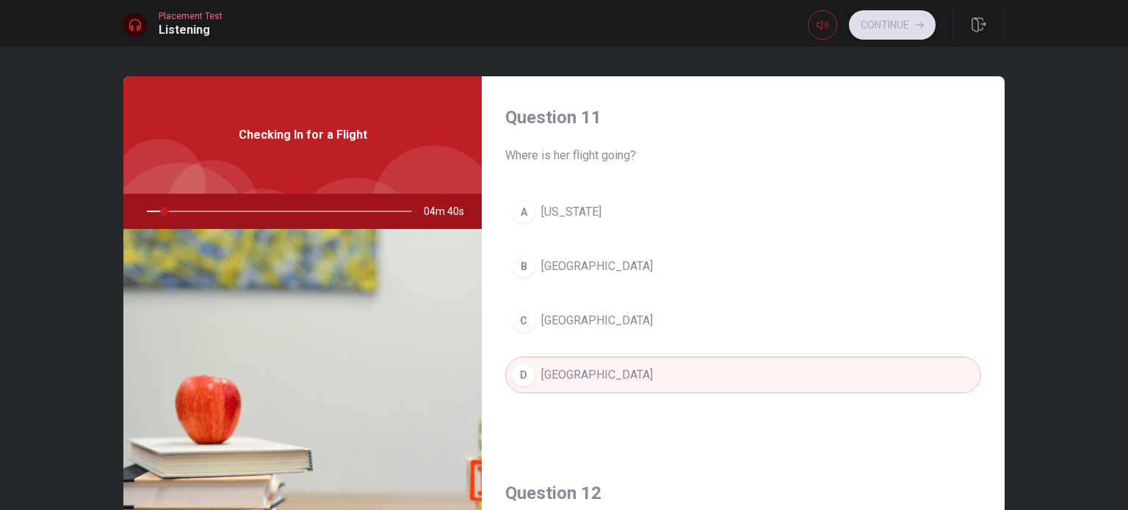
type input "7"
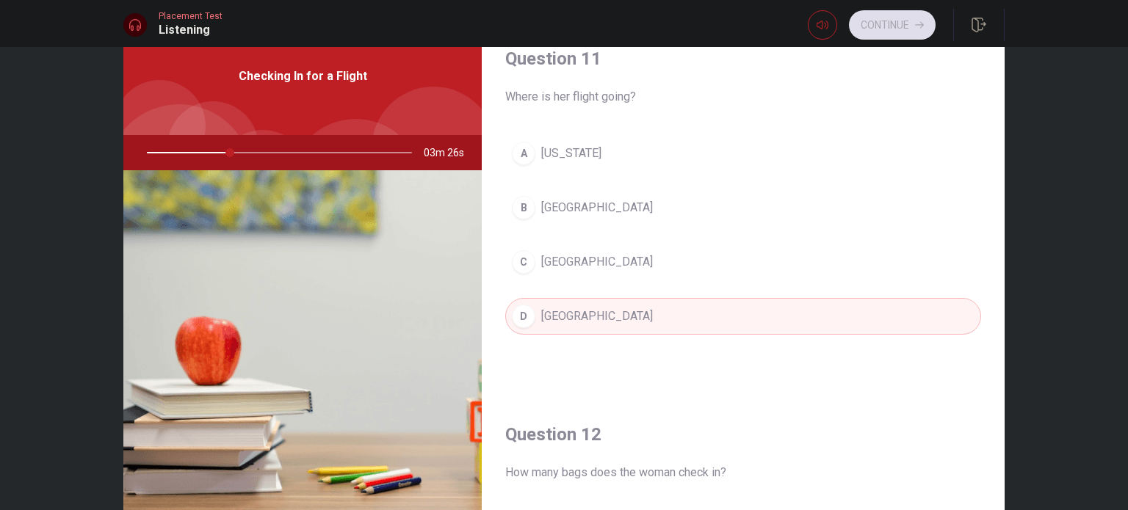
click at [527, 274] on button "C Chicago" at bounding box center [743, 262] width 476 height 37
type input "31"
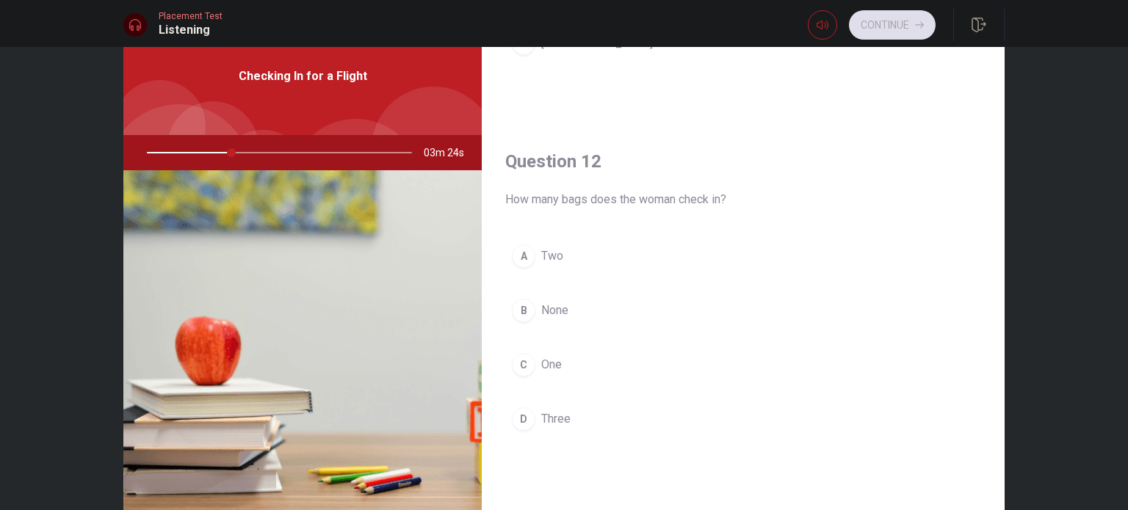
scroll to position [294, 0]
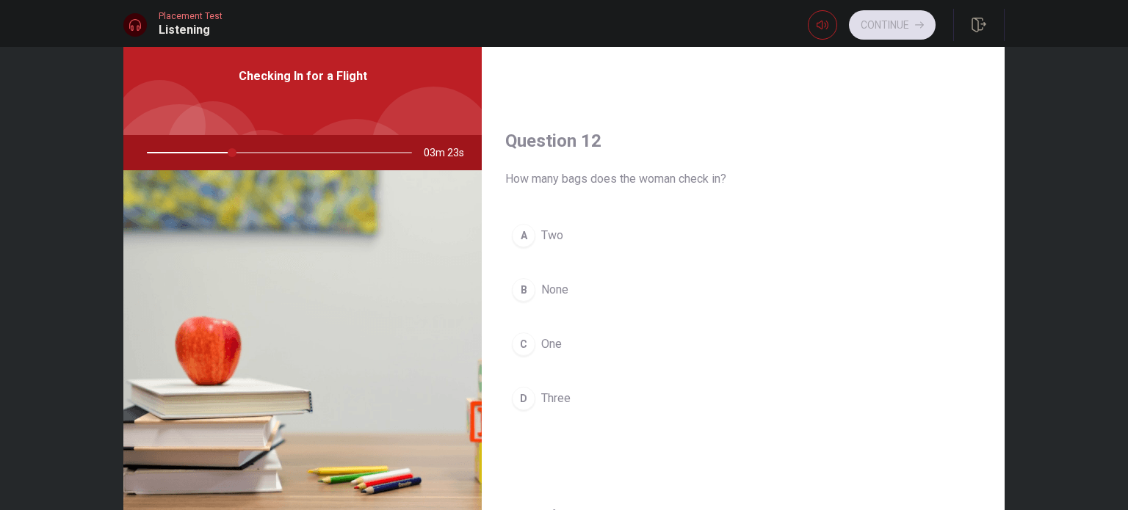
click at [519, 239] on div "A" at bounding box center [523, 235] width 23 height 23
type input "32"
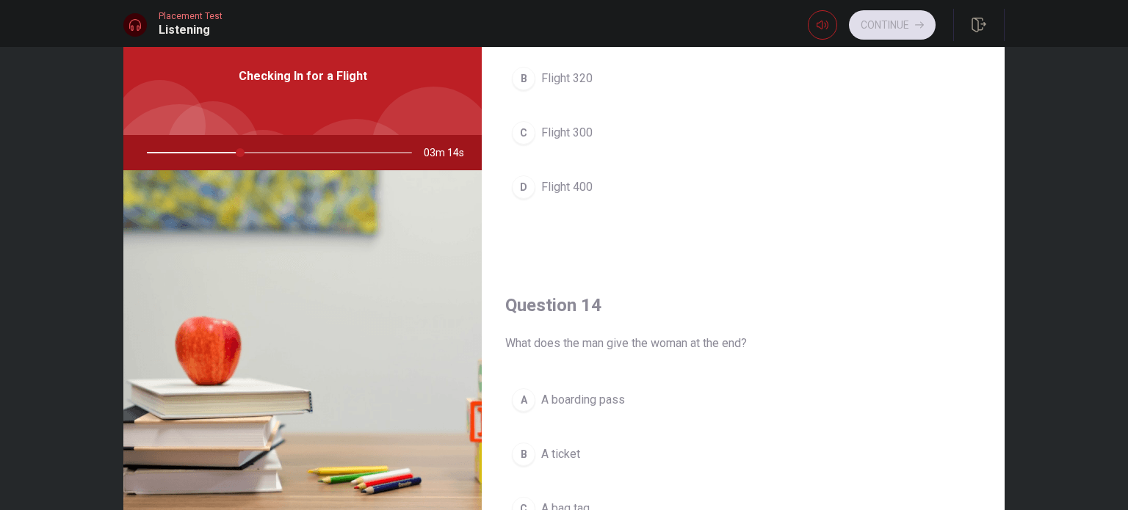
scroll to position [910, 0]
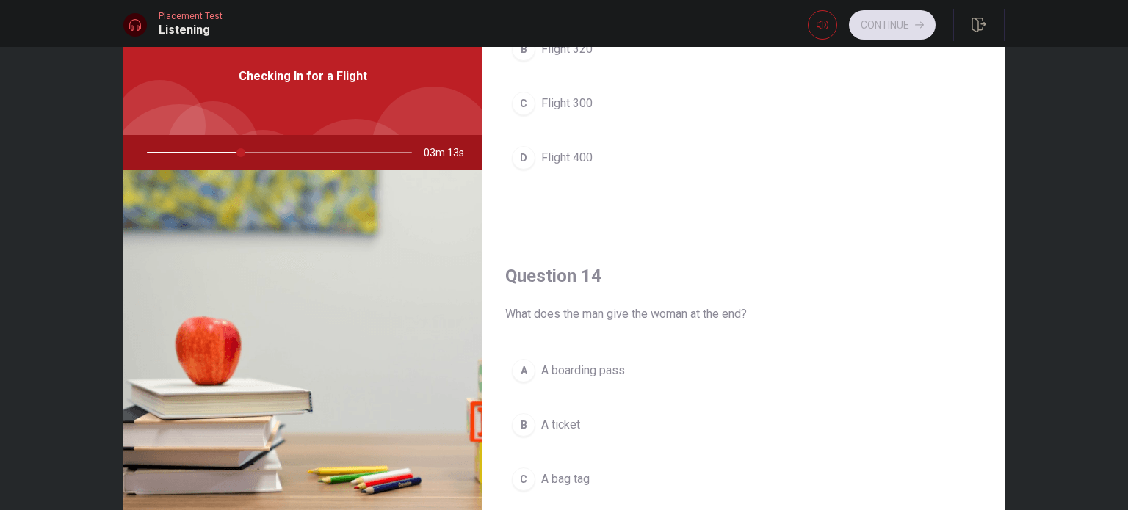
click at [535, 371] on button "A A boarding pass" at bounding box center [743, 370] width 476 height 37
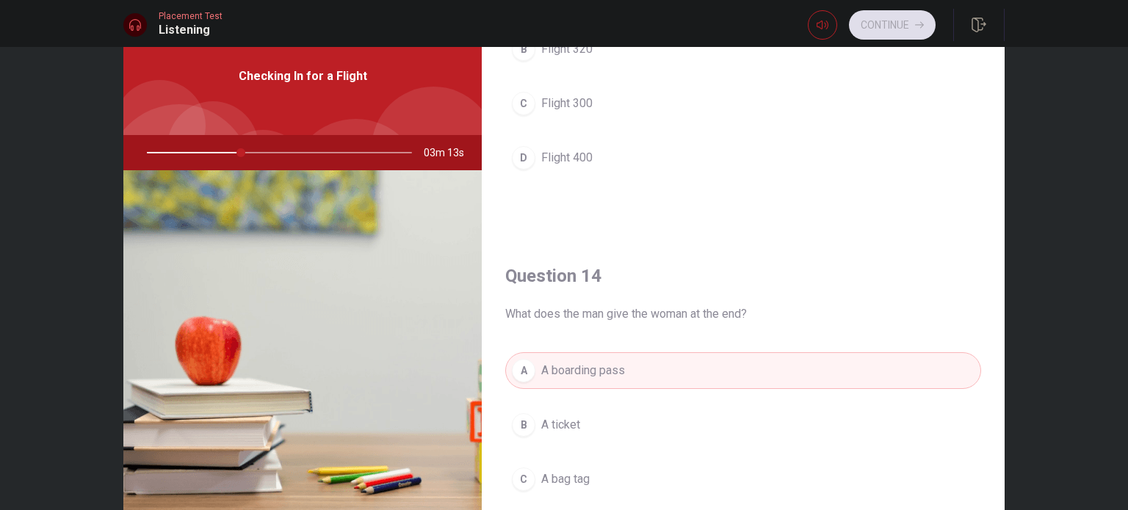
type input "36"
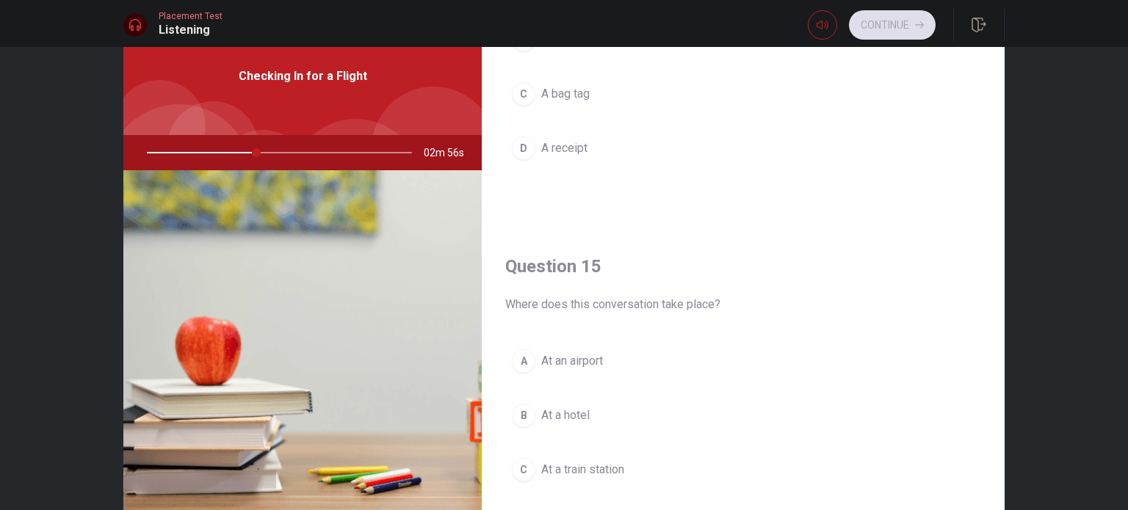
scroll to position [1363, 0]
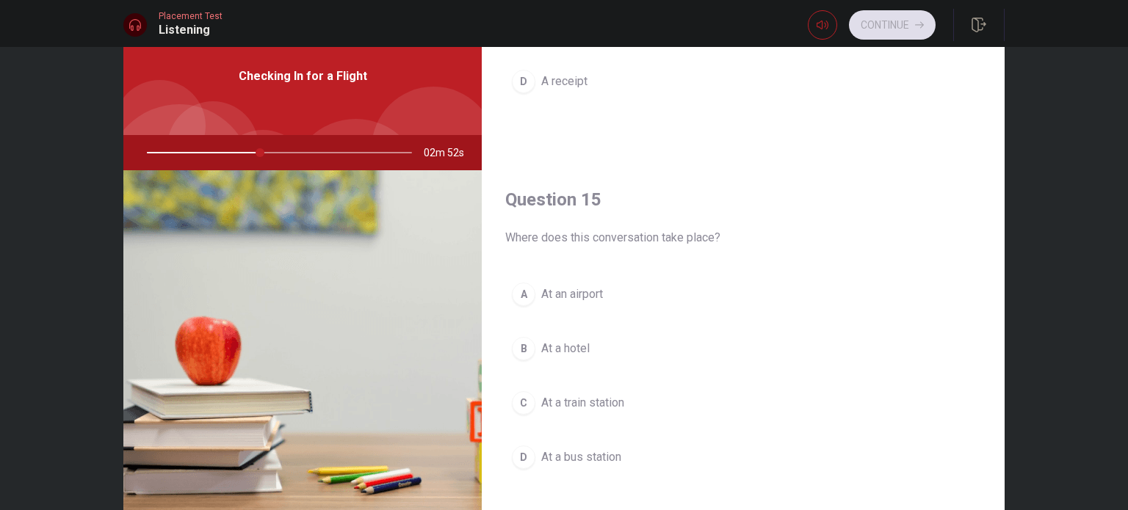
click at [526, 292] on div "A" at bounding box center [523, 294] width 23 height 23
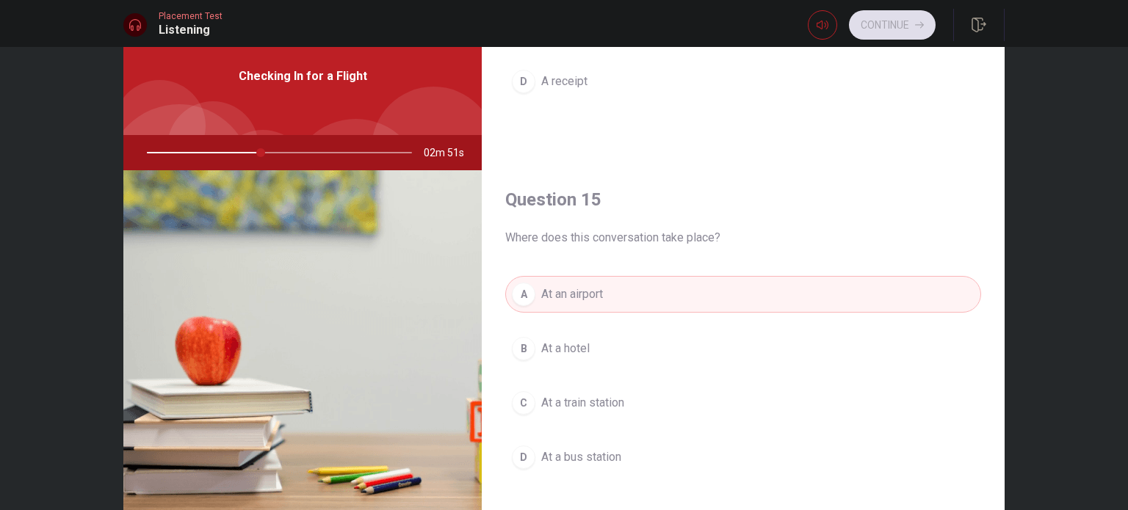
type input "43"
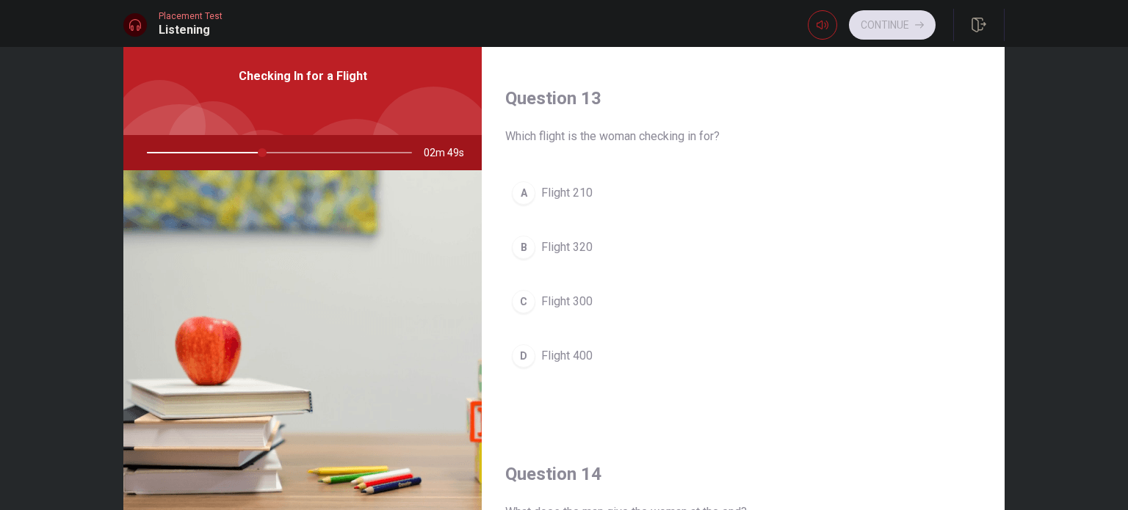
scroll to position [687, 0]
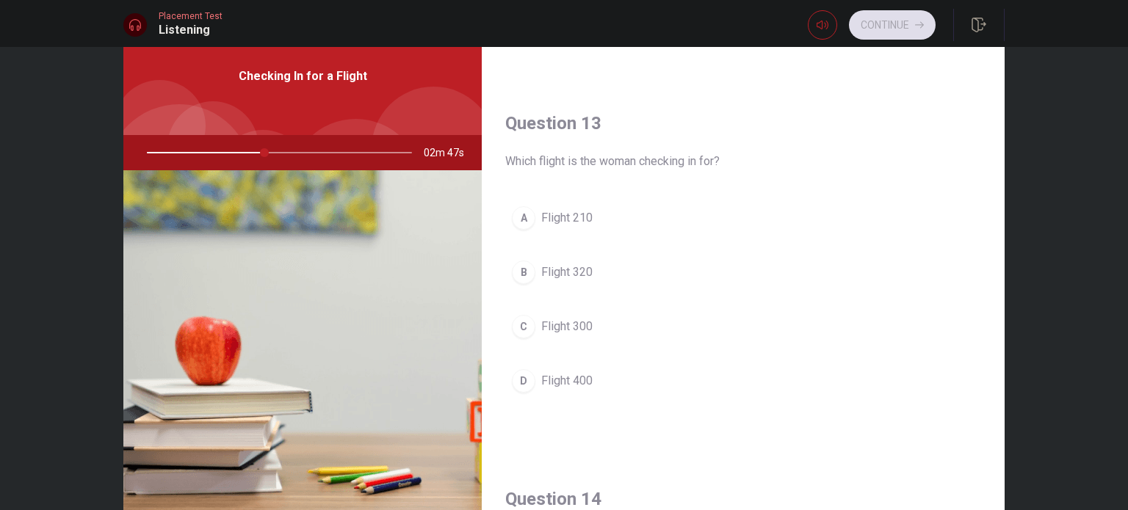
click at [522, 282] on button "B Flight 320" at bounding box center [743, 272] width 476 height 37
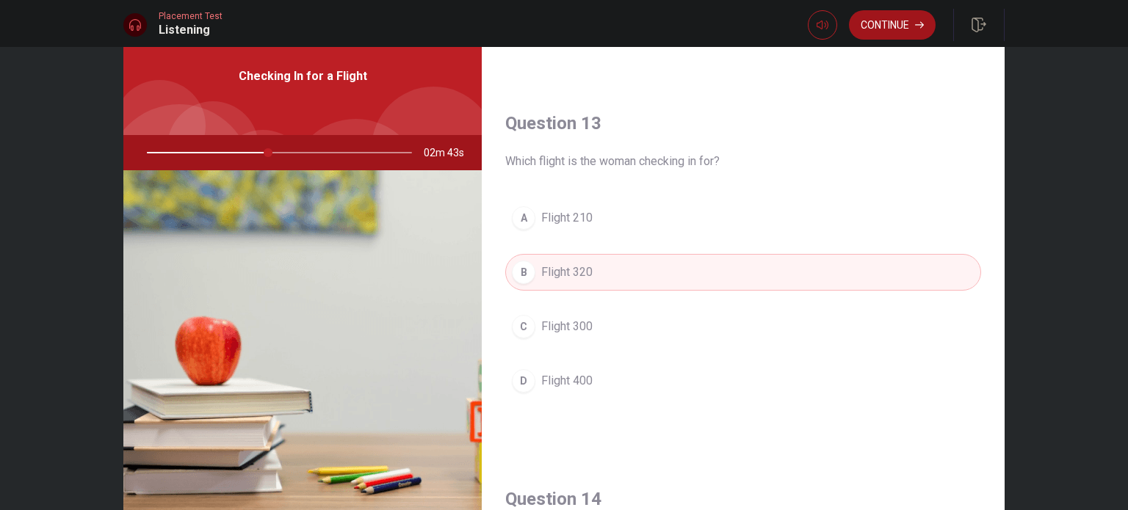
click at [899, 29] on button "Continue" at bounding box center [892, 24] width 87 height 29
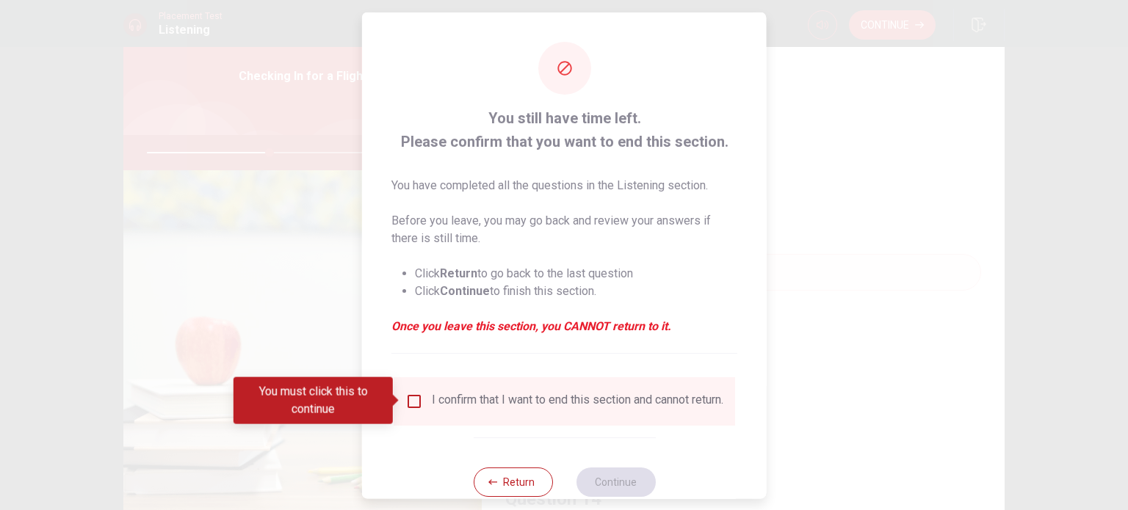
click at [405, 402] on input "You must click this to continue" at bounding box center [414, 401] width 18 height 18
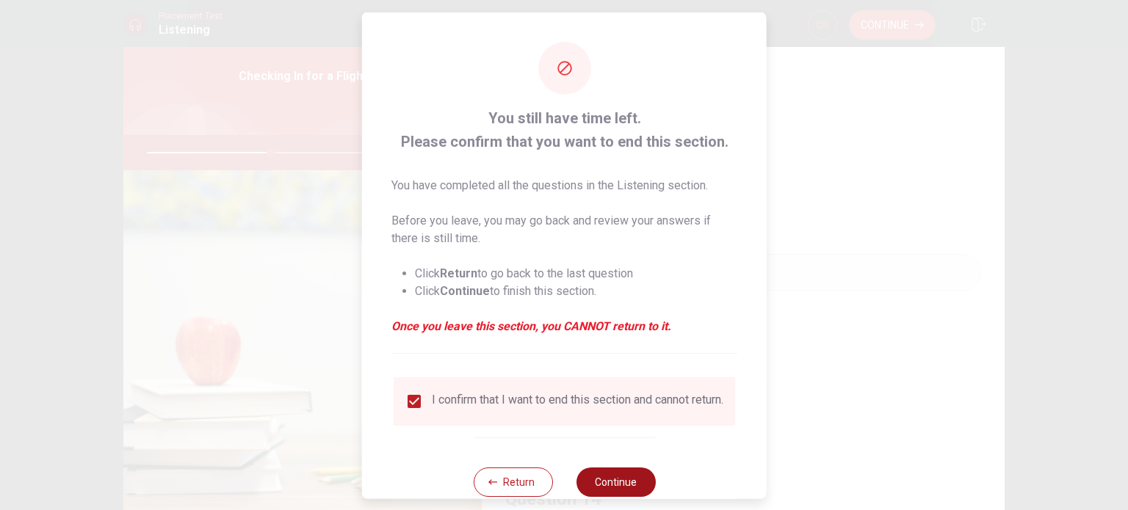
click at [612, 482] on button "Continue" at bounding box center [615, 481] width 79 height 29
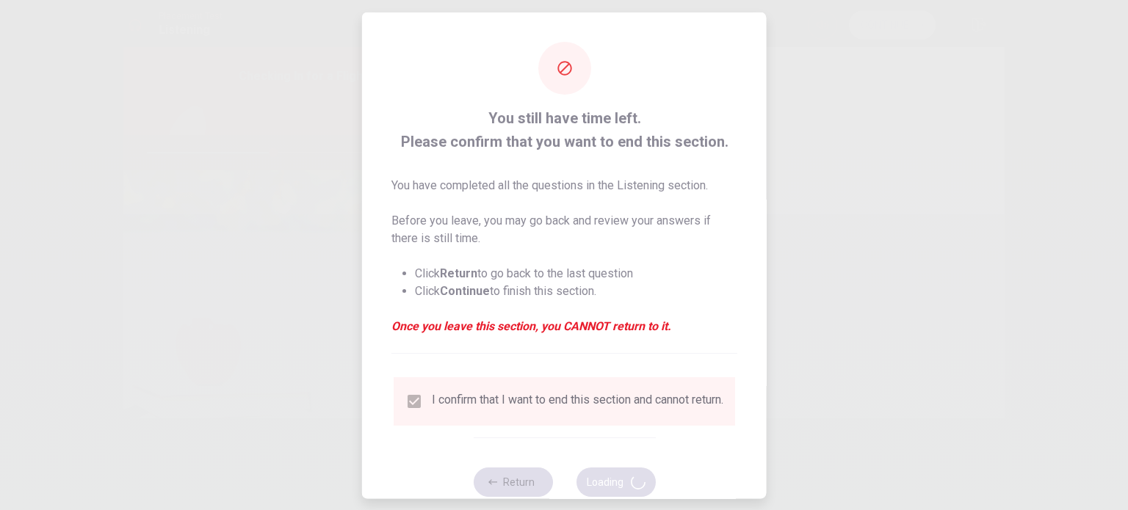
type input "48"
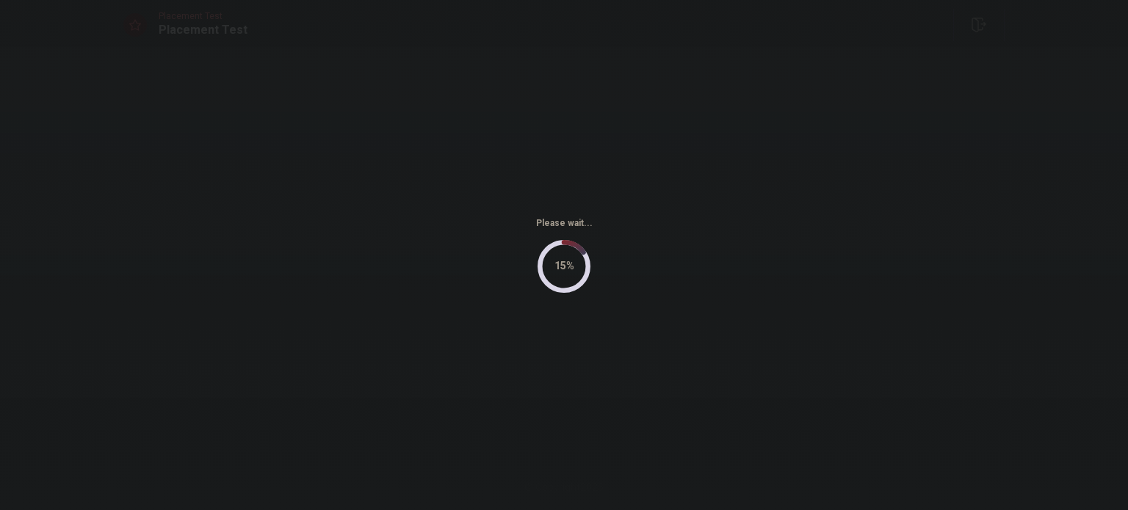
scroll to position [0, 0]
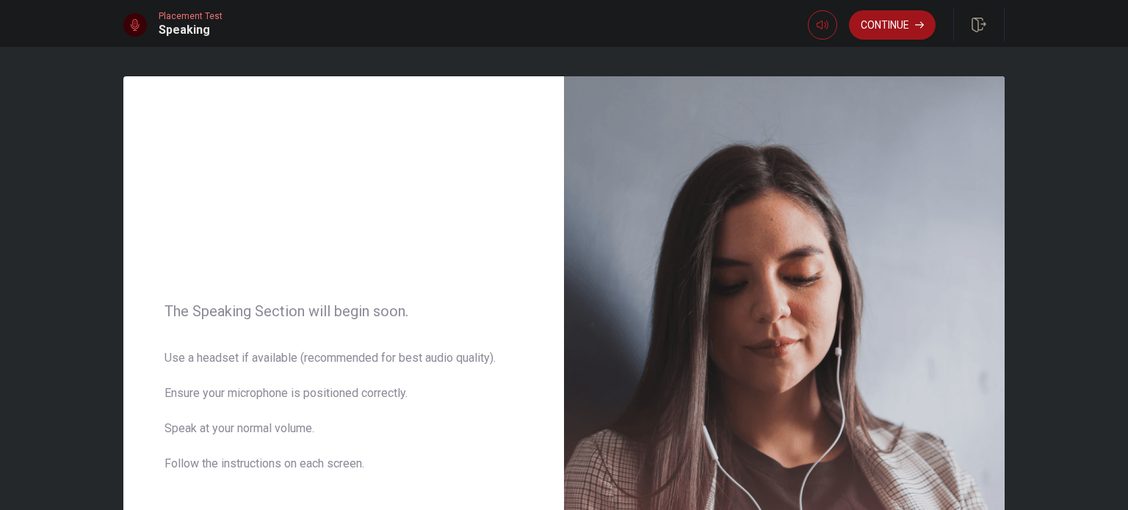
click at [905, 30] on button "Continue" at bounding box center [892, 24] width 87 height 29
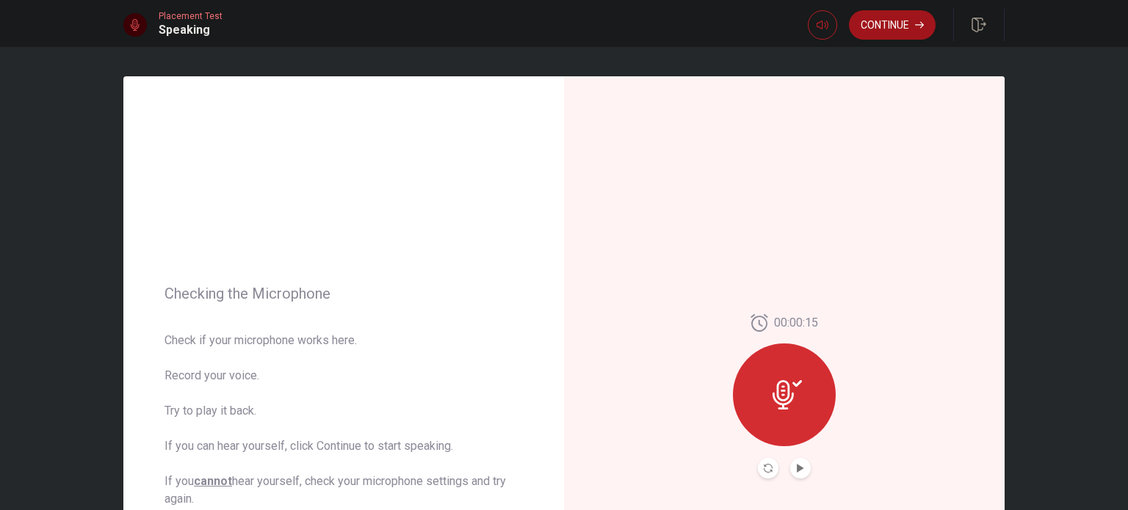
click at [896, 23] on button "Continue" at bounding box center [892, 24] width 87 height 29
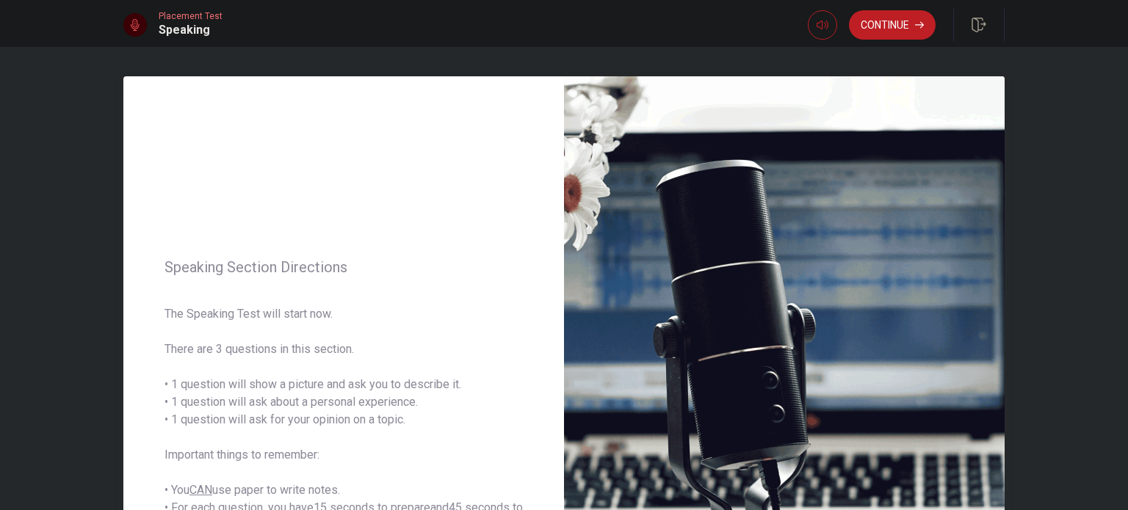
click at [460, 225] on div "Speaking Section Directions The Speaking Test will start now. There are 3 quest…" at bounding box center [343, 396] width 441 height 640
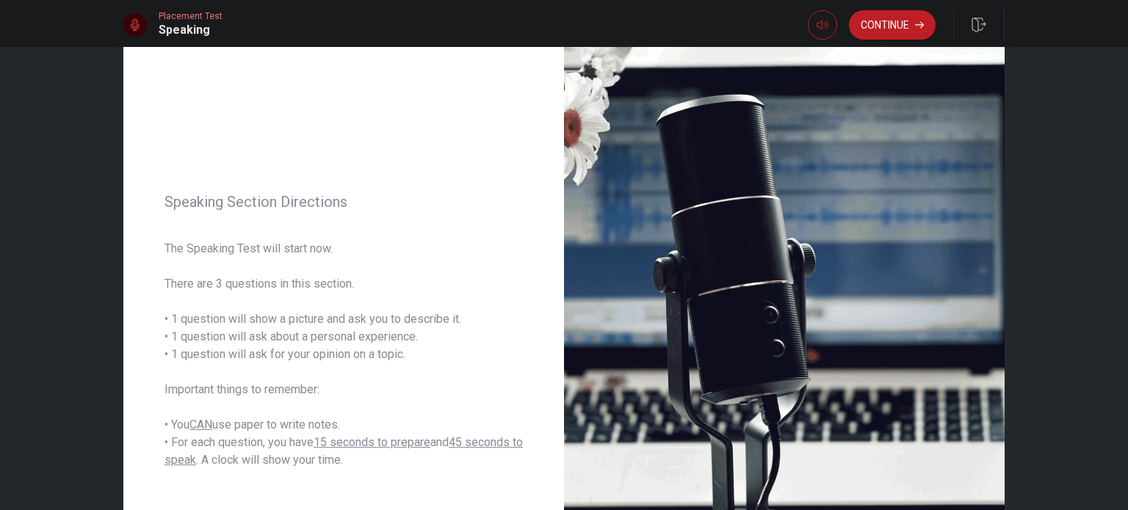
scroll to position [88, 0]
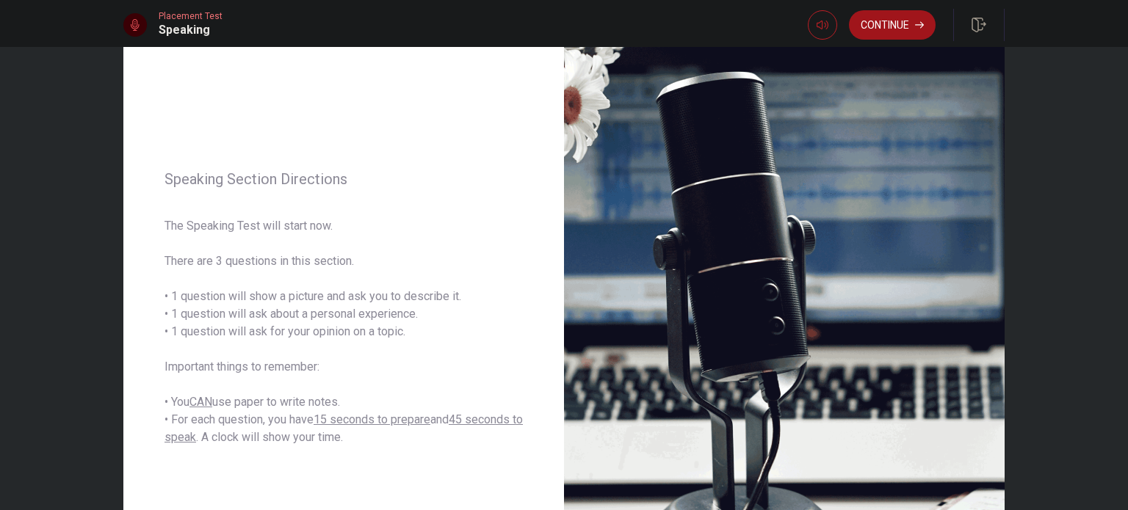
click at [898, 22] on button "Continue" at bounding box center [892, 24] width 87 height 29
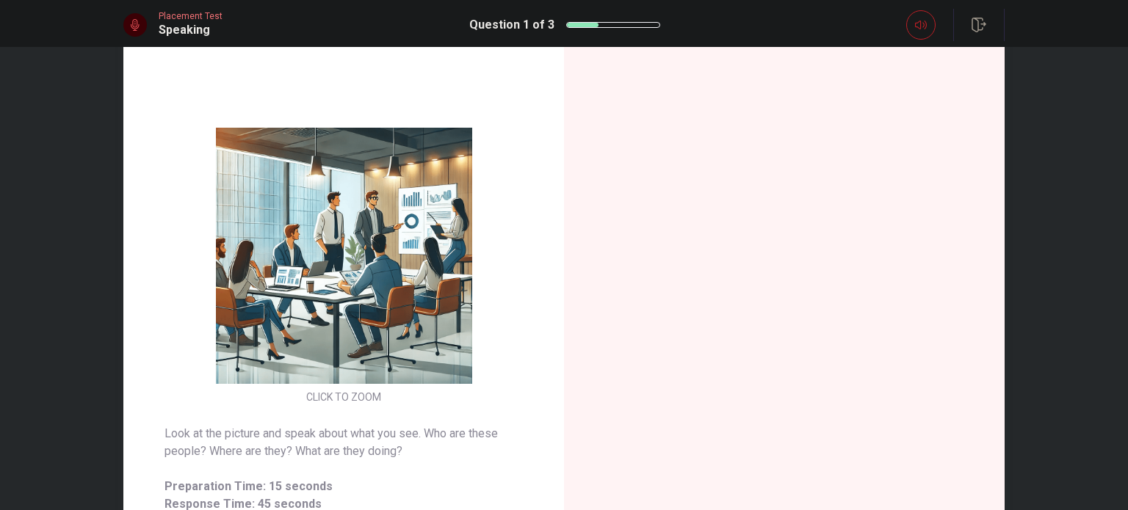
click at [519, 260] on div "CLICK TO ZOOM" at bounding box center [343, 268] width 441 height 280
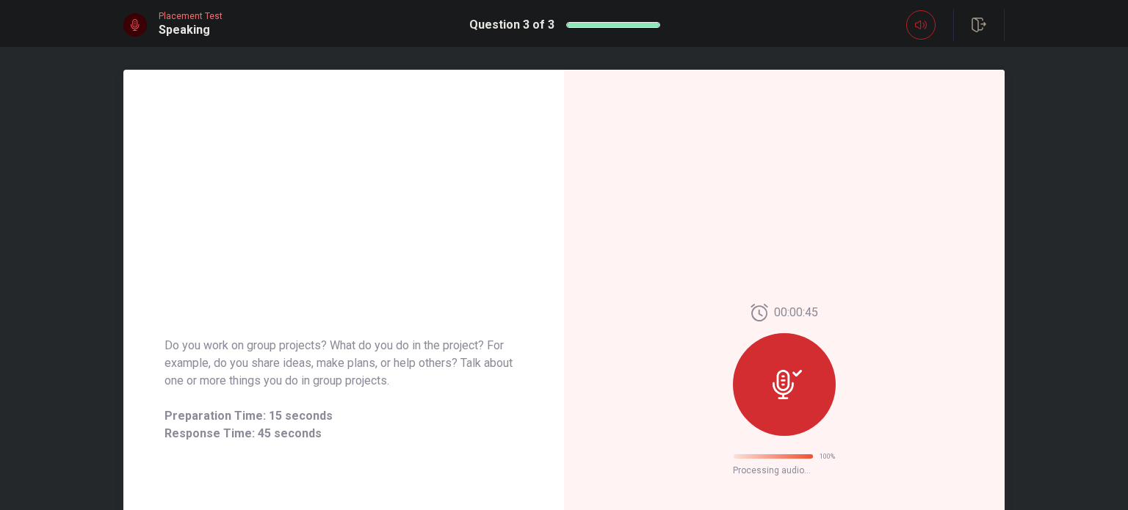
scroll to position [0, 0]
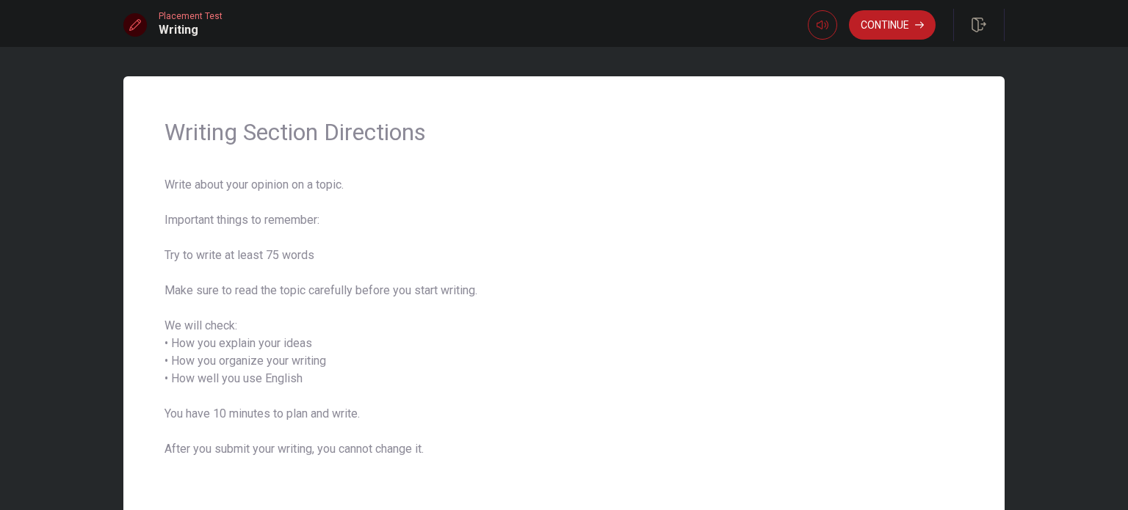
click at [519, 260] on span "Write about your opinion on a topic. Important things to remember: Try to write…" at bounding box center [563, 326] width 799 height 300
click at [883, 20] on button "Continue" at bounding box center [892, 24] width 87 height 29
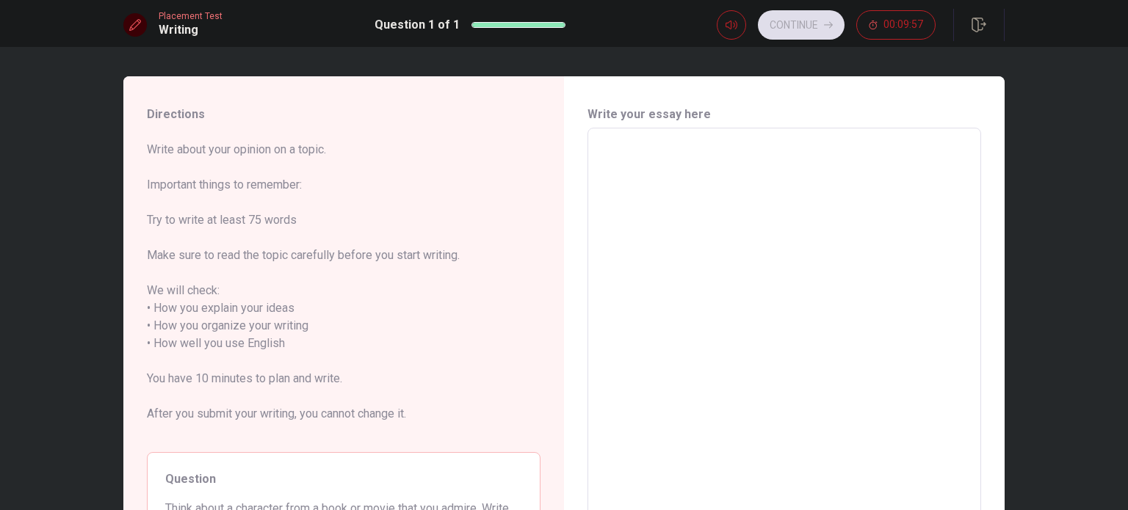
click at [808, 136] on div "x ​" at bounding box center [784, 344] width 394 height 432
click at [535, 279] on span "Write about your opinion on a topic. Important things to remember: Try to write…" at bounding box center [344, 291] width 394 height 300
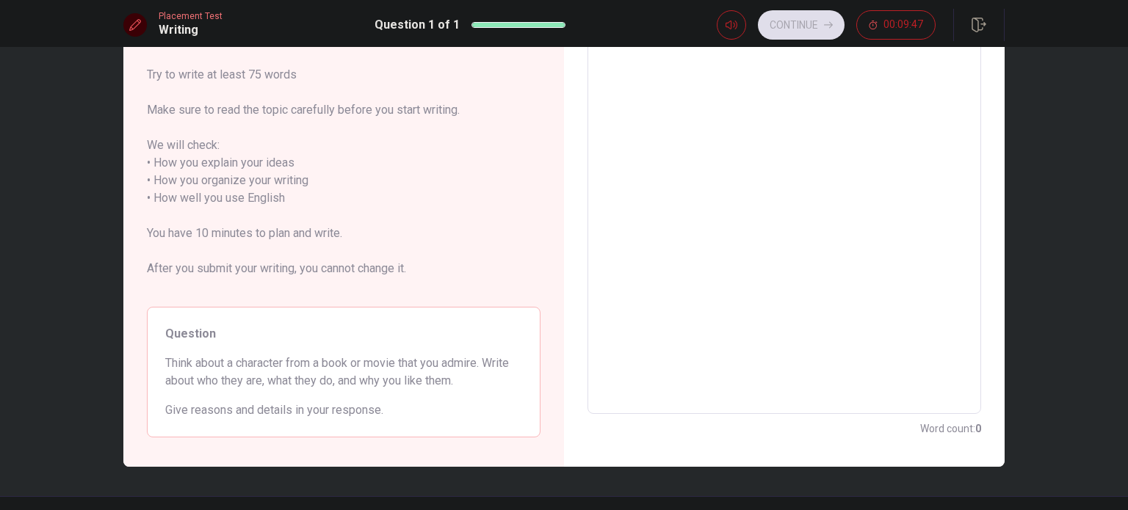
scroll to position [147, 0]
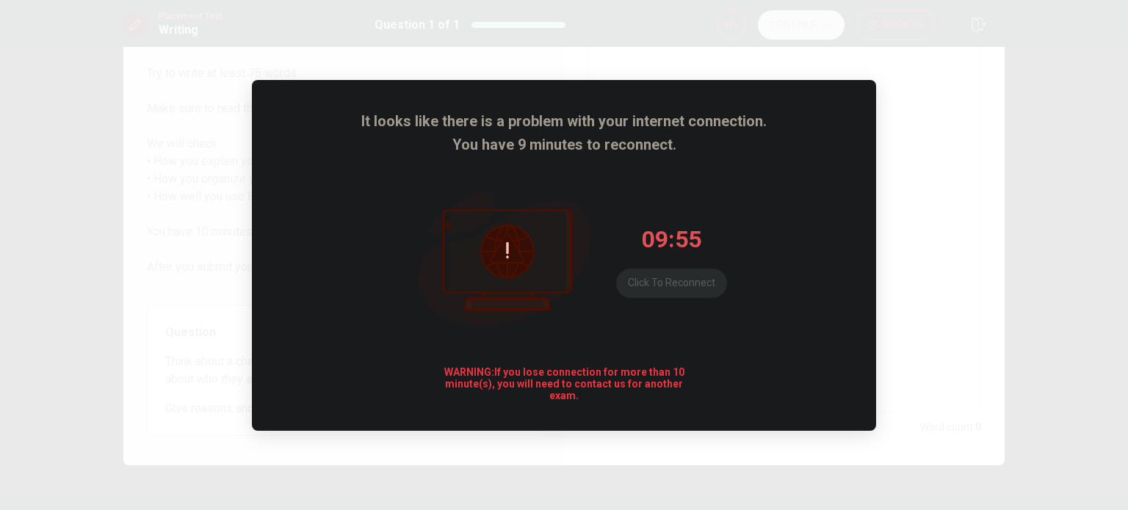
click at [670, 127] on span "It looks like there is a problem with your internet connection." at bounding box center [563, 120] width 405 height 23
click at [693, 281] on button "Click to reconnect" at bounding box center [671, 283] width 111 height 29
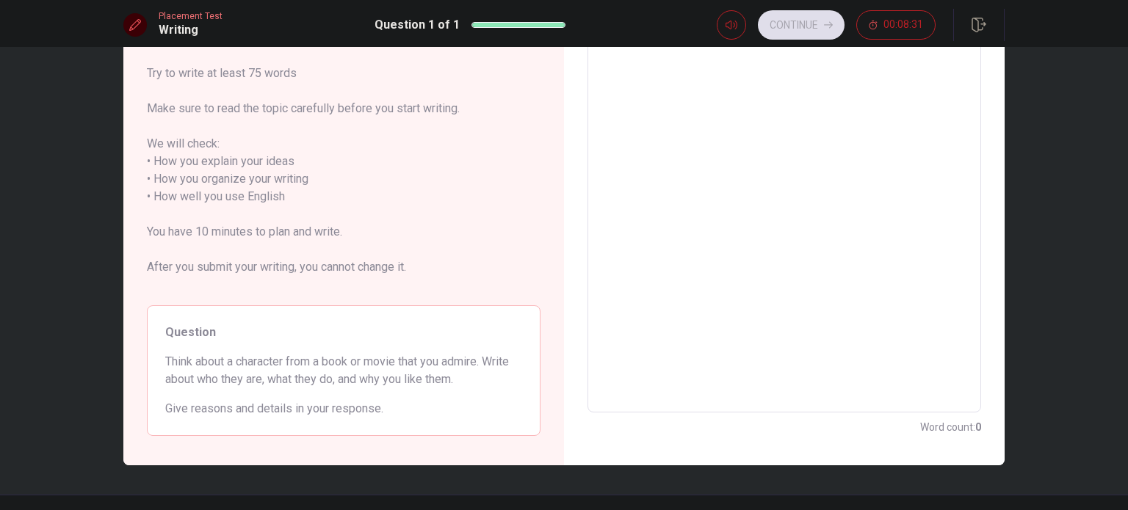
click at [513, 228] on span "Write about your opinion on a topic. Important things to remember: Try to write…" at bounding box center [344, 144] width 394 height 300
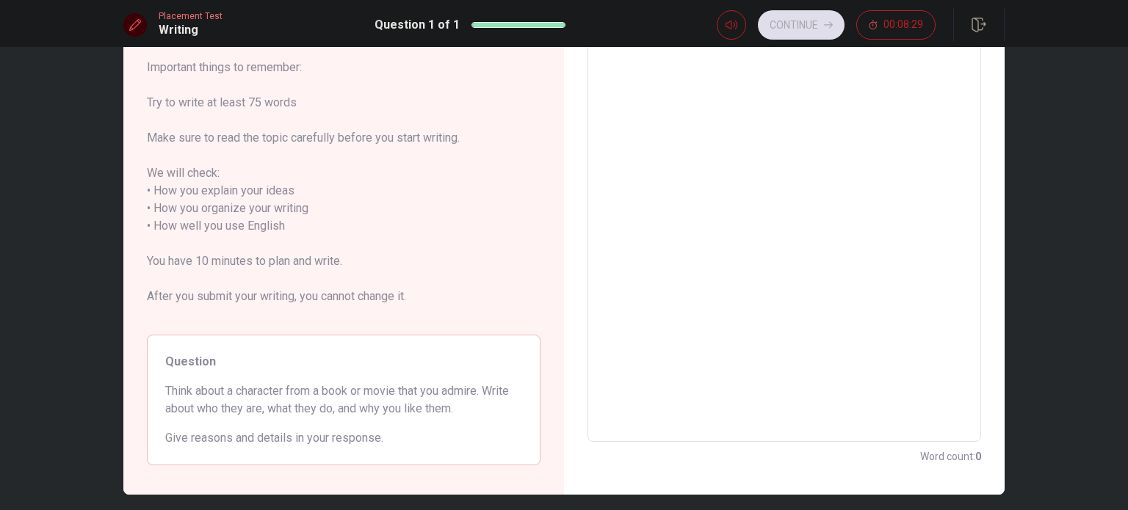
scroll to position [0, 0]
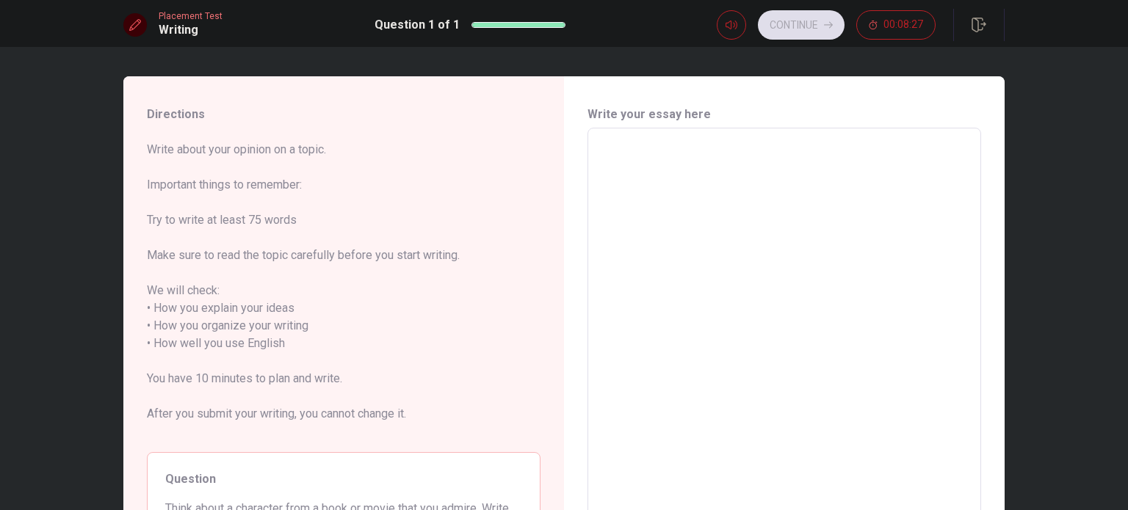
click at [615, 154] on textarea at bounding box center [784, 344] width 373 height 408
type textarea "I"
type textarea "x"
type textarea "I"
type textarea "x"
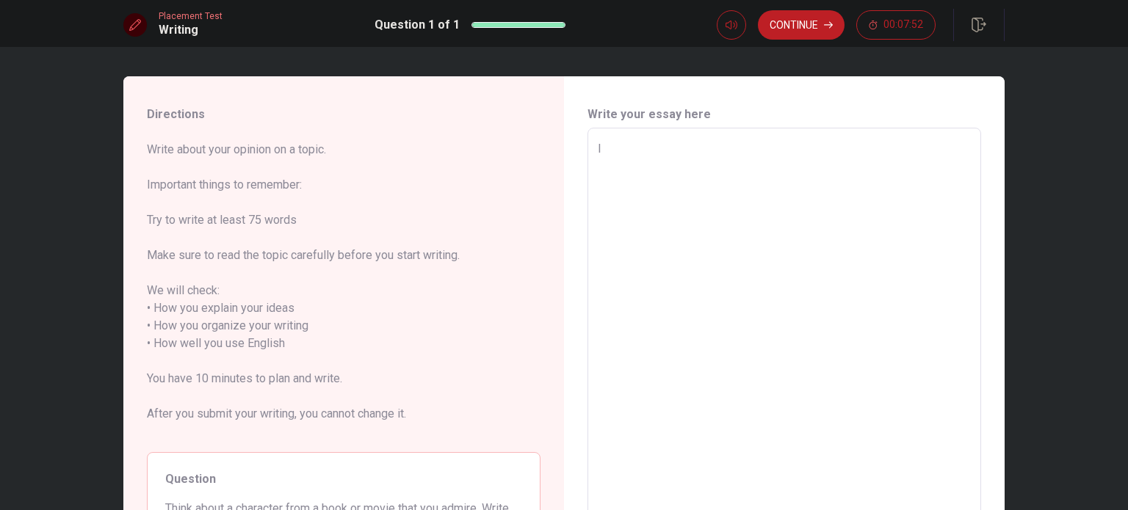
type textarea "I h"
type textarea "x"
type textarea "I hv"
type textarea "x"
type textarea "I hve"
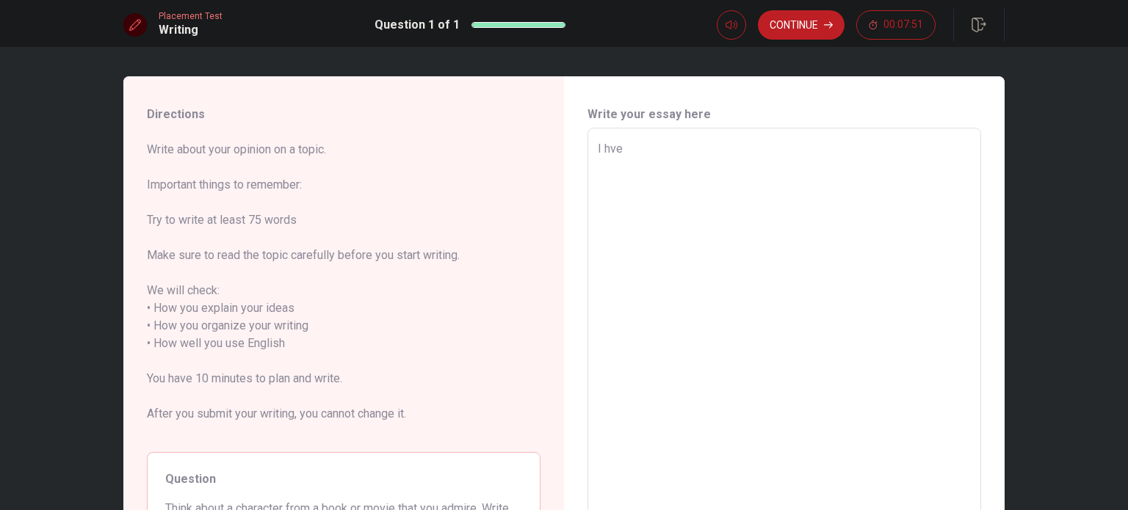
type textarea "x"
type textarea "I hve"
type textarea "x"
type textarea "I hve"
type textarea "x"
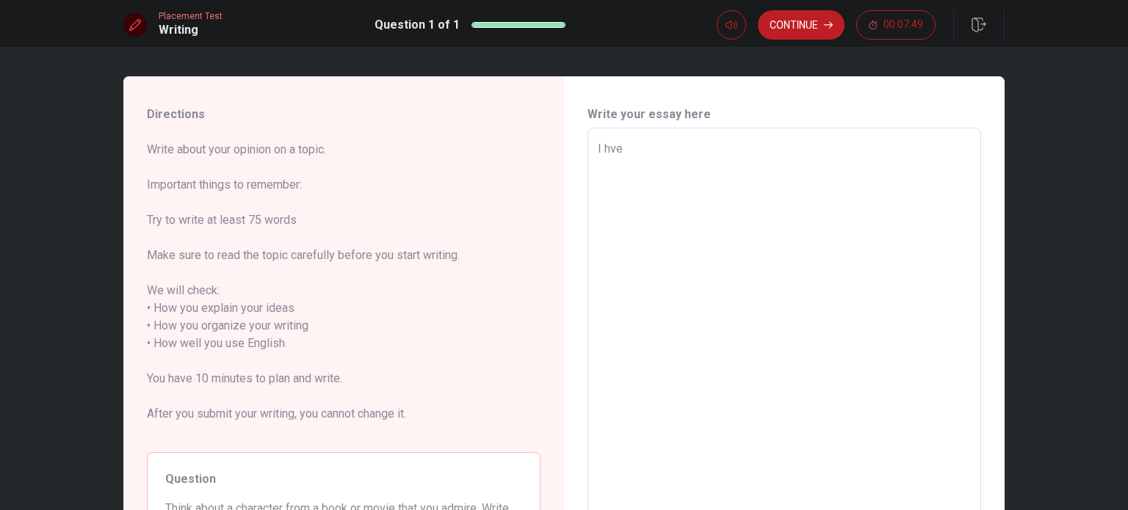
type textarea "I hv"
type textarea "x"
type textarea "I h"
type textarea "x"
type textarea "I ha"
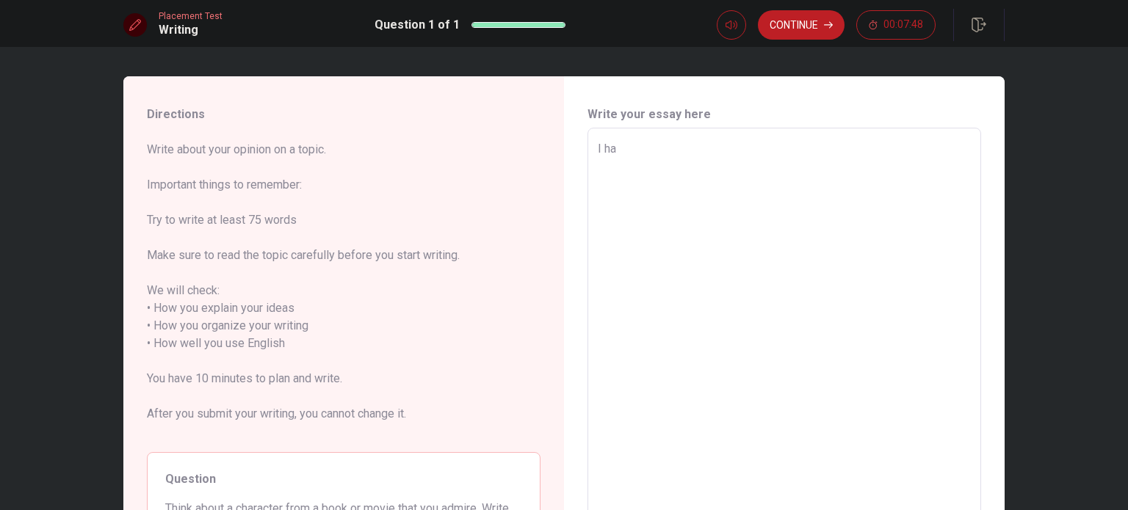
type textarea "x"
type textarea "I hav"
type textarea "x"
type textarea "I have"
type textarea "x"
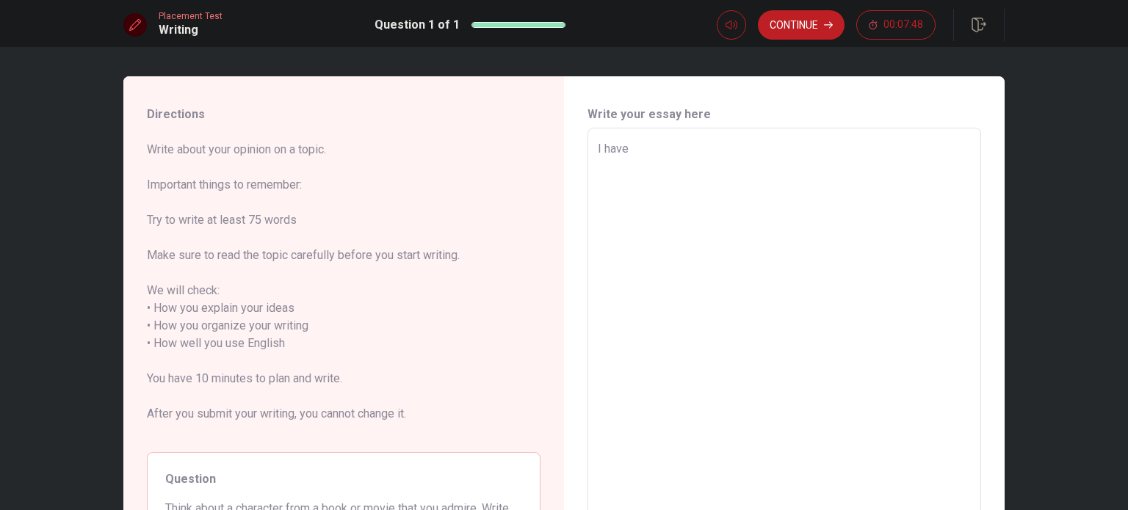
type textarea "I have"
type textarea "x"
type textarea "I have r"
type textarea "x"
type textarea "I have re"
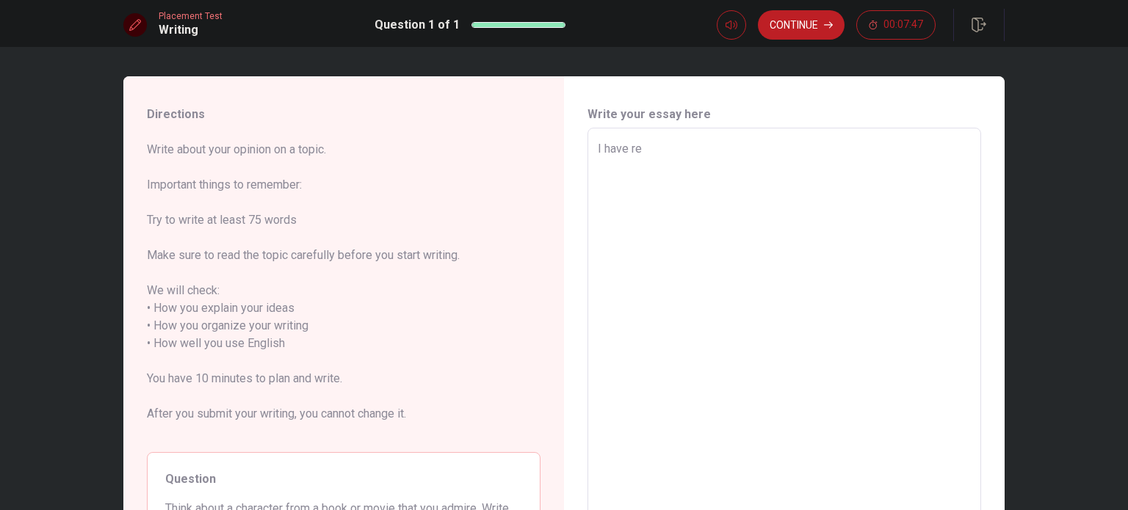
type textarea "x"
type textarea "I have red"
type textarea "x"
type textarea "I have reda"
type textarea "x"
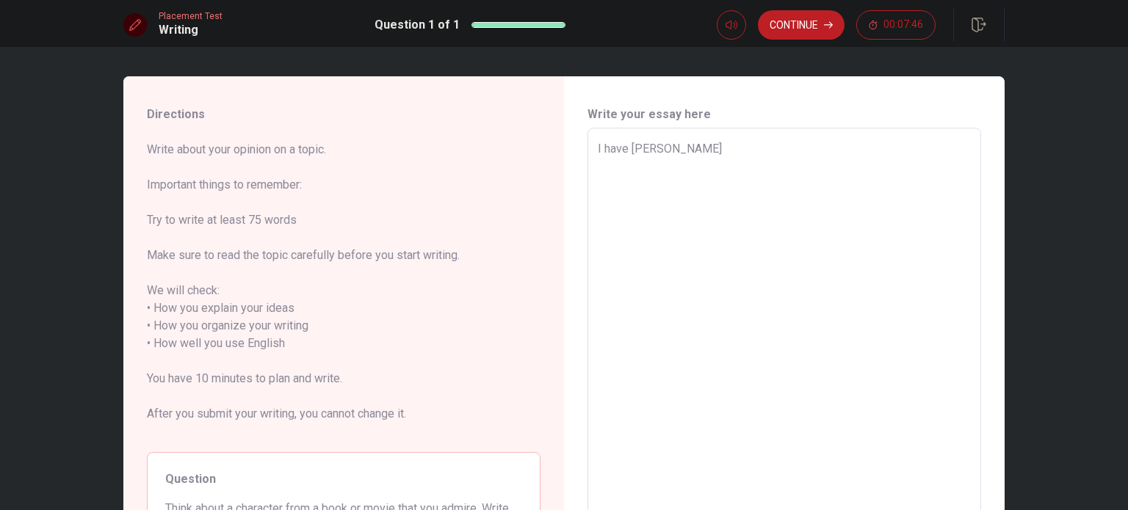
type textarea "I have red"
type textarea "x"
type textarea "I have re"
type textarea "x"
type textarea "I have rea"
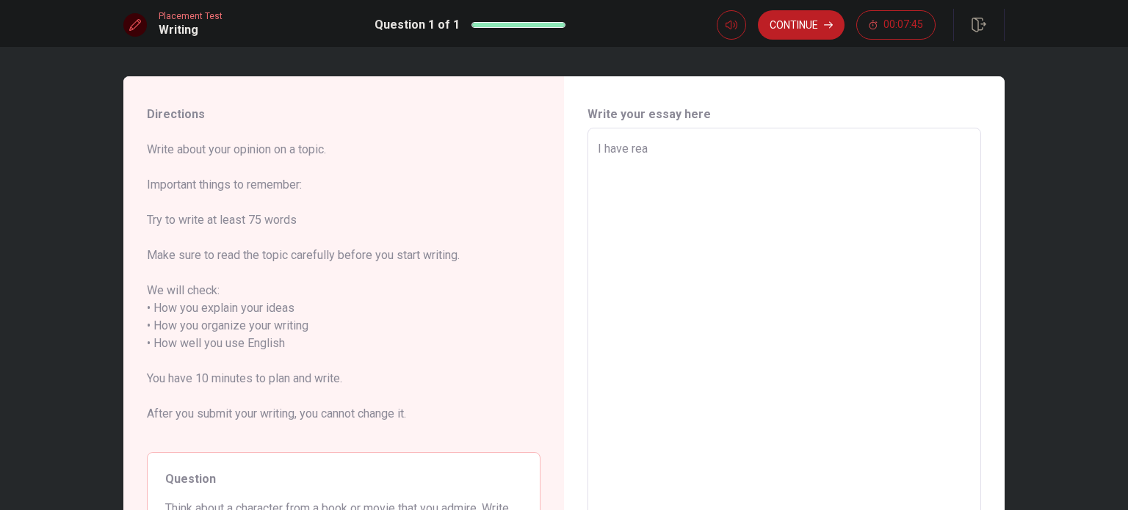
type textarea "x"
type textarea "I have read"
type textarea "x"
type textarea "I have read"
type textarea "x"
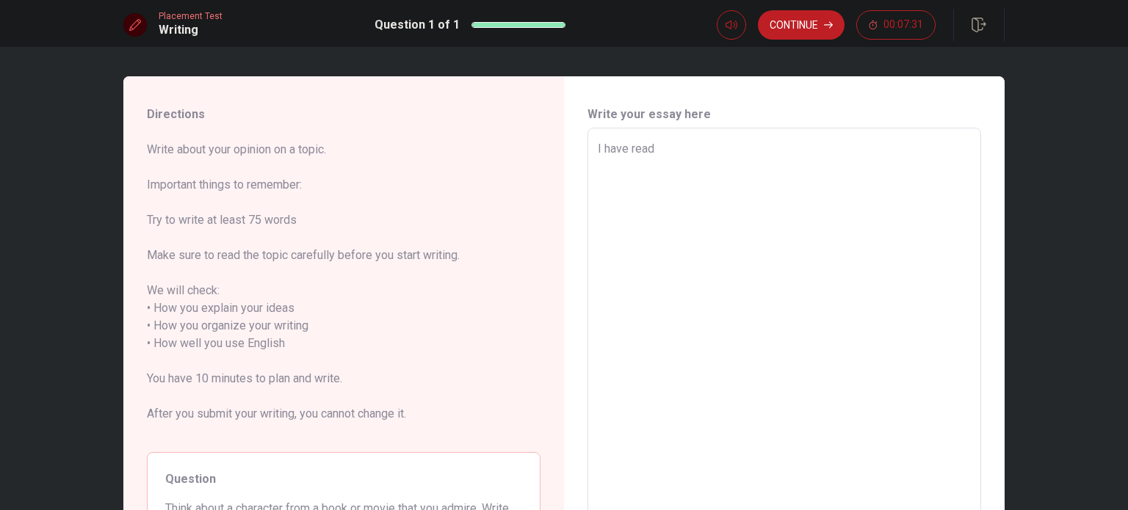
type textarea "I have read m"
type textarea "x"
type textarea "I have read ma"
type textarea "x"
type textarea "I have read man"
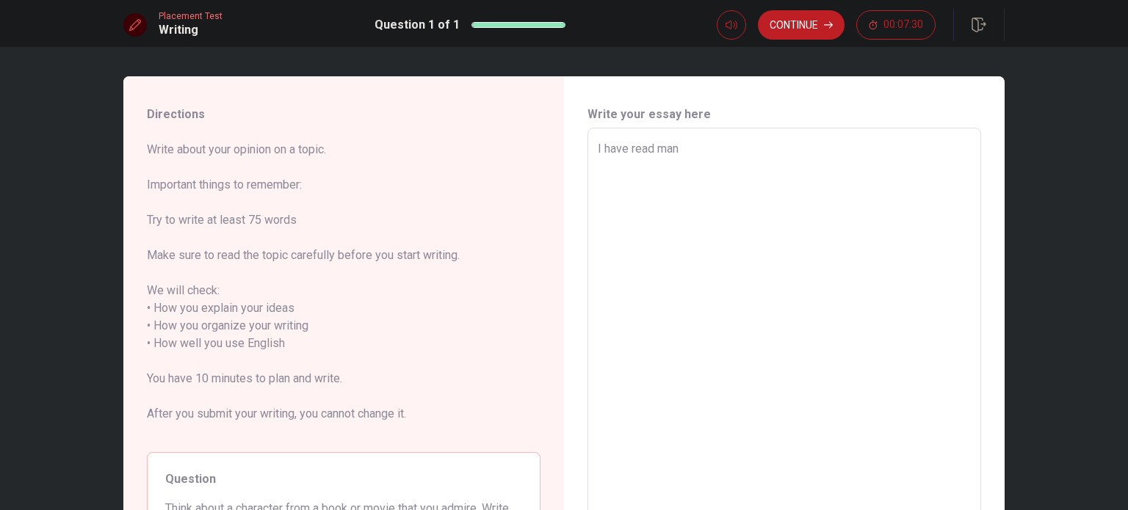
type textarea "x"
type textarea "I have read many"
type textarea "x"
type textarea "I have read many"
type textarea "x"
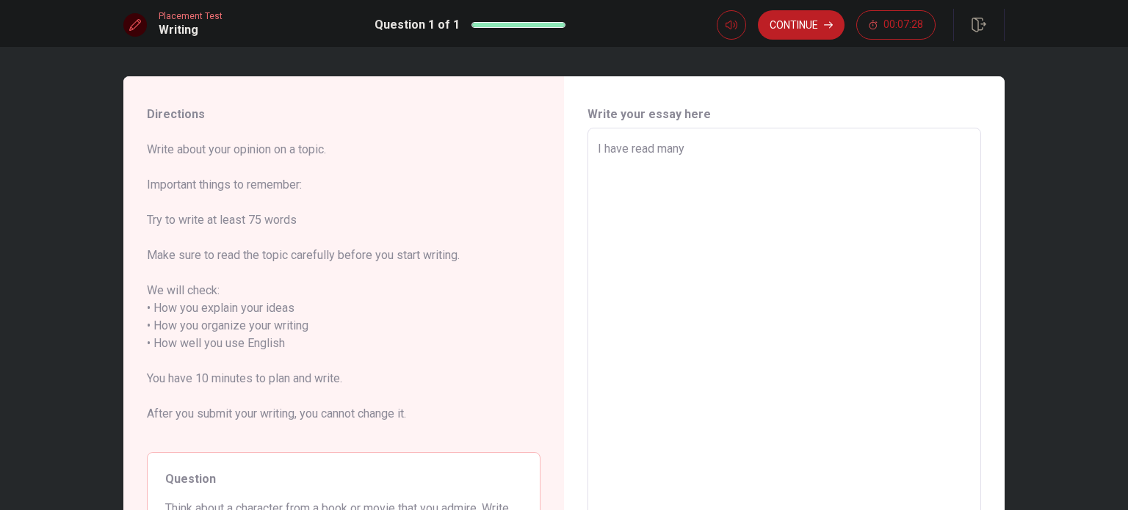
type textarea "I have read many g"
type textarea "x"
type textarea "I have read many go"
type textarea "x"
type textarea "I have read many goo"
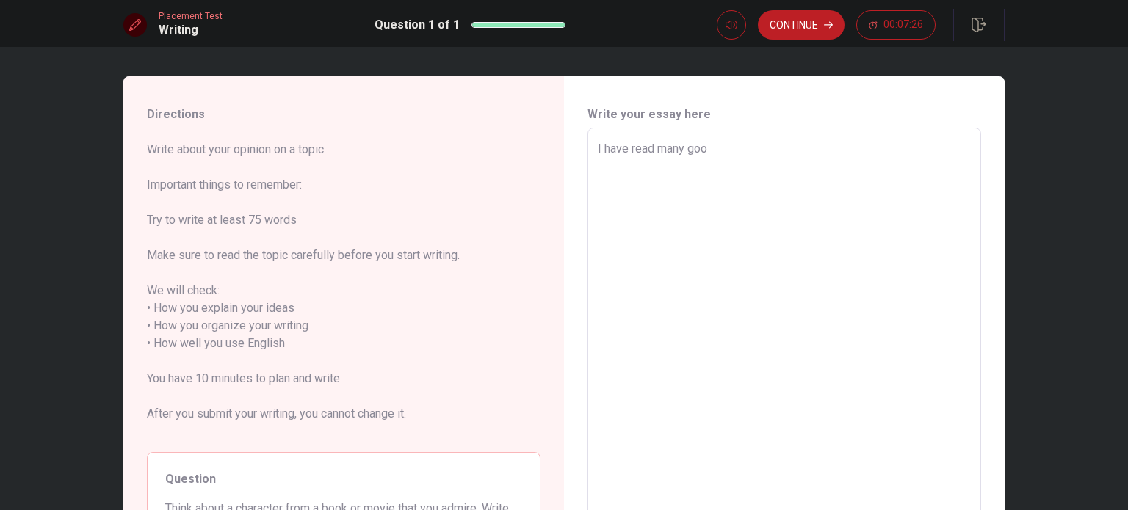
type textarea "x"
type textarea "I have read many good"
type textarea "x"
type textarea "I have read many good"
type textarea "x"
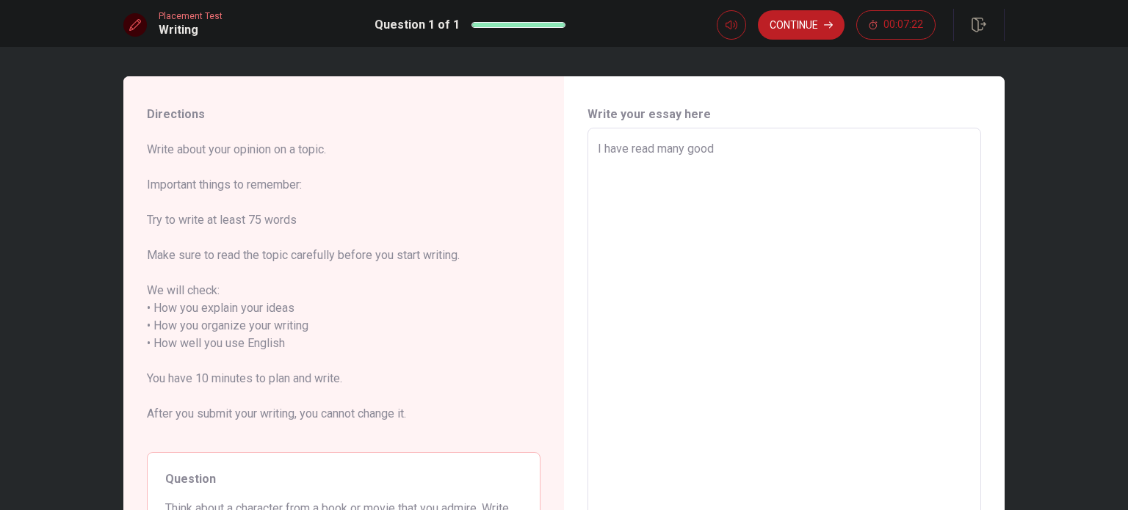
type textarea "I have read many good a"
type textarea "x"
type textarea "I have read many good an"
type textarea "x"
type textarea "I have read many good and"
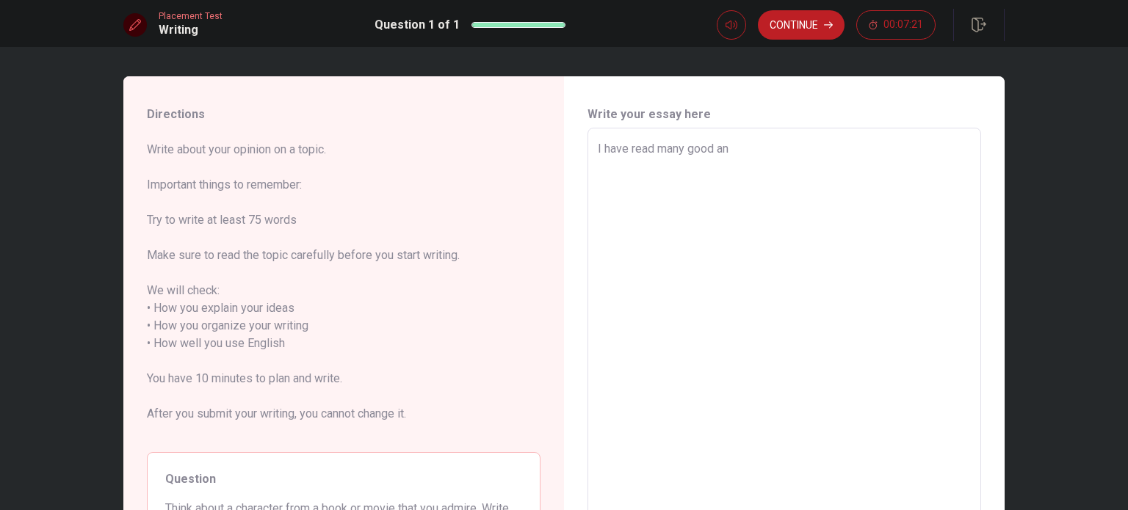
type textarea "x"
type textarea "I have read many good and"
type textarea "x"
type textarea "I have read many good and m"
type textarea "x"
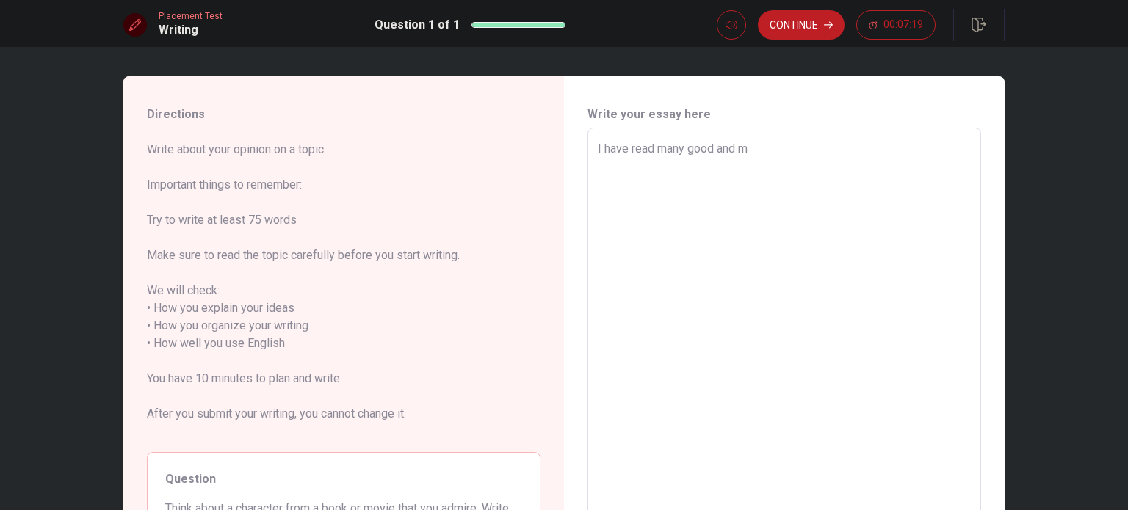
type textarea "I have read many good and me"
type textarea "x"
type textarea "I have read many good and mea"
type textarea "x"
type textarea "I have read many good and mean"
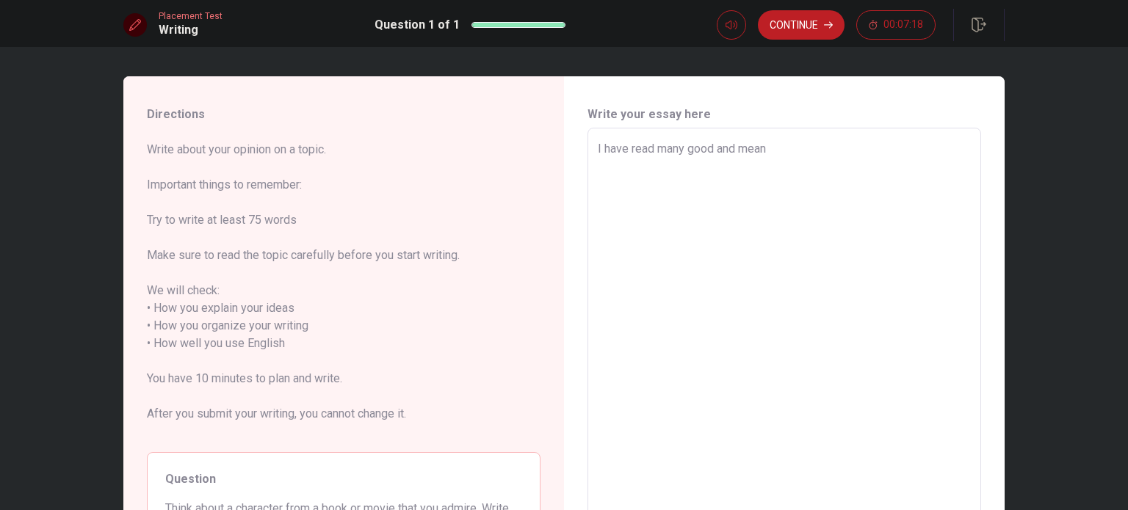
type textarea "x"
type textarea "I have read many good and meani"
type textarea "x"
type textarea "I have read many good and meanin"
type textarea "x"
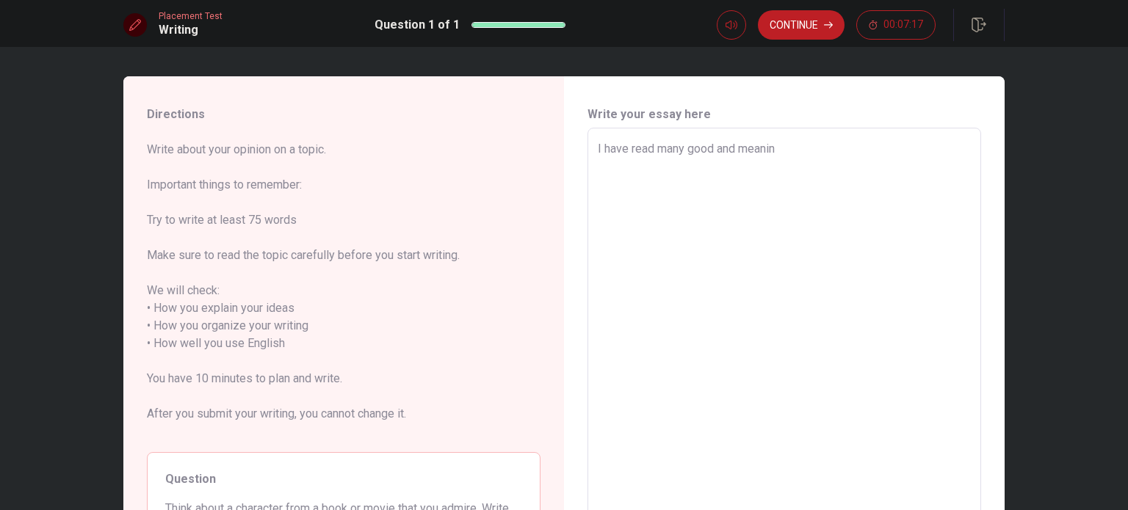
type textarea "I have read many good and meaning"
type textarea "x"
type textarea "I have read many good and meaning"
type textarea "x"
type textarea "I have read many good and meaning"
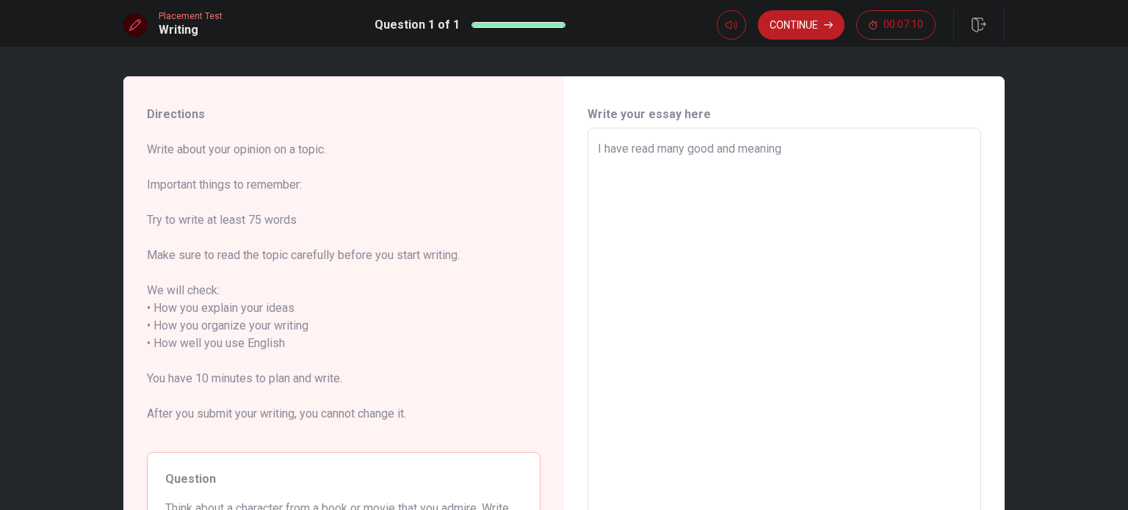
type textarea "x"
type textarea "I have read many good and meaningf"
type textarea "x"
type textarea "I have read many good and meaningfu"
type textarea "x"
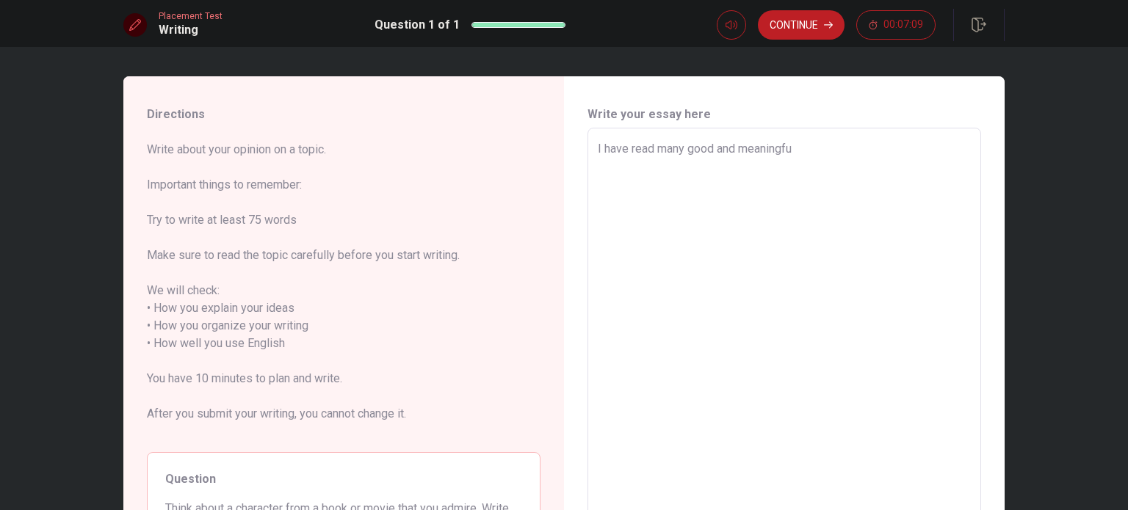
type textarea "I have read many good and meaningful"
type textarea "x"
type textarea "I have read many good and meaningful"
type textarea "x"
type textarea "I have read many good and meaningful b"
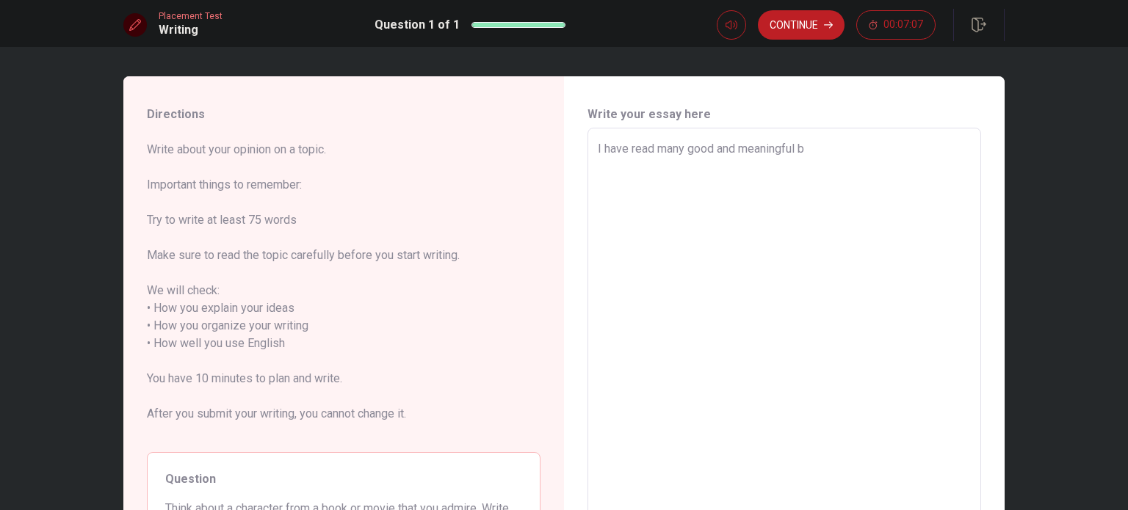
type textarea "x"
type textarea "I have read many good and meaningful bo"
type textarea "x"
type textarea "I have read many good and meaningful boo"
type textarea "x"
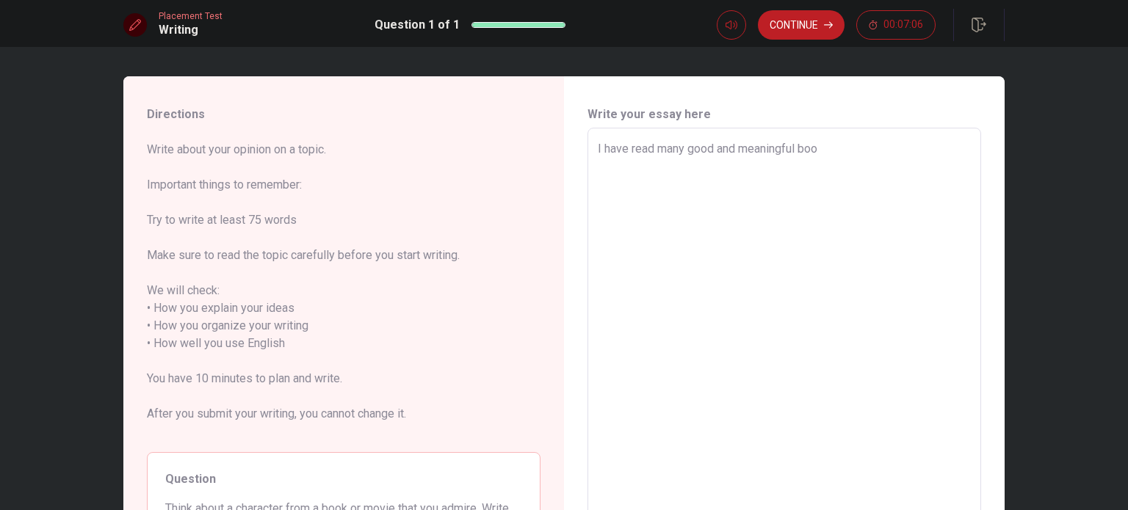
type textarea "I have read many good and meaningful book"
type textarea "x"
type textarea "I have read many good and meaningful books"
type textarea "x"
type textarea "I have read many good and meaningful books."
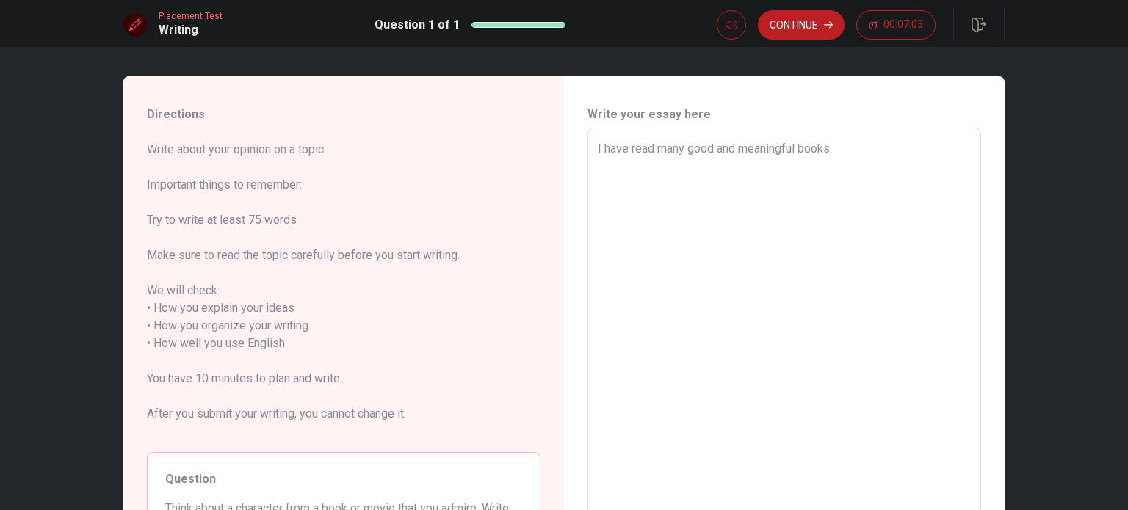
type textarea "x"
type textarea "I have read many good and meaningful books."
type textarea "x"
type textarea "I have read many good and meaningful books. A"
type textarea "x"
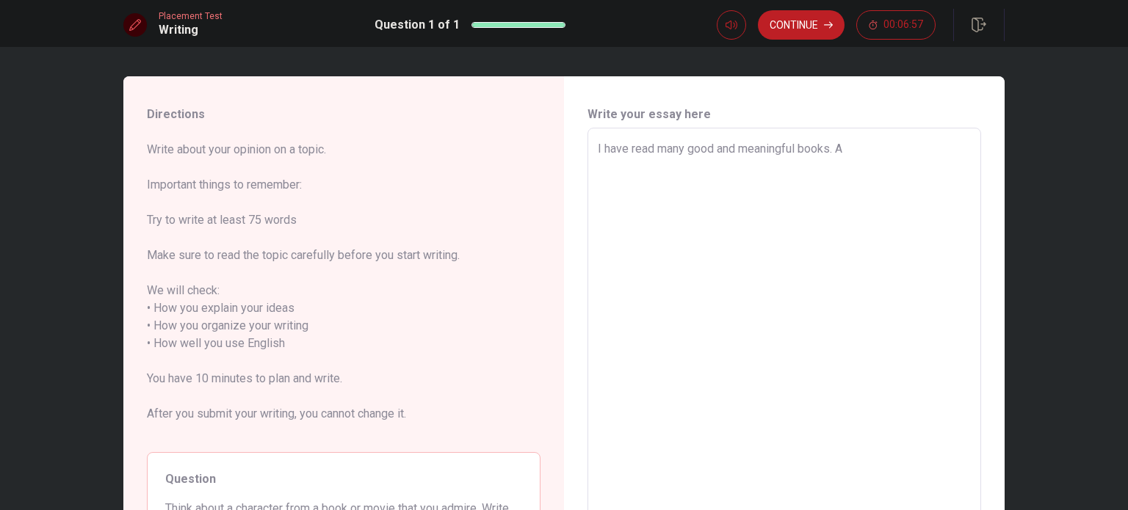
type textarea "I have read many good and meaningful books. An"
type textarea "x"
type textarea "I have read many good and meaningful books. And"
type textarea "x"
type textarea "I have read many good and meaningful books. And"
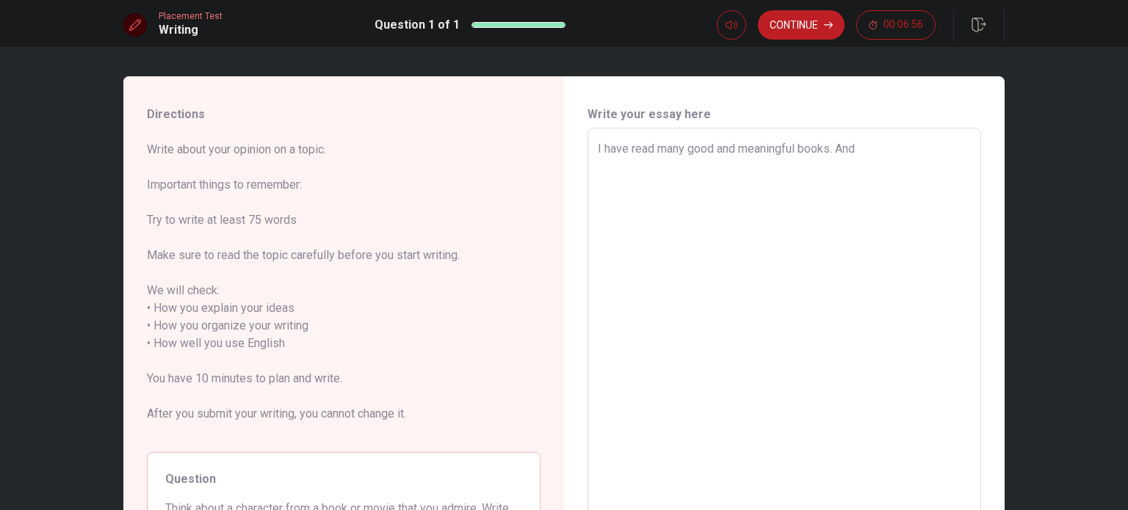
type textarea "x"
type textarea "I have read many good and meaningful books. And a"
type textarea "x"
type textarea "I have read many good and meaningful books. And af"
type textarea "x"
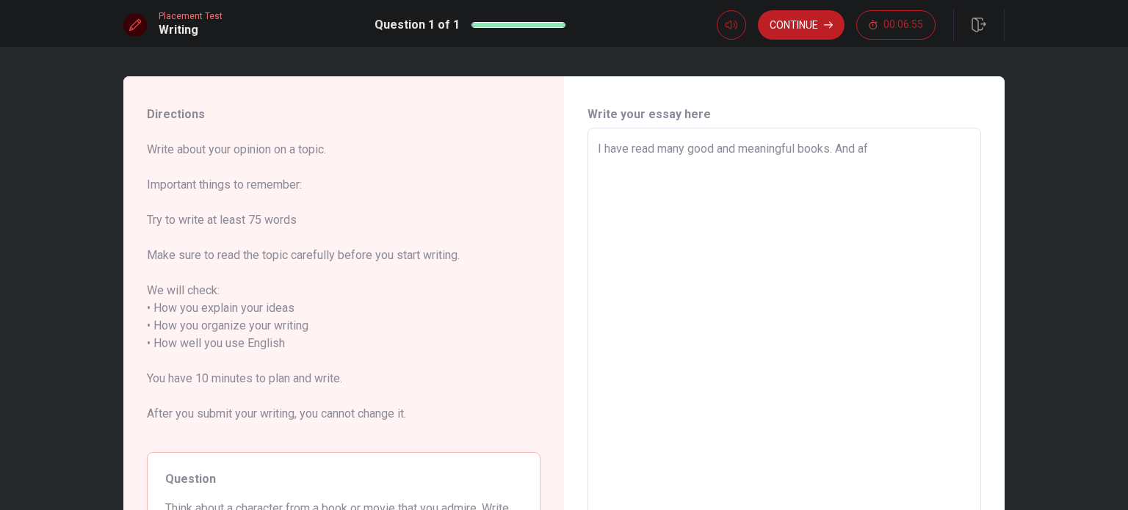
type textarea "I have read many good and meaningful books. And aff"
type textarea "x"
type textarea "I have read many good and meaningful books. And afft"
type textarea "x"
type textarea "I have read many good and meaningful books. And affte"
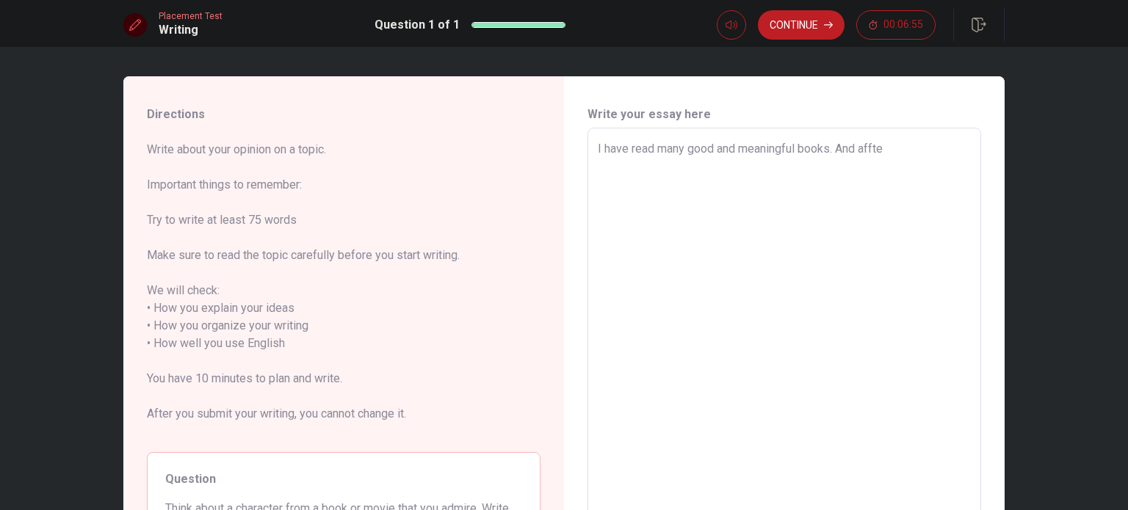
type textarea "x"
type textarea "I have read many good and meaningful books. And affter"
type textarea "x"
type textarea "I have read many good and meaningful books. And affte"
type textarea "x"
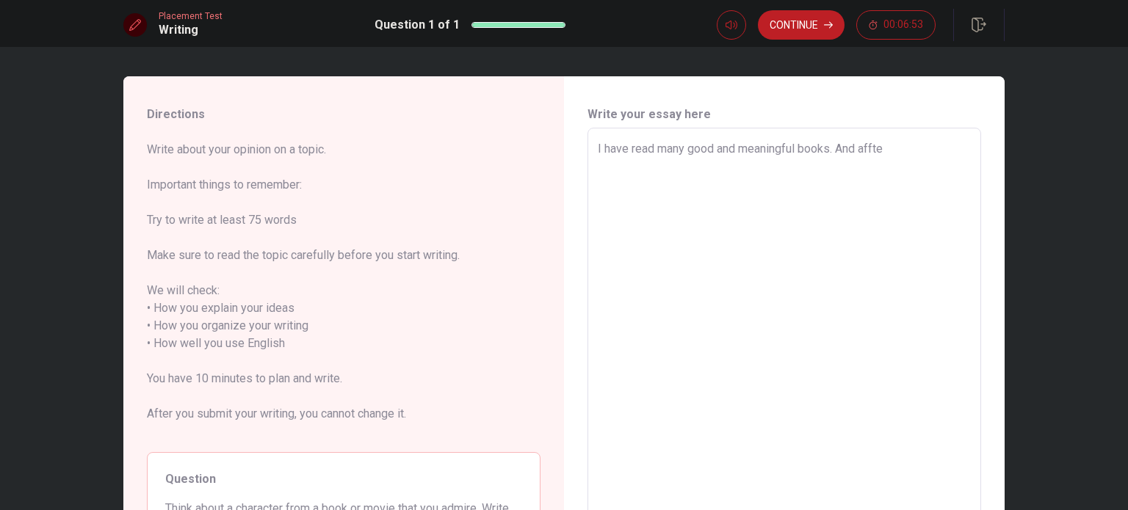
type textarea "I have read many good and meaningful books. And afft"
type textarea "x"
type textarea "I have read many good and meaningful books. And aff"
type textarea "x"
type textarea "I have read many good and meaningful books. And af"
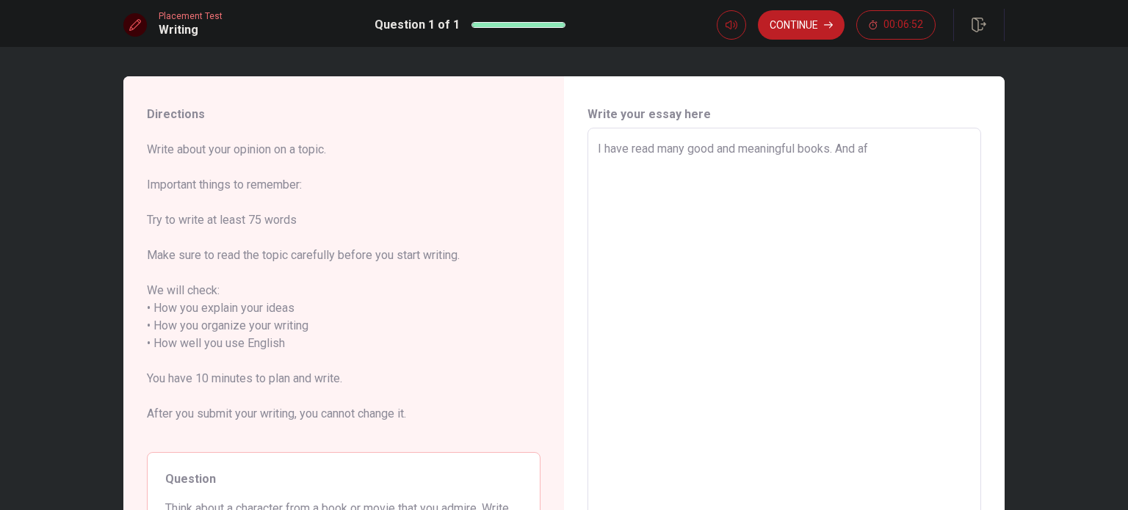
type textarea "x"
type textarea "I have read many good and meaningful books. And aft"
type textarea "x"
type textarea "I have read many good and meaningful books. And afte"
type textarea "x"
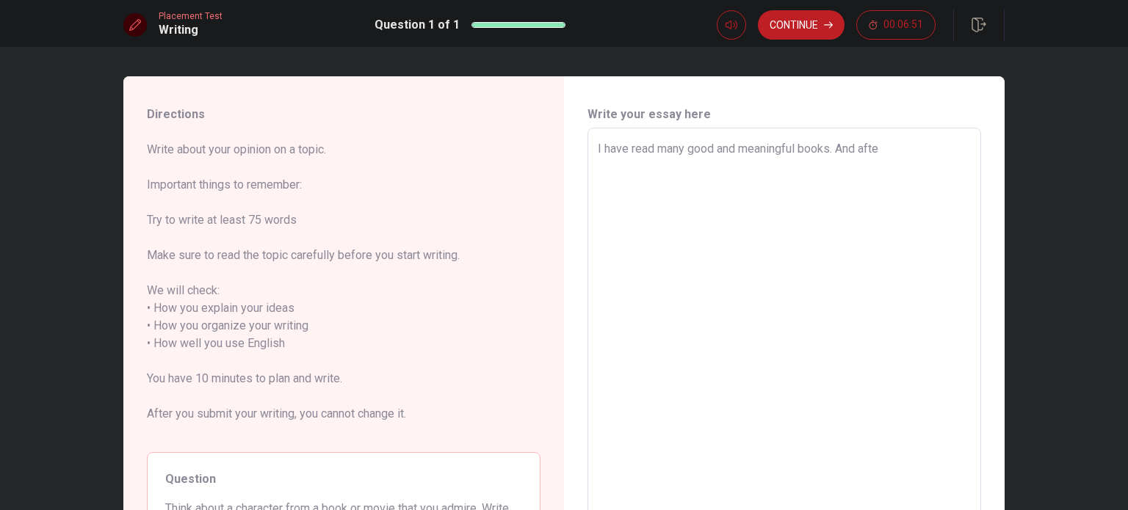
type textarea "I have read many good and meaningful books. And after"
type textarea "x"
type textarea "I have read many good and meaningful books. And after"
type textarea "x"
type textarea "I have read many good and meaningful books. And after c"
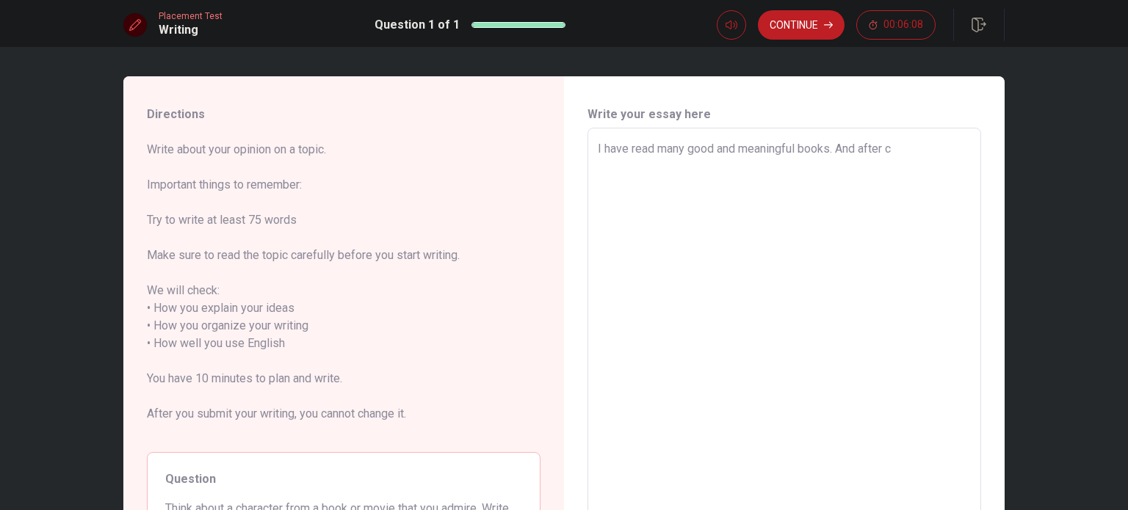
type textarea "x"
type textarea "I have read many good and meaningful books. And after"
type textarea "x"
type textarea "I have read many good and meaningful books. And after r"
type textarea "x"
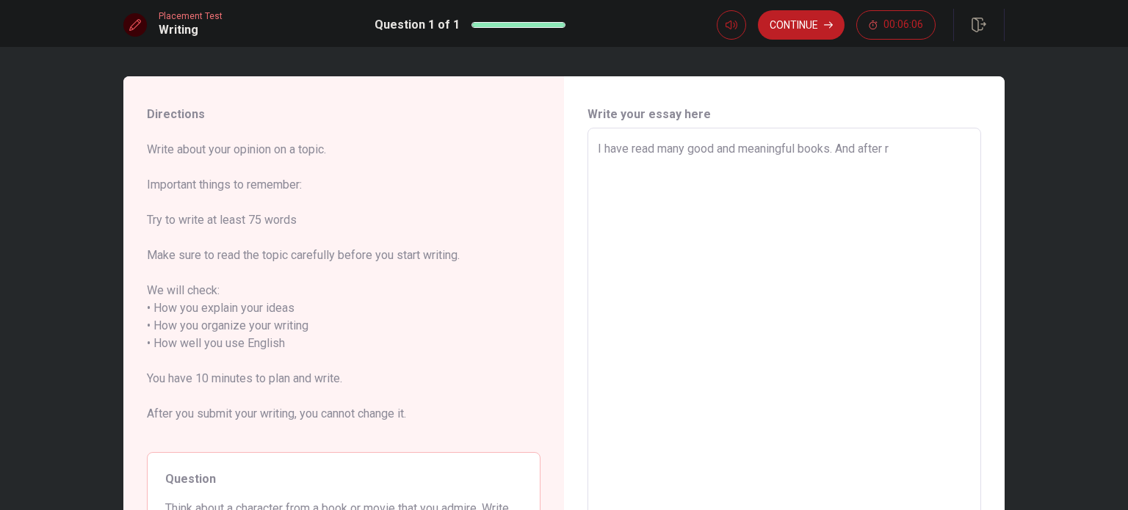
type textarea "I have read many good and meaningful books. And after"
type textarea "x"
type textarea "I have read many good and meaningful books. And after t"
type textarea "x"
type textarea "I have read many good and meaningful books. And after th"
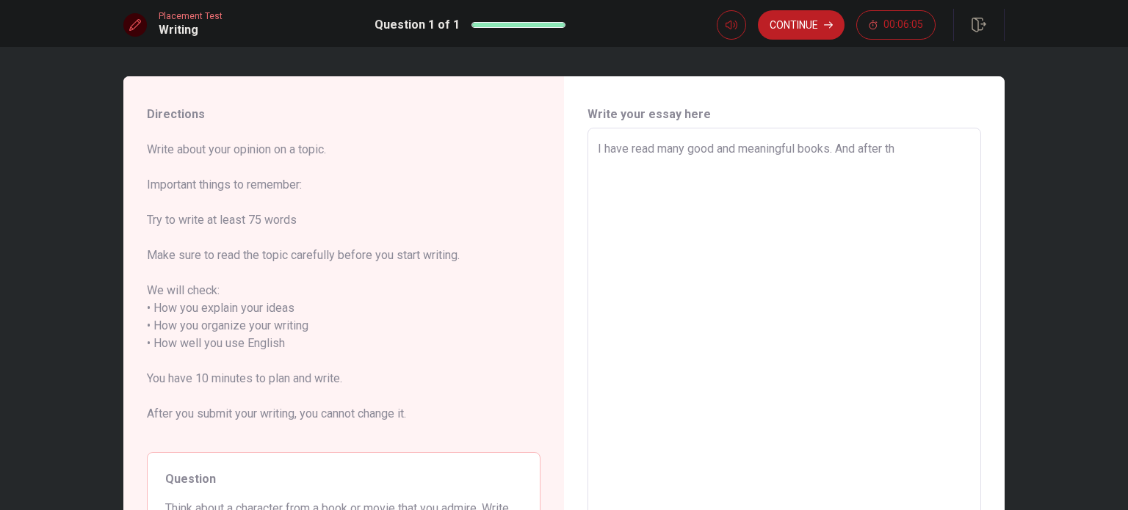
type textarea "x"
type textarea "I have read many good and meaningful books. And after the"
type textarea "x"
type textarea "I have read many good and meaningful books. And after the"
type textarea "x"
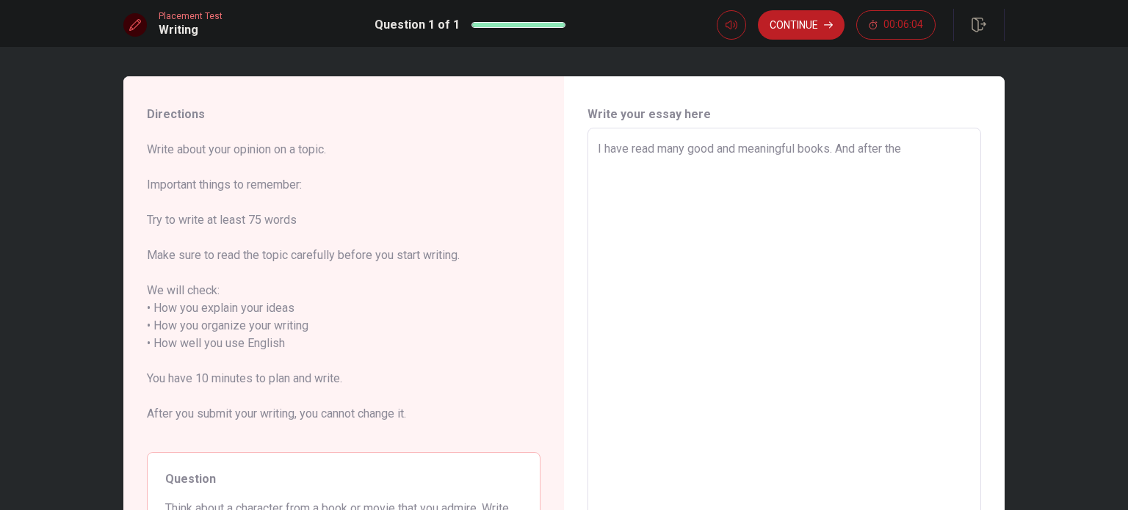
type textarea "I have read many good and meaningful books. And after the c"
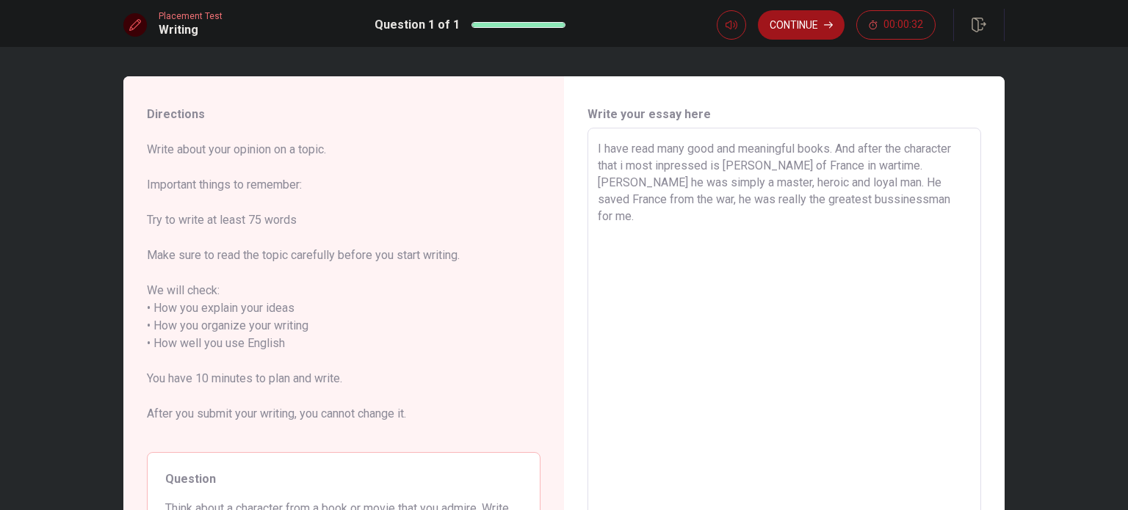
click at [819, 38] on button "Continue" at bounding box center [801, 24] width 87 height 29
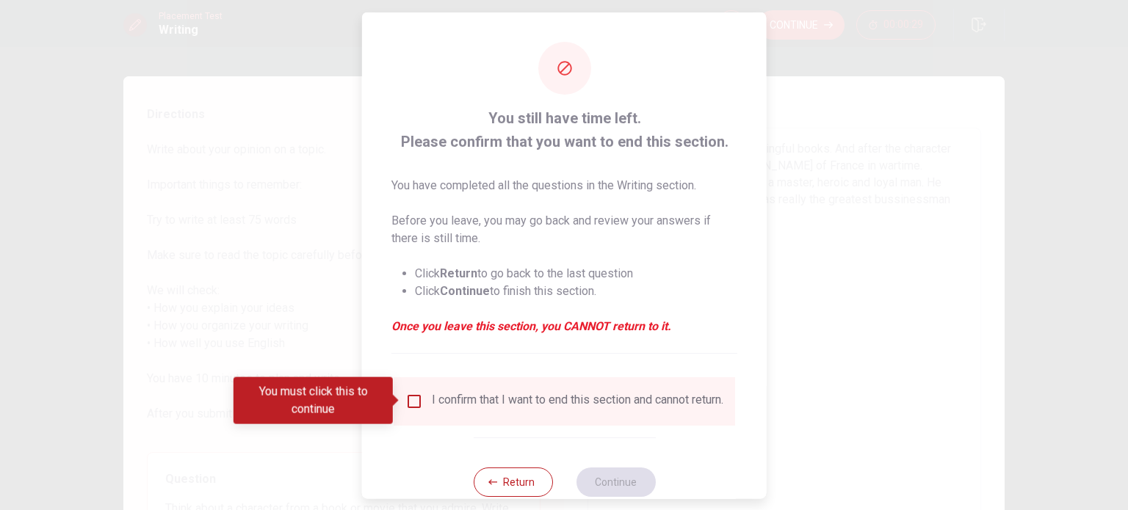
click at [412, 410] on div "I confirm that I want to end this section and cannot return." at bounding box center [564, 401] width 318 height 18
click at [416, 404] on input "You must click this to continue" at bounding box center [414, 401] width 18 height 18
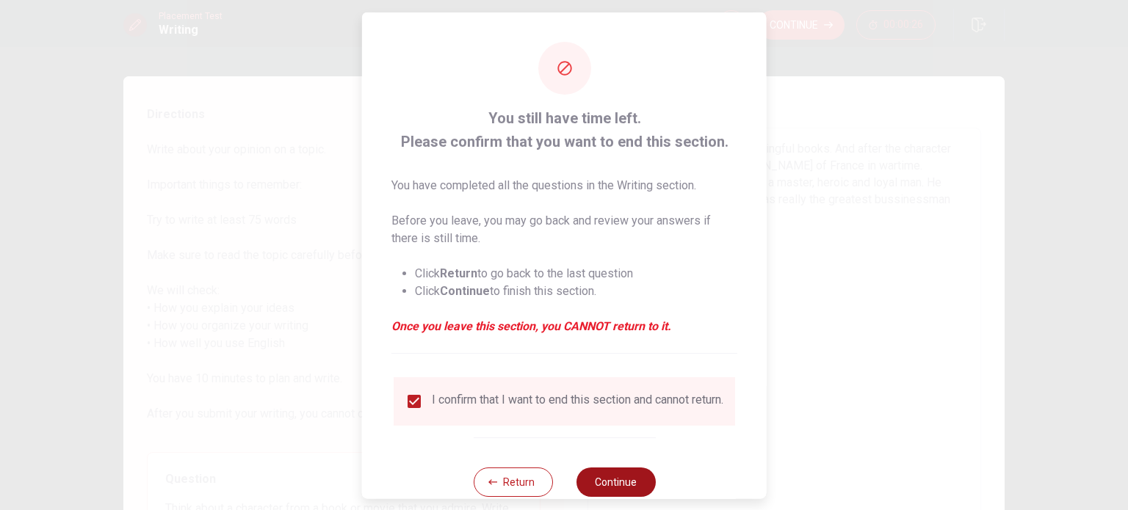
click at [604, 482] on button "Continue" at bounding box center [615, 481] width 79 height 29
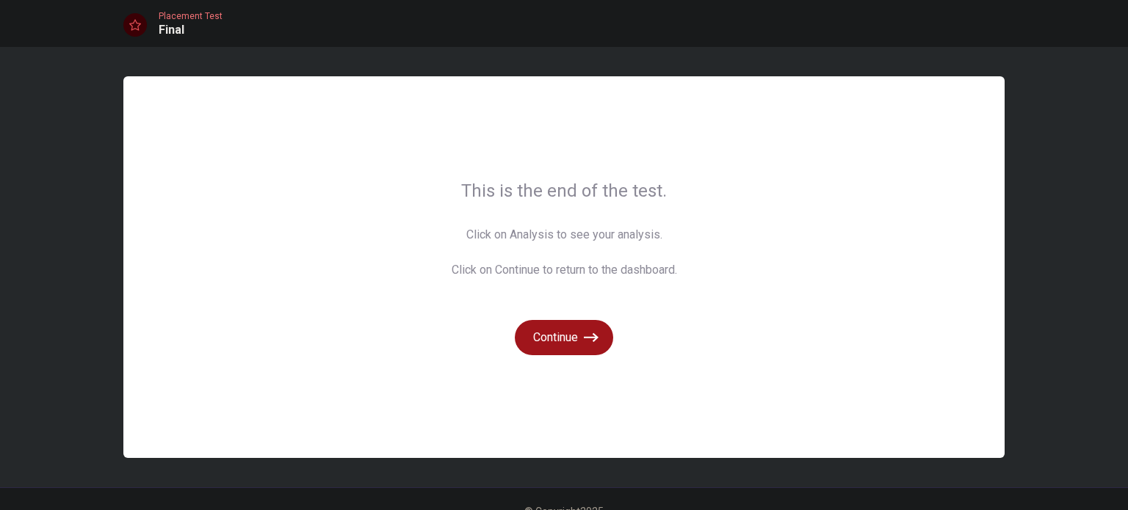
click at [568, 342] on button "Continue" at bounding box center [564, 337] width 98 height 35
